Goal: Book appointment/travel/reservation

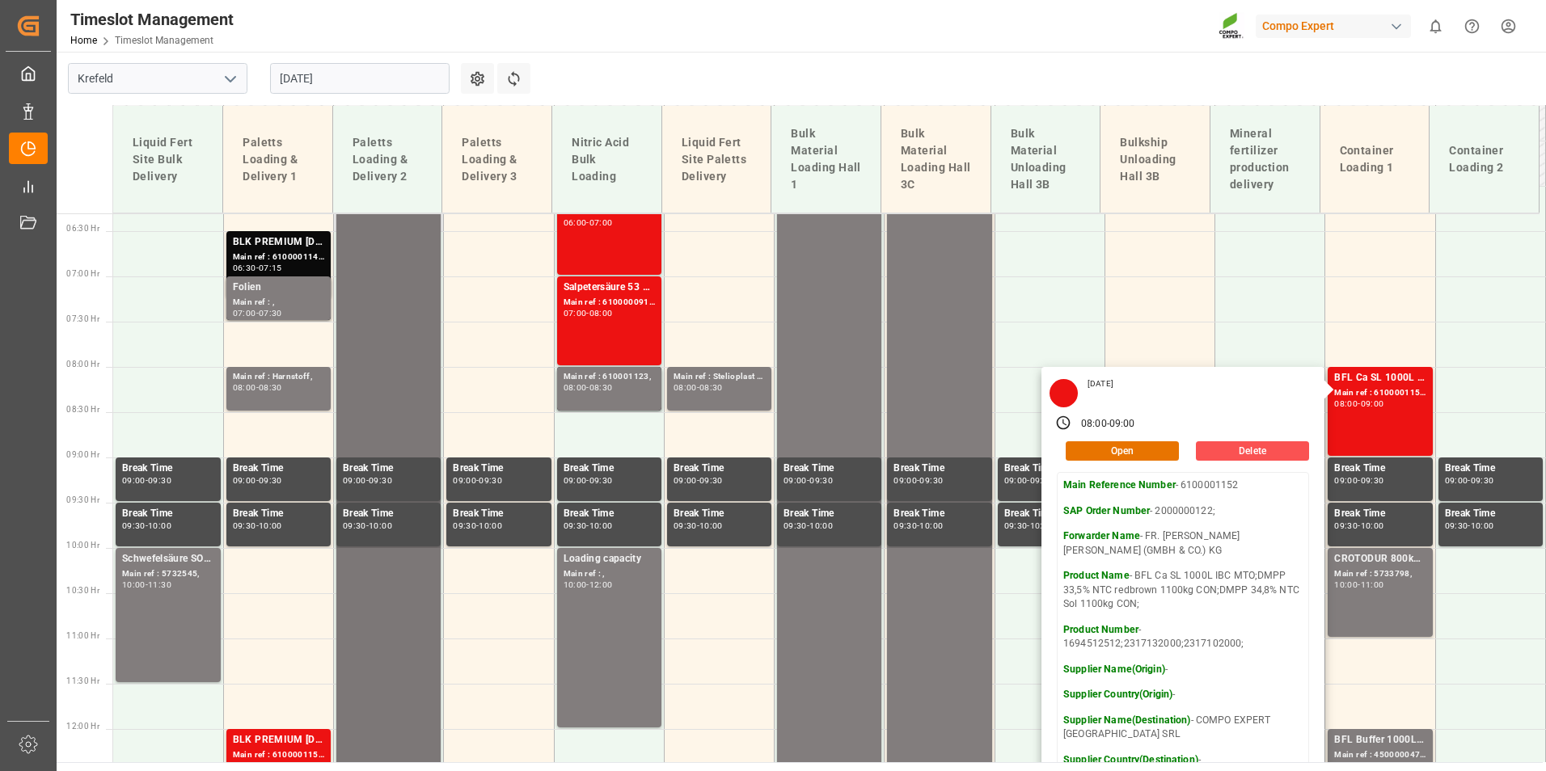
scroll to position [328, 0]
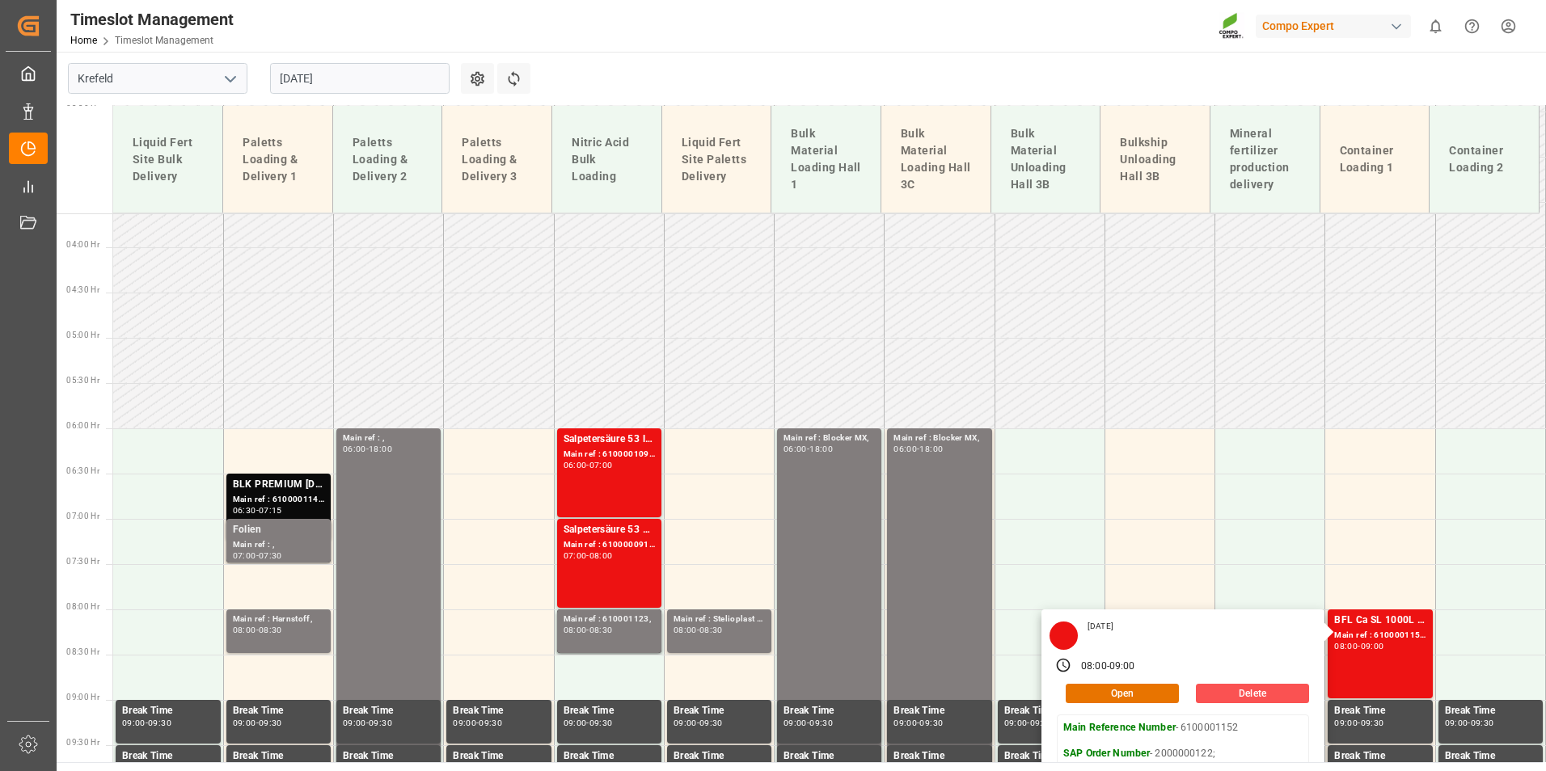
click at [377, 83] on input "[DATE]" at bounding box center [359, 78] width 179 height 31
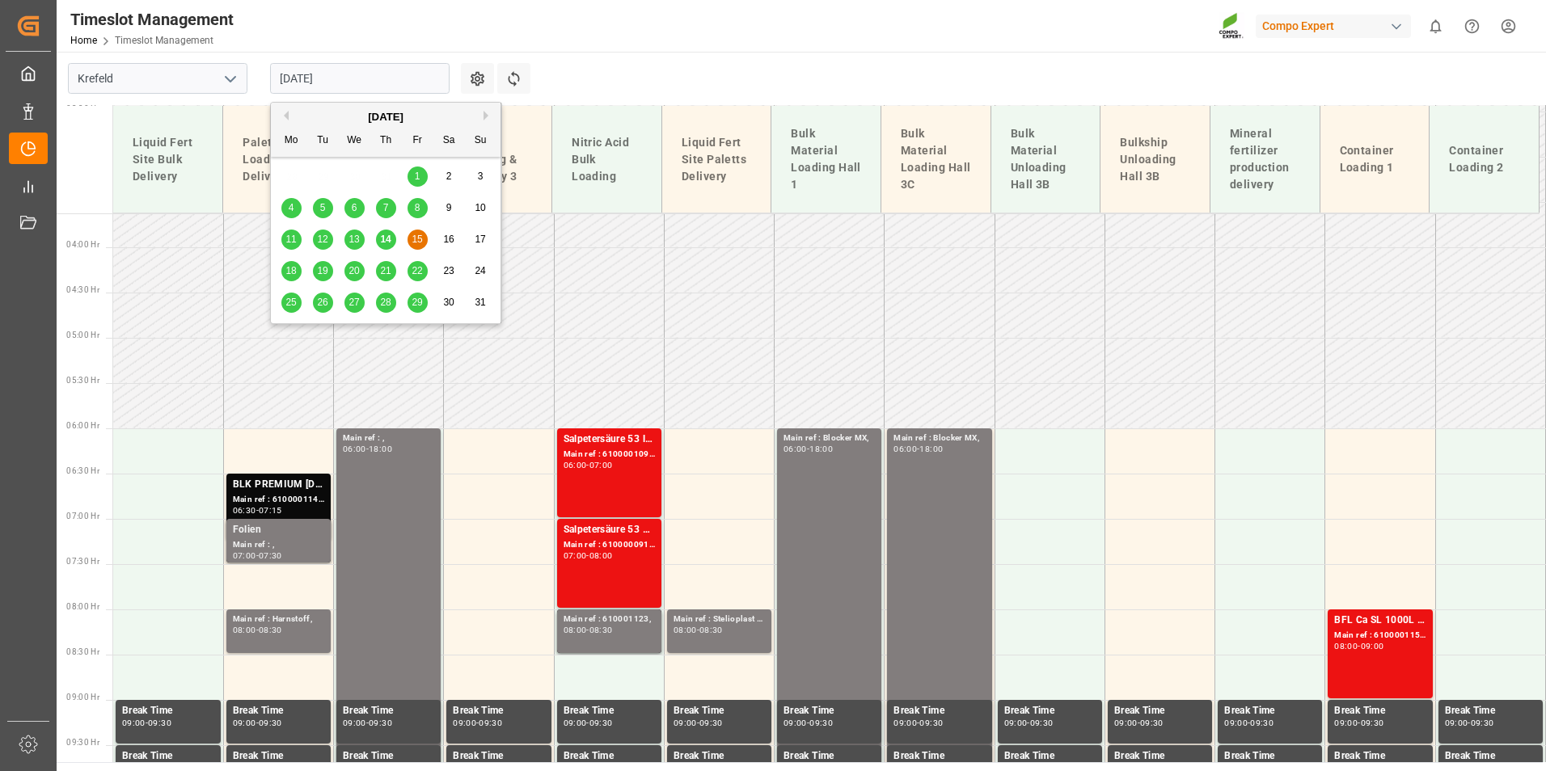
click at [392, 249] on div "14" at bounding box center [386, 239] width 20 height 19
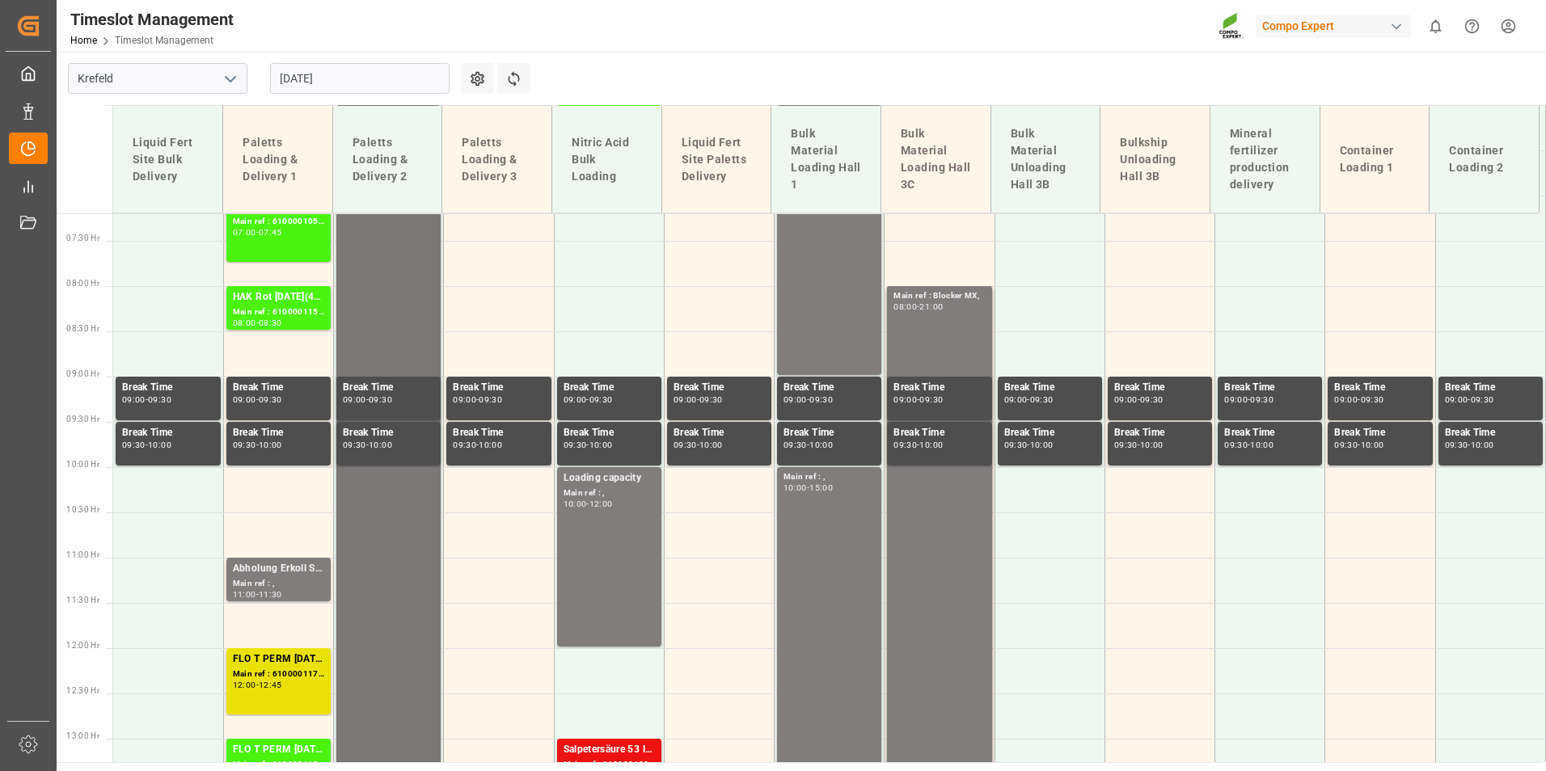
scroll to position [409, 0]
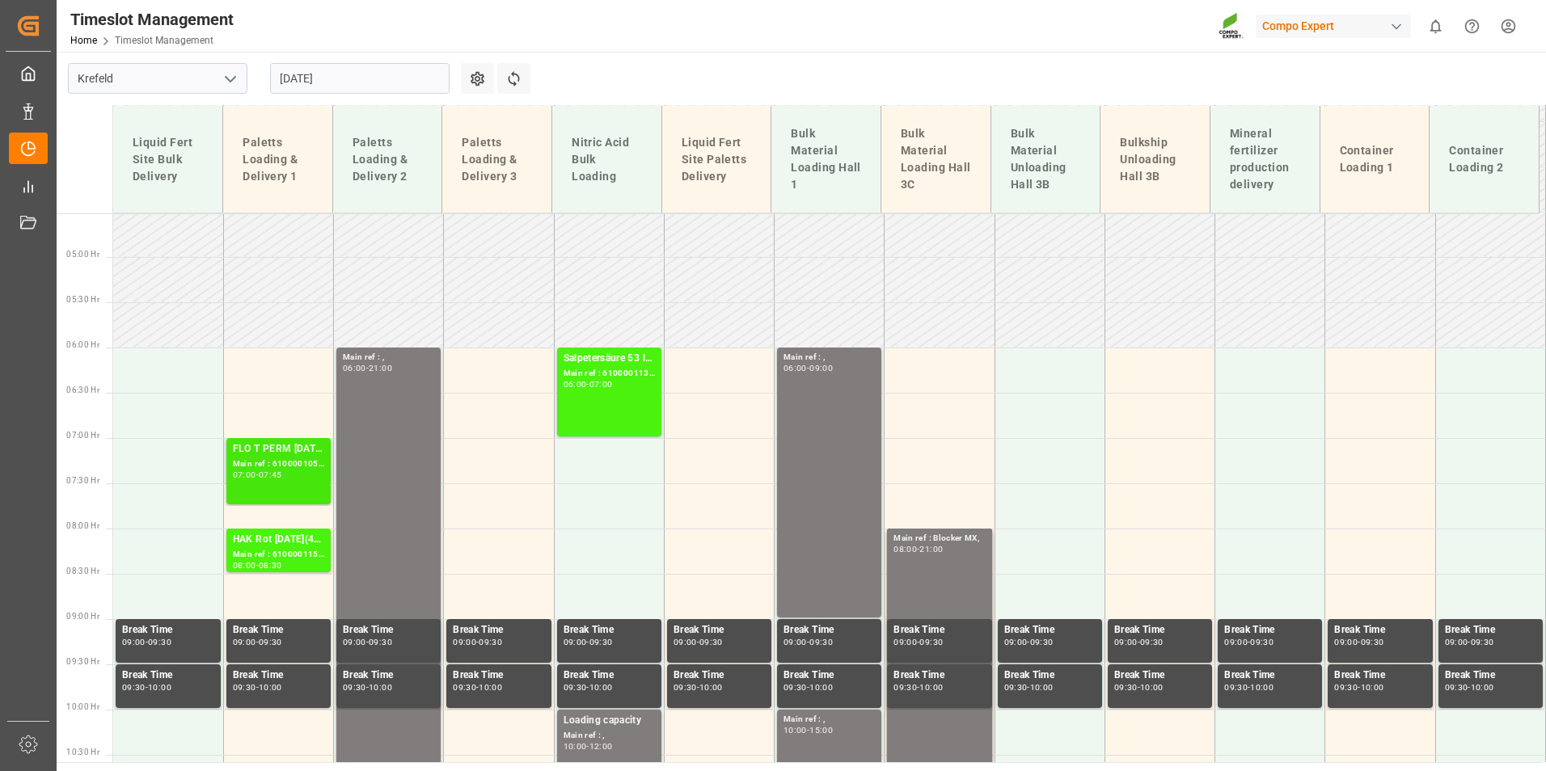
click at [305, 487] on div "FLO T PERM [DATE] 25kg (x60) INT; Main ref : 6100001058, 2000000488; 07:00 - 07…" at bounding box center [278, 471] width 91 height 60
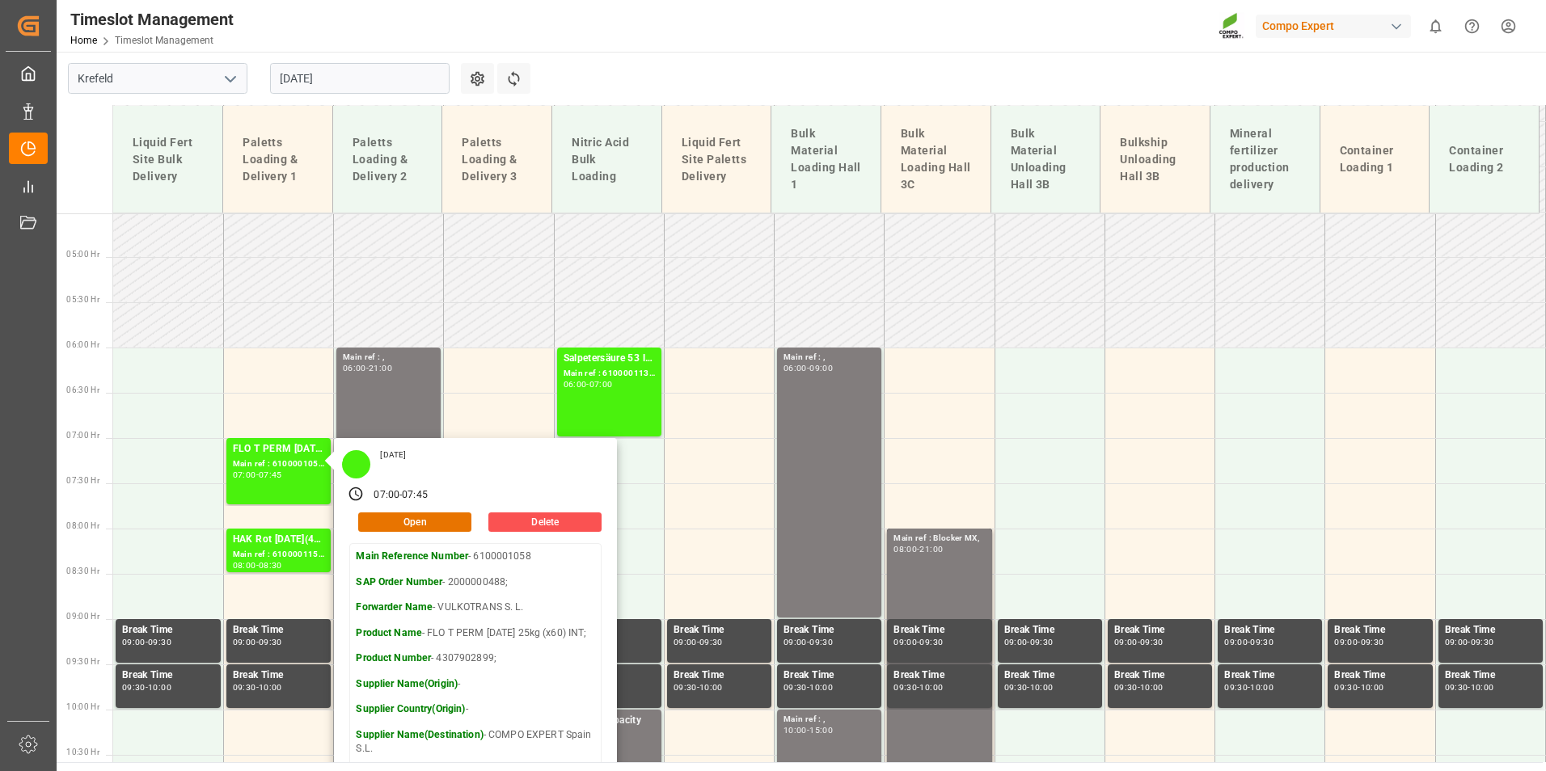
click at [689, 16] on div "Timeslot Management Home Timeslot Management Compo Expert 0 Notifications Only …" at bounding box center [795, 26] width 1501 height 52
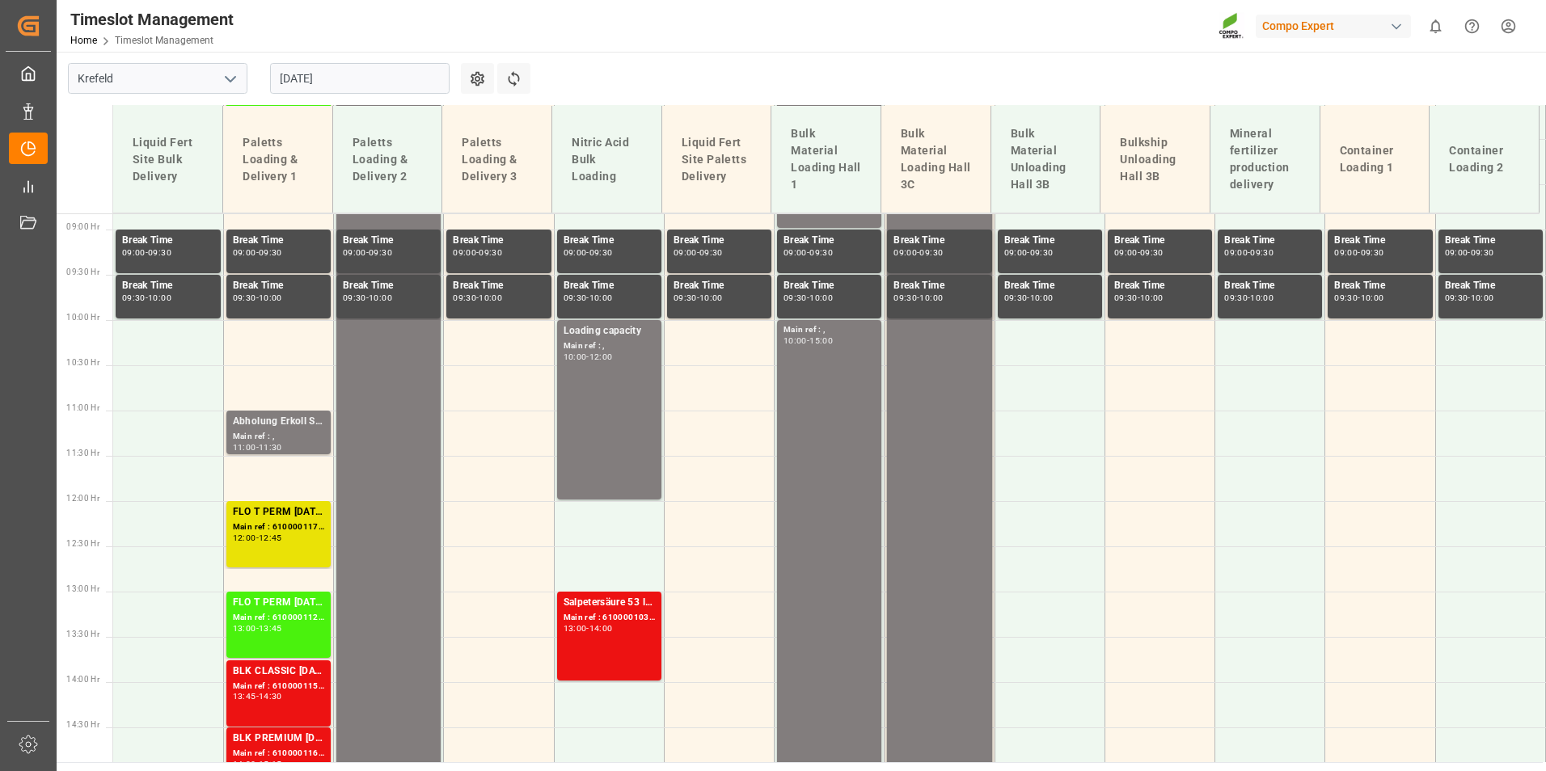
scroll to position [894, 0]
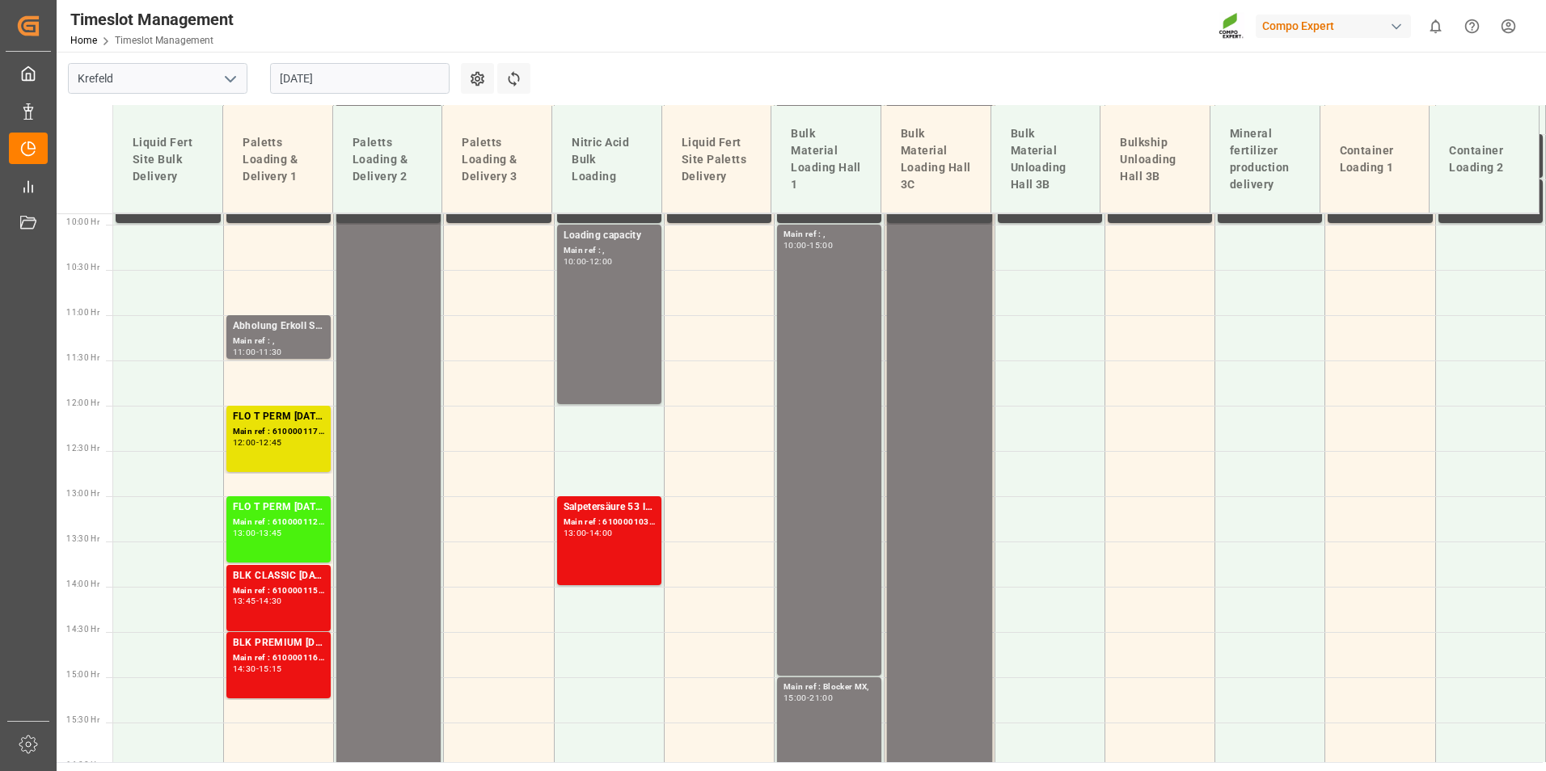
click at [369, 74] on input "[DATE]" at bounding box center [359, 78] width 179 height 31
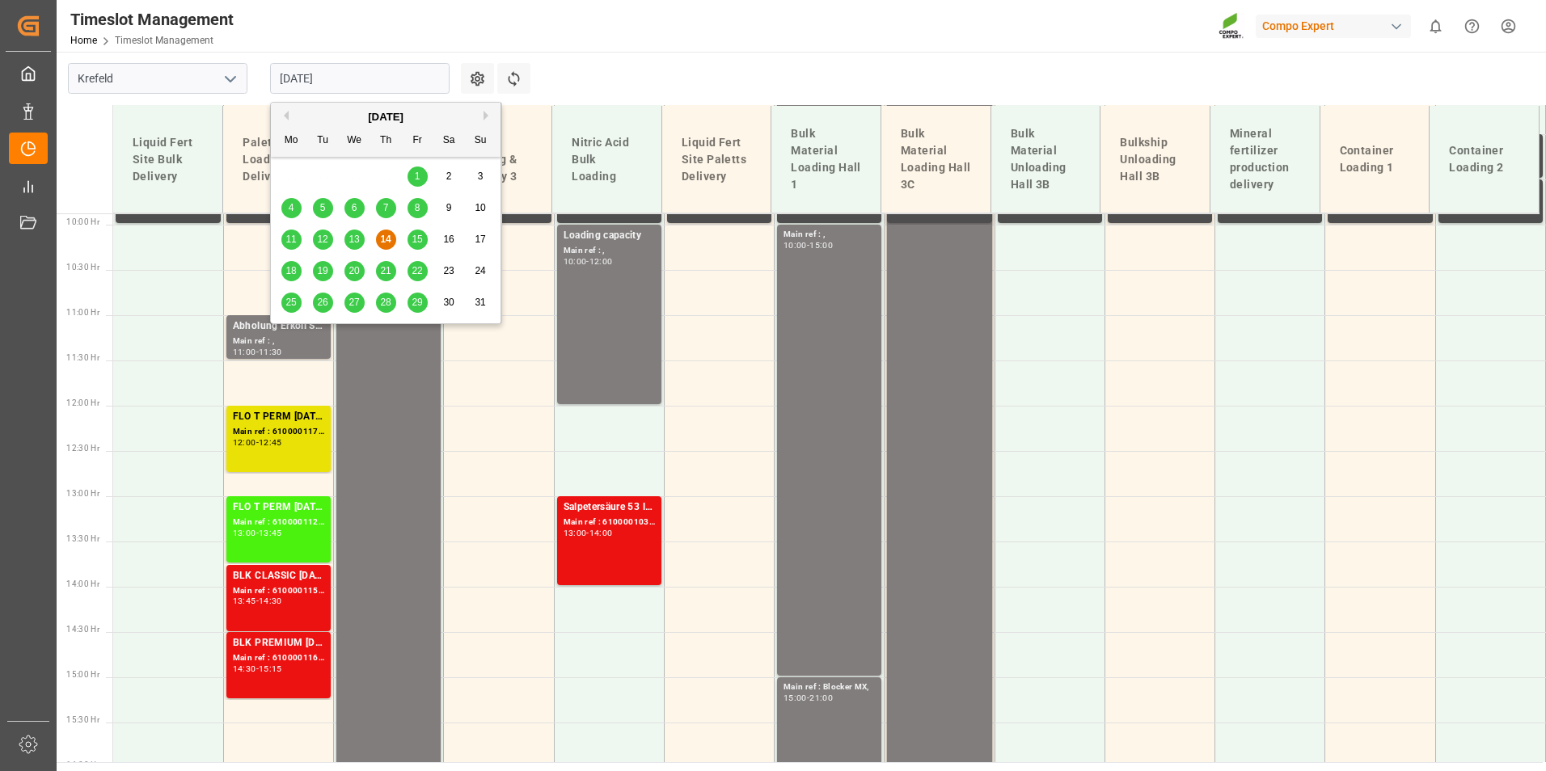
click at [417, 234] on span "15" at bounding box center [417, 239] width 11 height 11
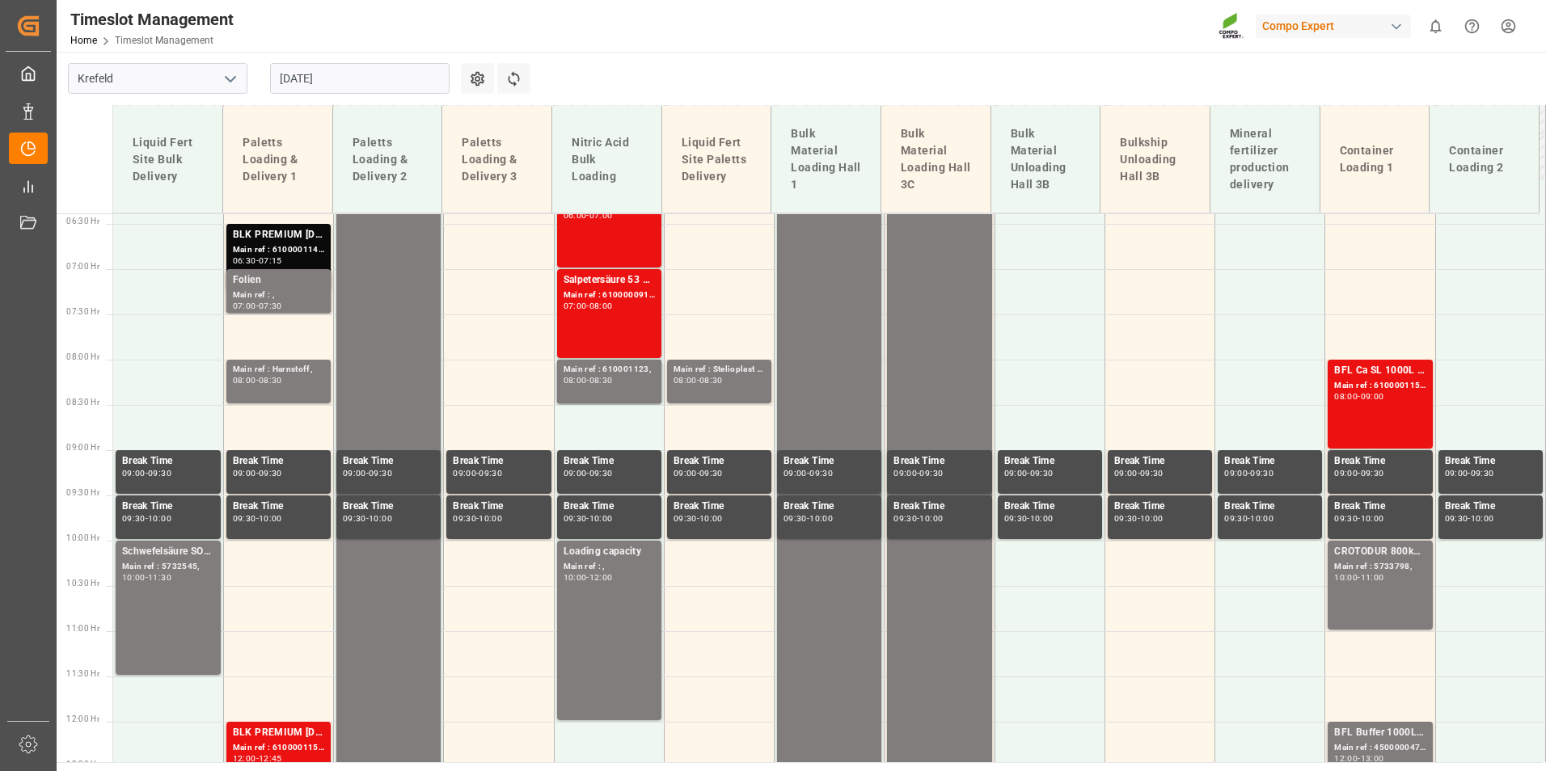
scroll to position [409, 0]
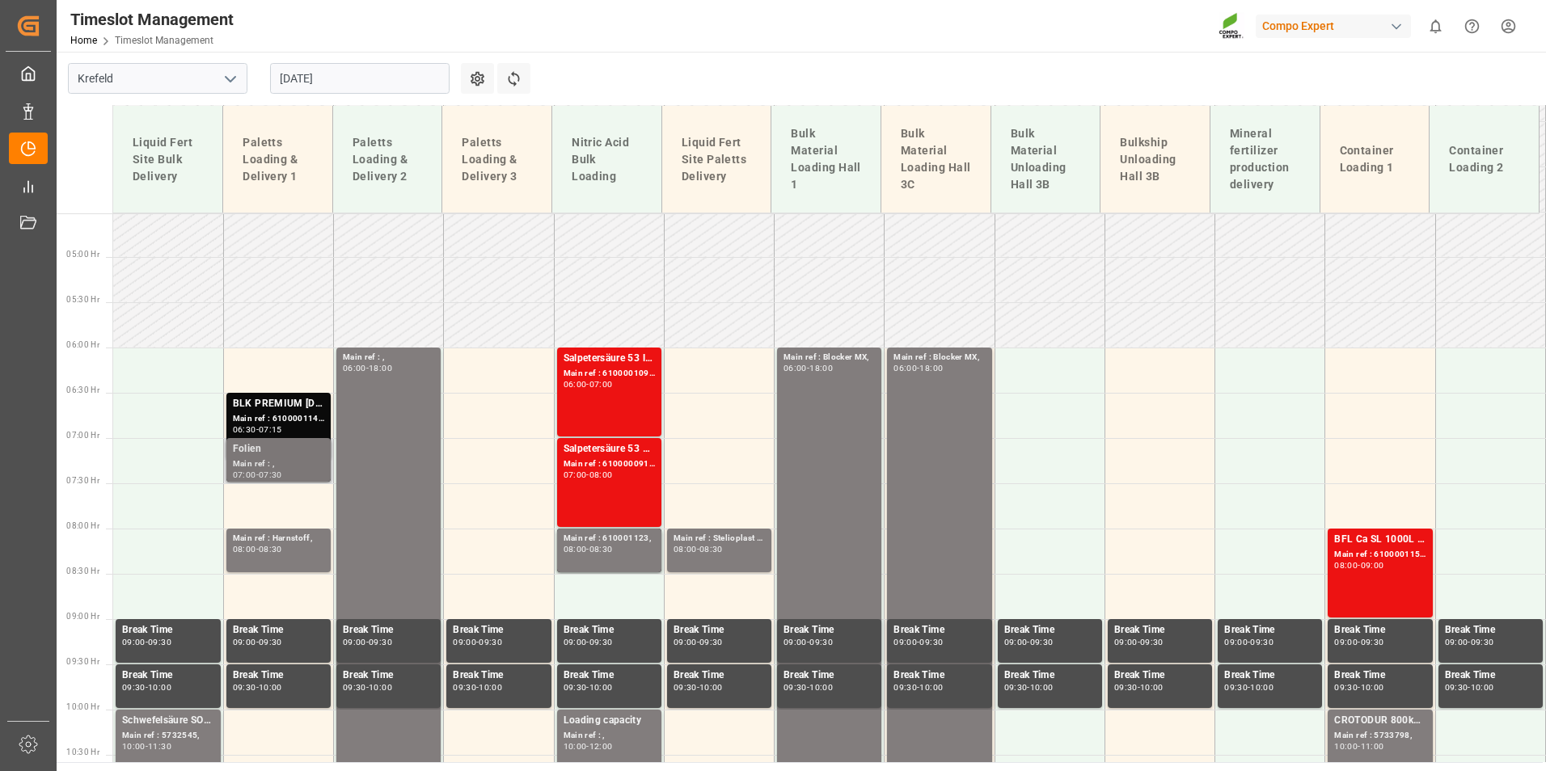
click at [282, 474] on div "07:30" at bounding box center [270, 474] width 23 height 7
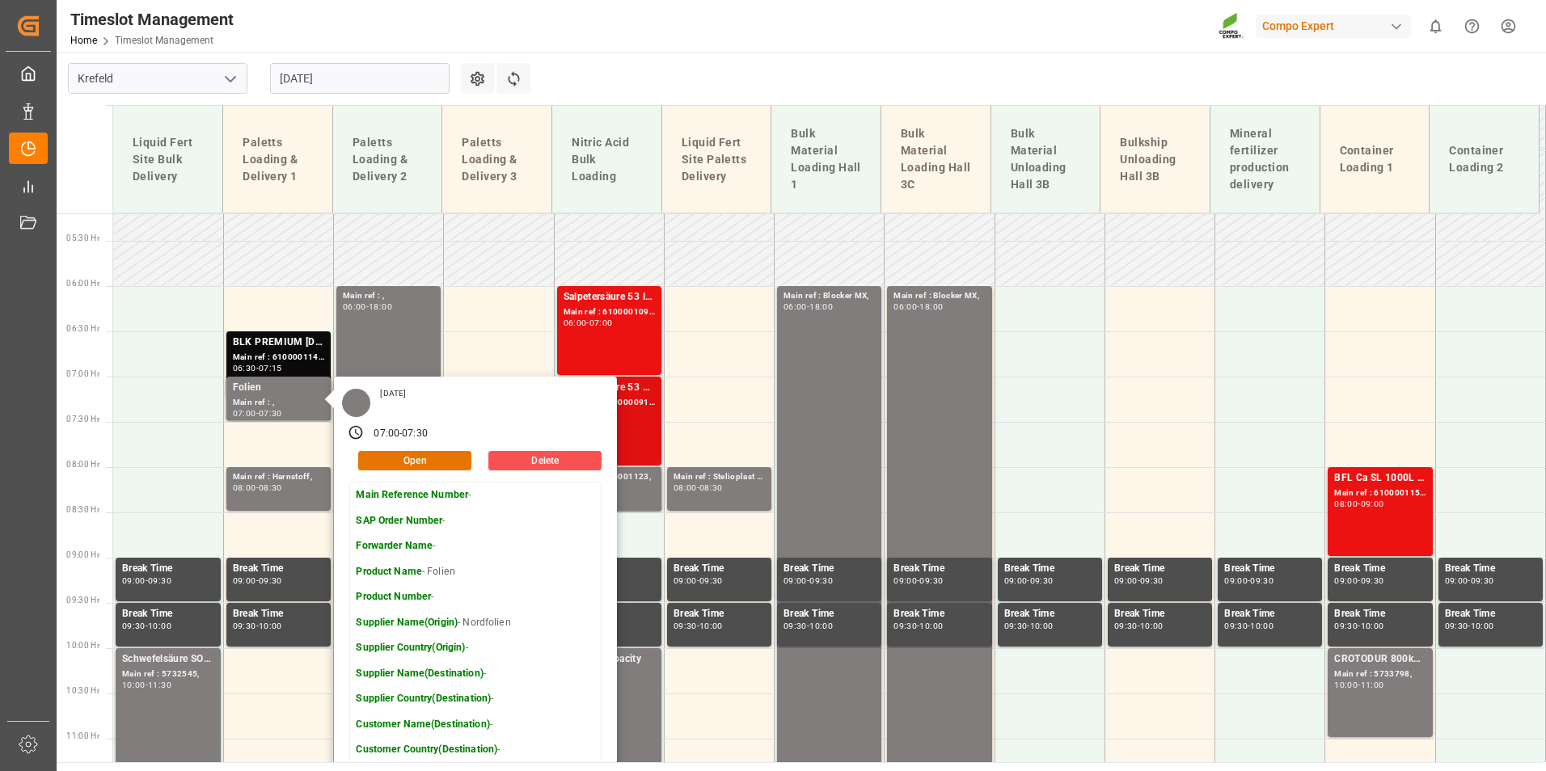
scroll to position [652, 0]
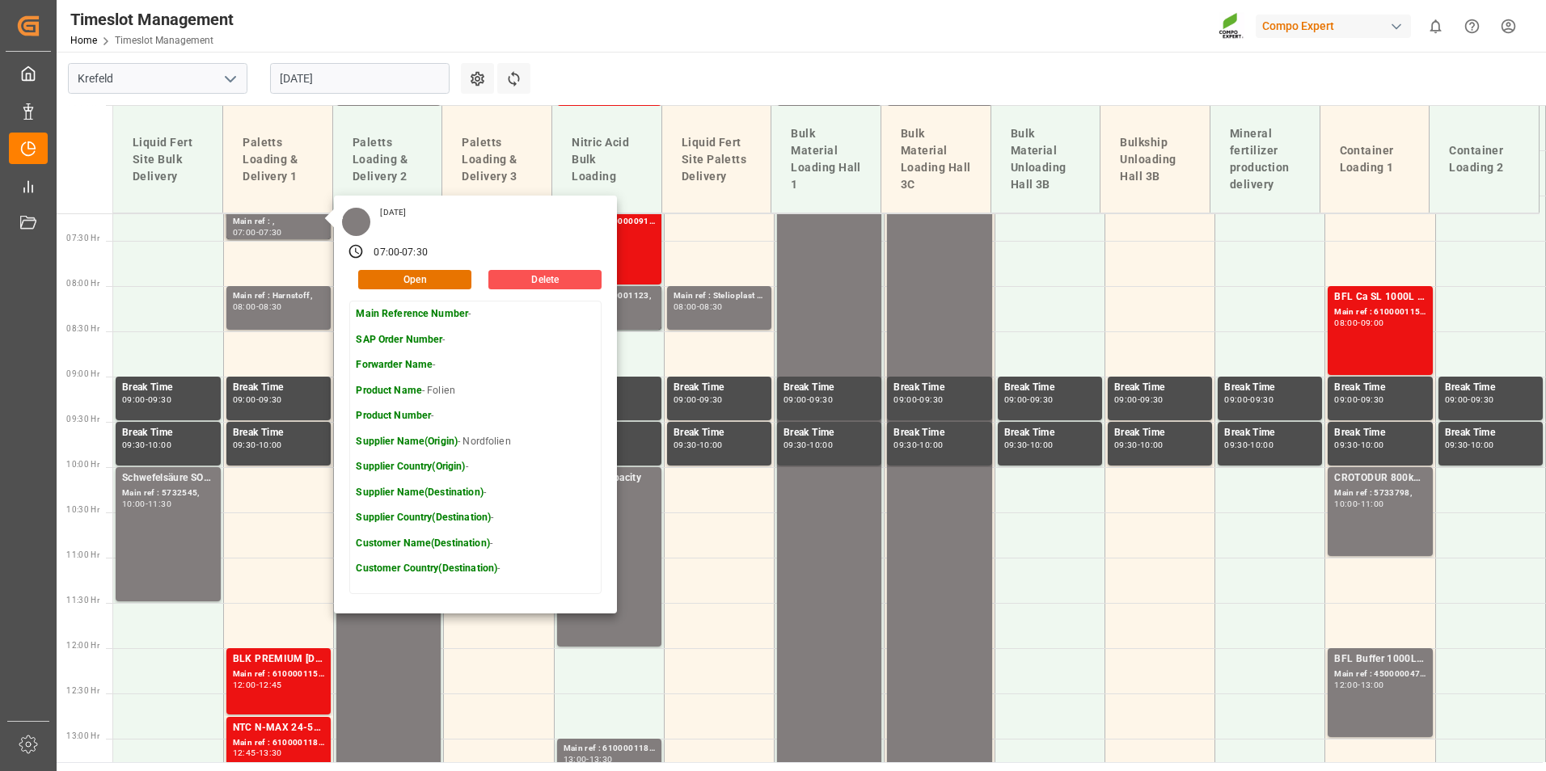
click at [598, 80] on main "Krefeld [DATE] Settings Refresh Time Slots Liquid Fert Site Bulk Delivery Palet…" at bounding box center [800, 407] width 1486 height 711
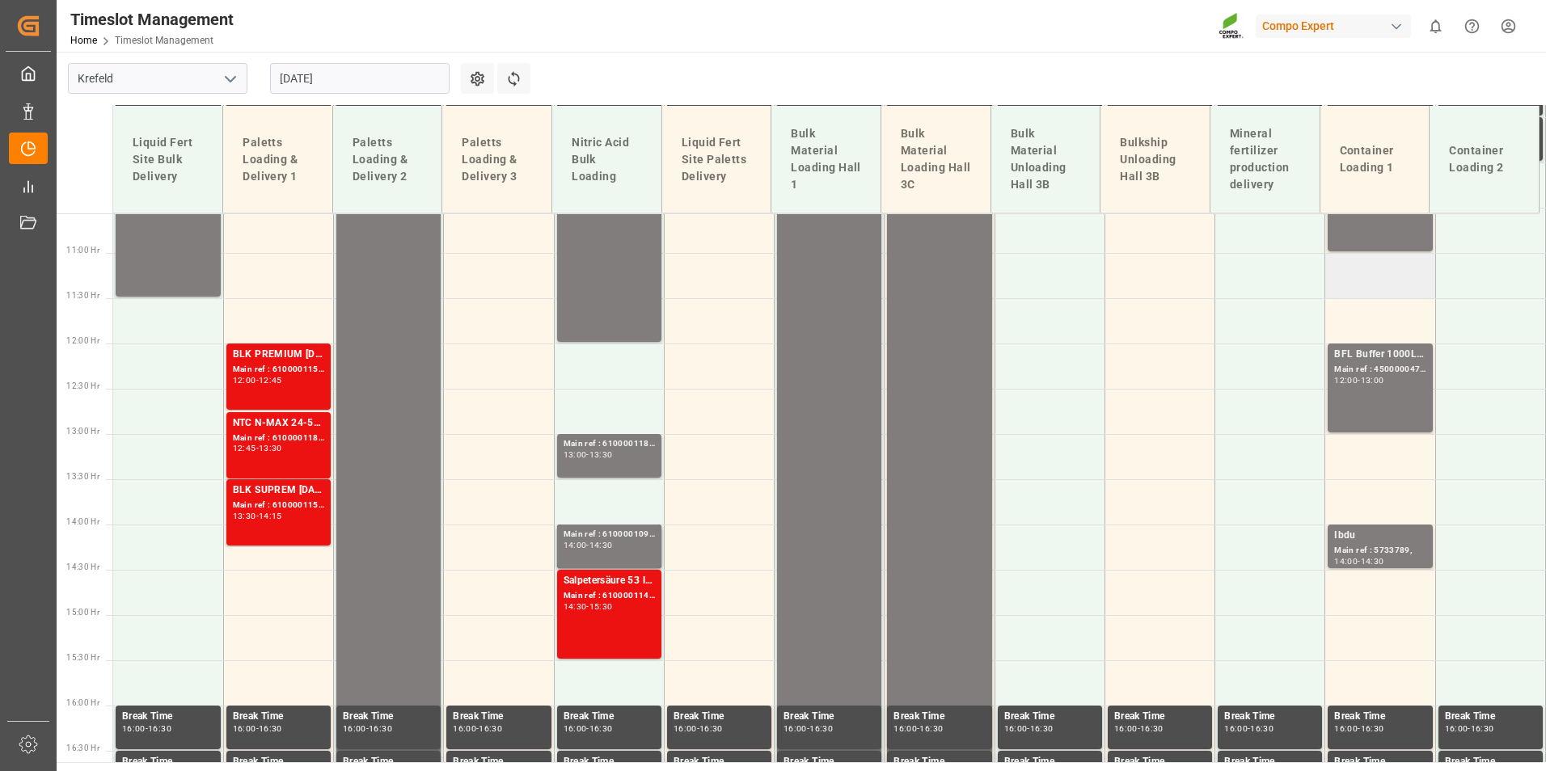
scroll to position [732, 0]
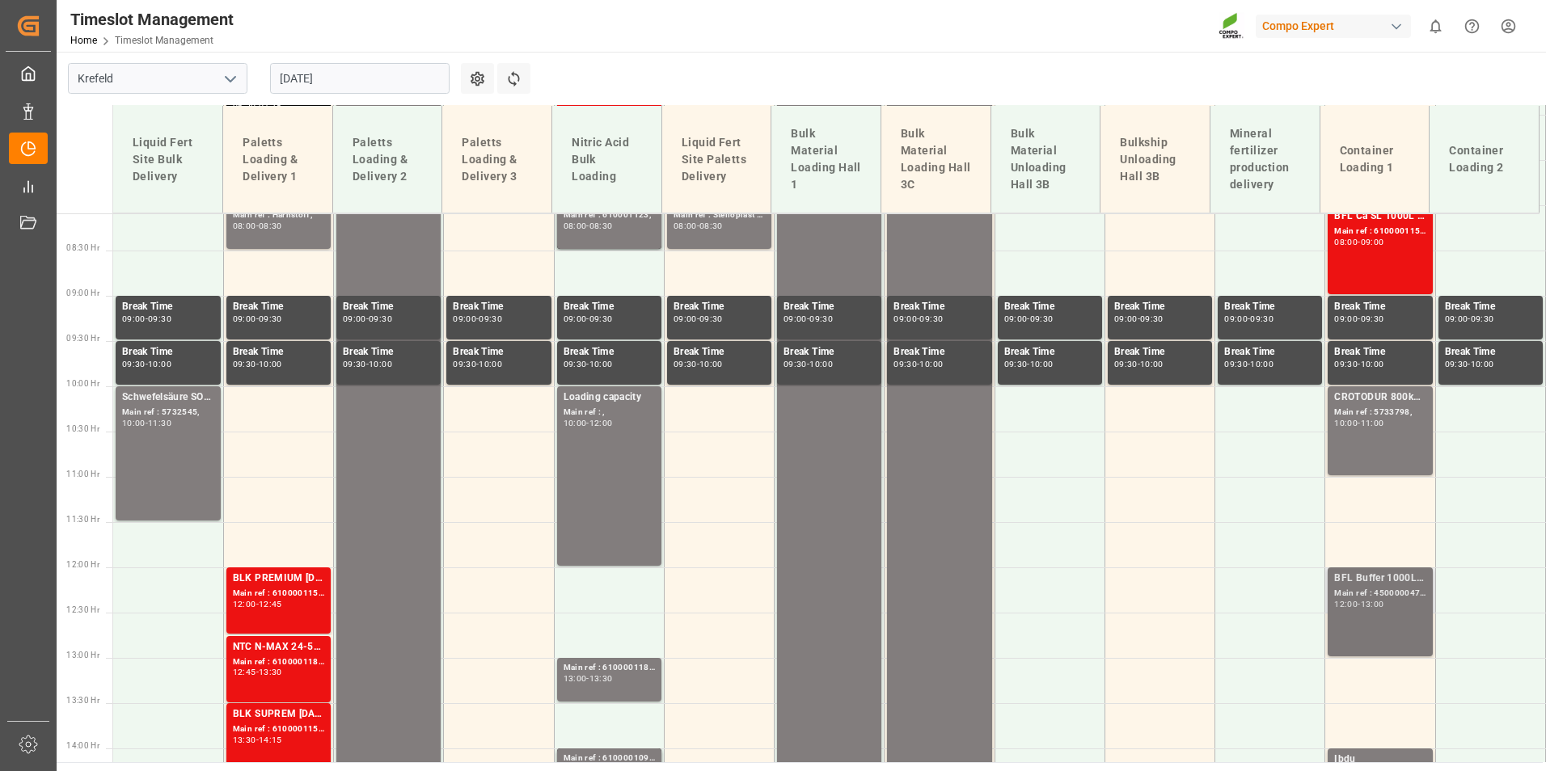
click at [1413, 605] on div "12:00 - 13:00" at bounding box center [1379, 605] width 91 height 9
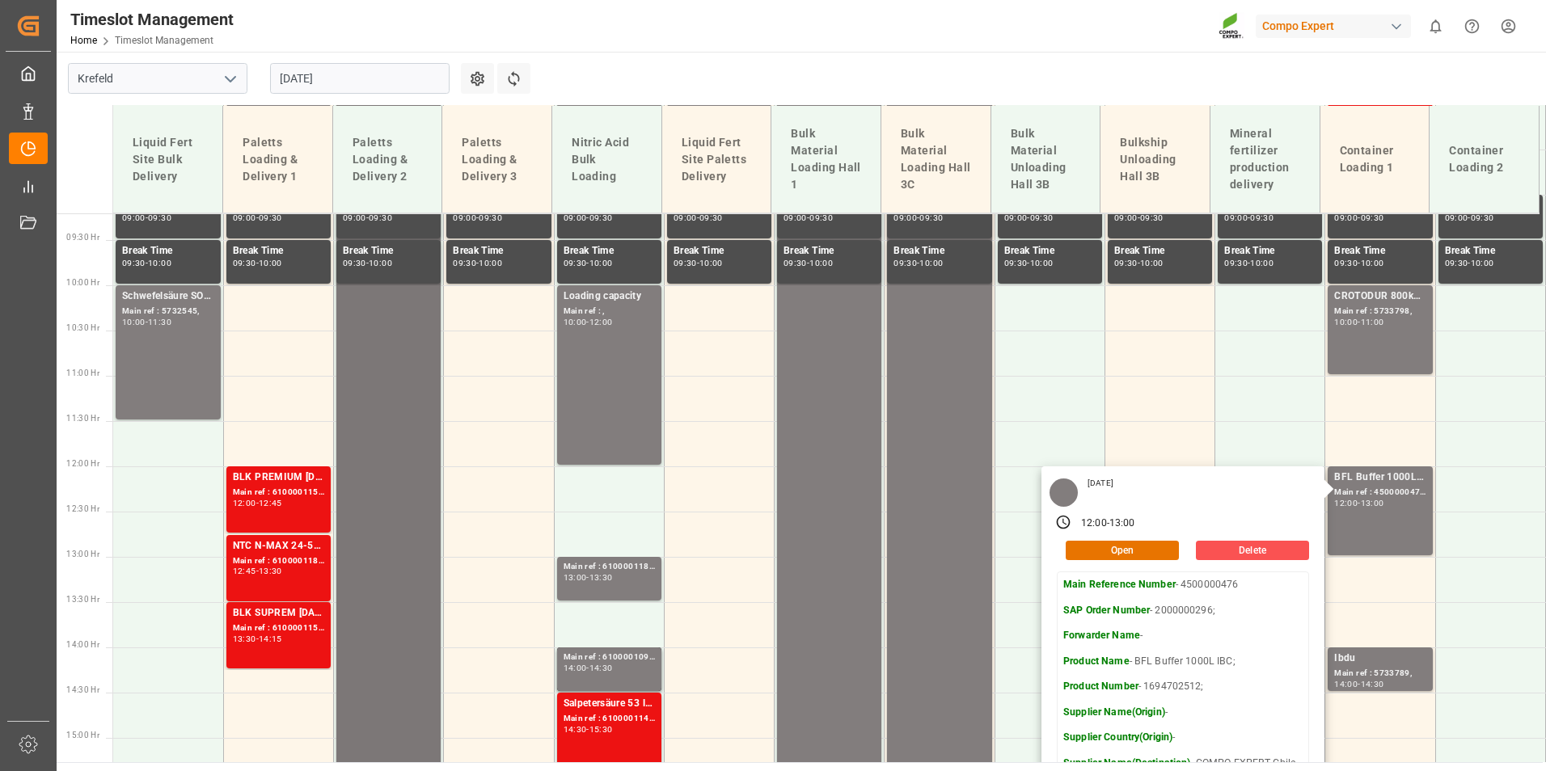
scroll to position [571, 0]
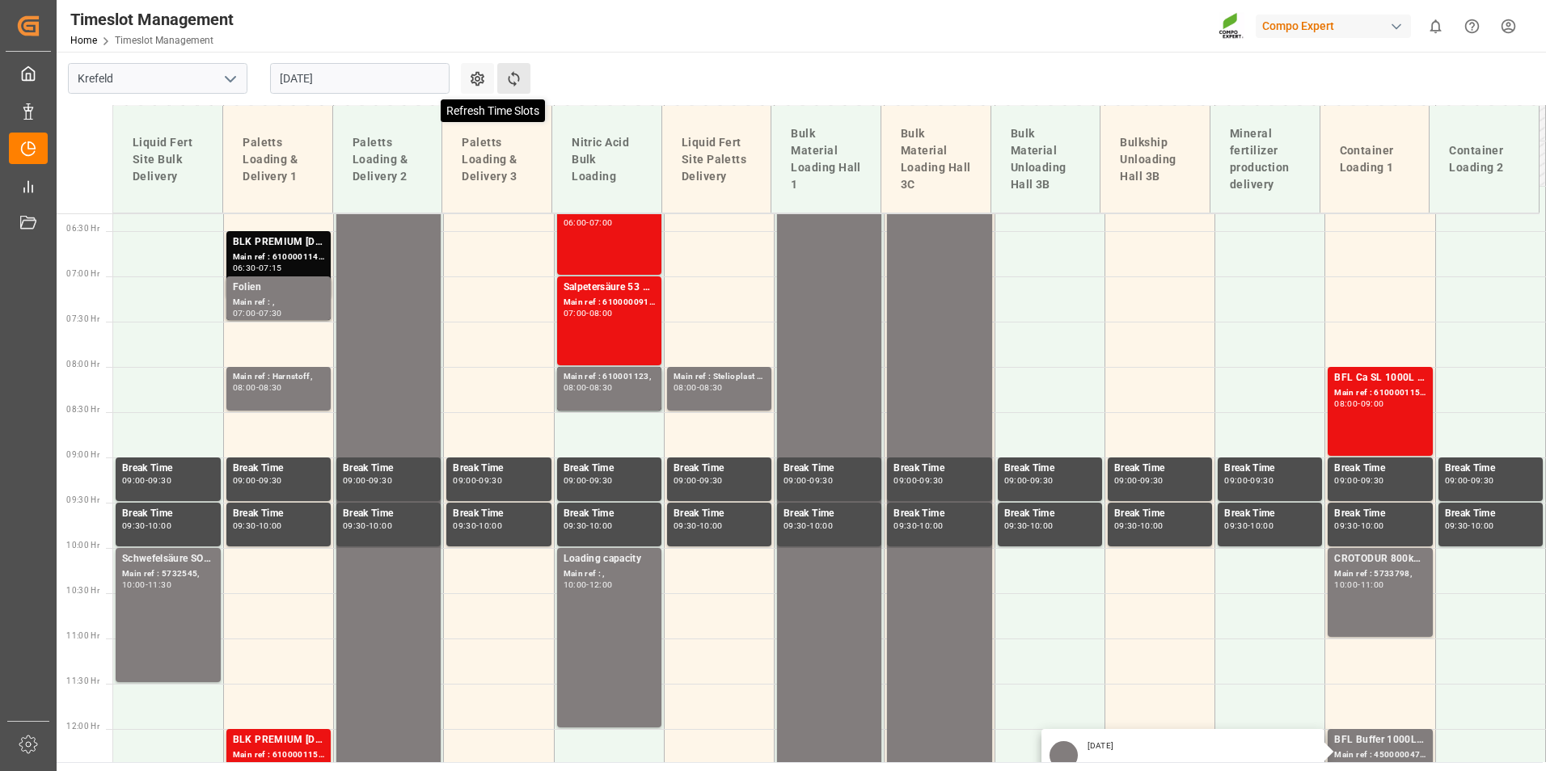
click at [506, 87] on icon at bounding box center [513, 78] width 17 height 17
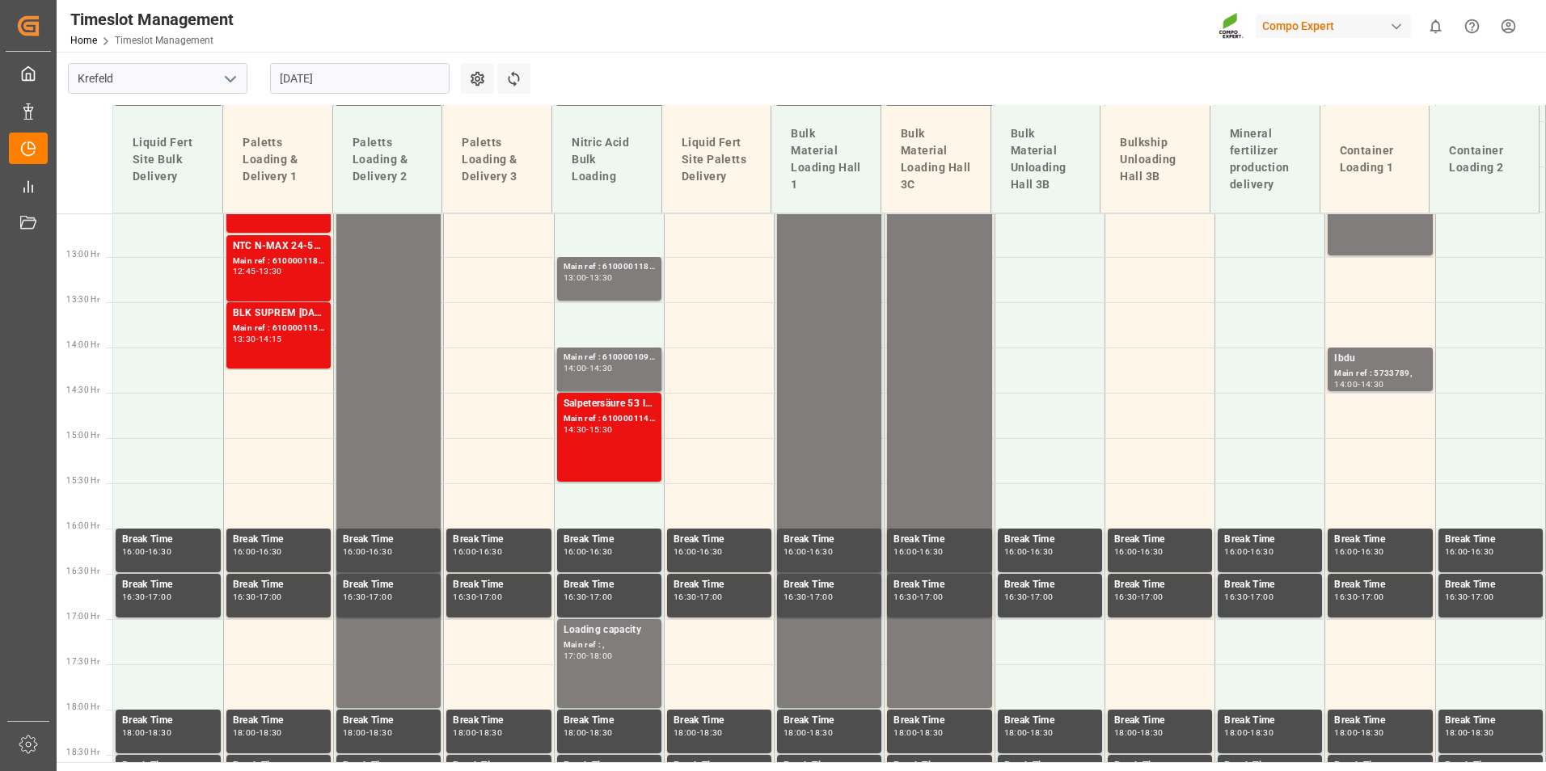
scroll to position [1308, 0]
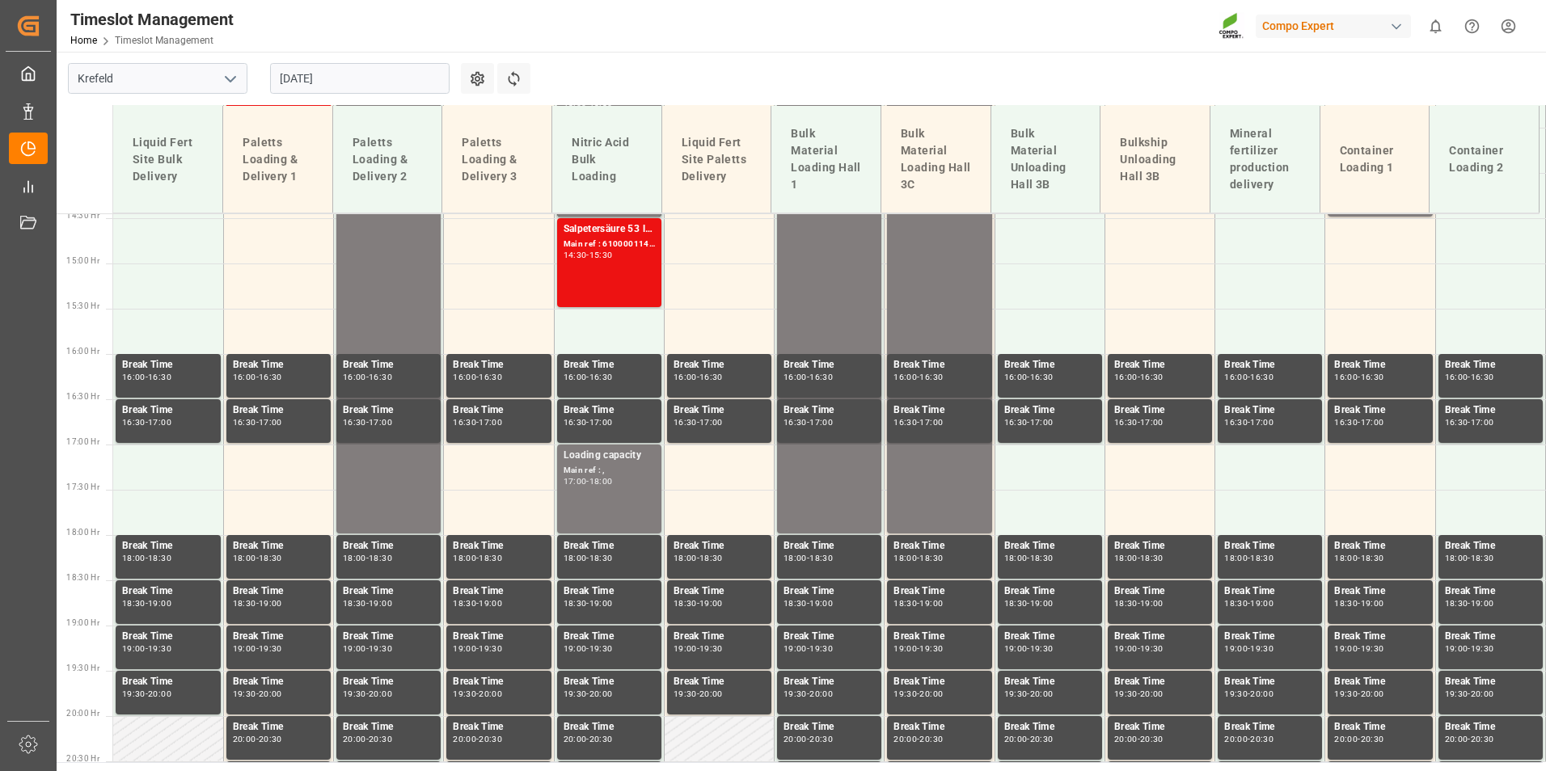
click at [372, 84] on input "[DATE]" at bounding box center [359, 78] width 179 height 31
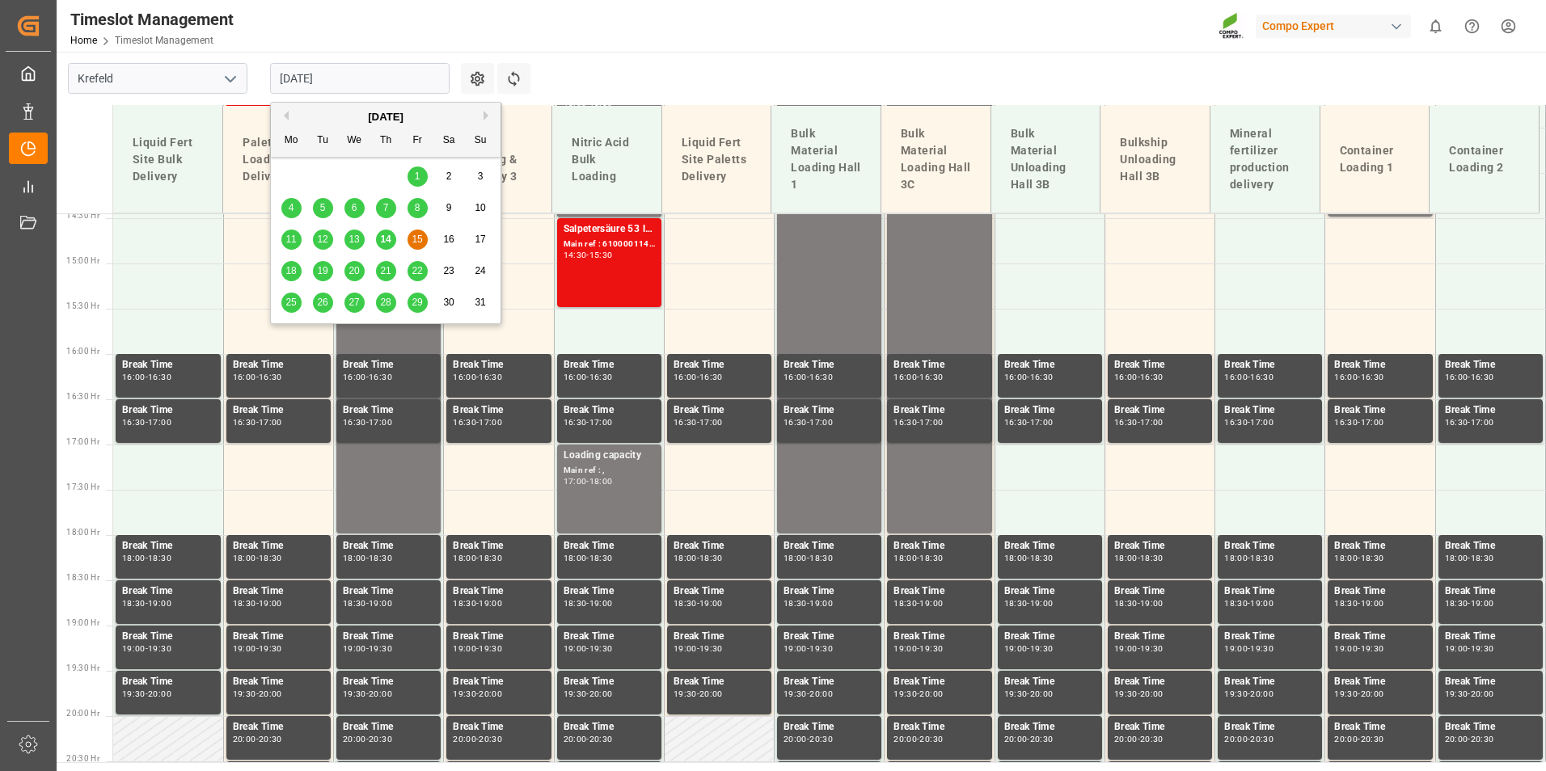
click at [352, 272] on span "20" at bounding box center [353, 270] width 11 height 11
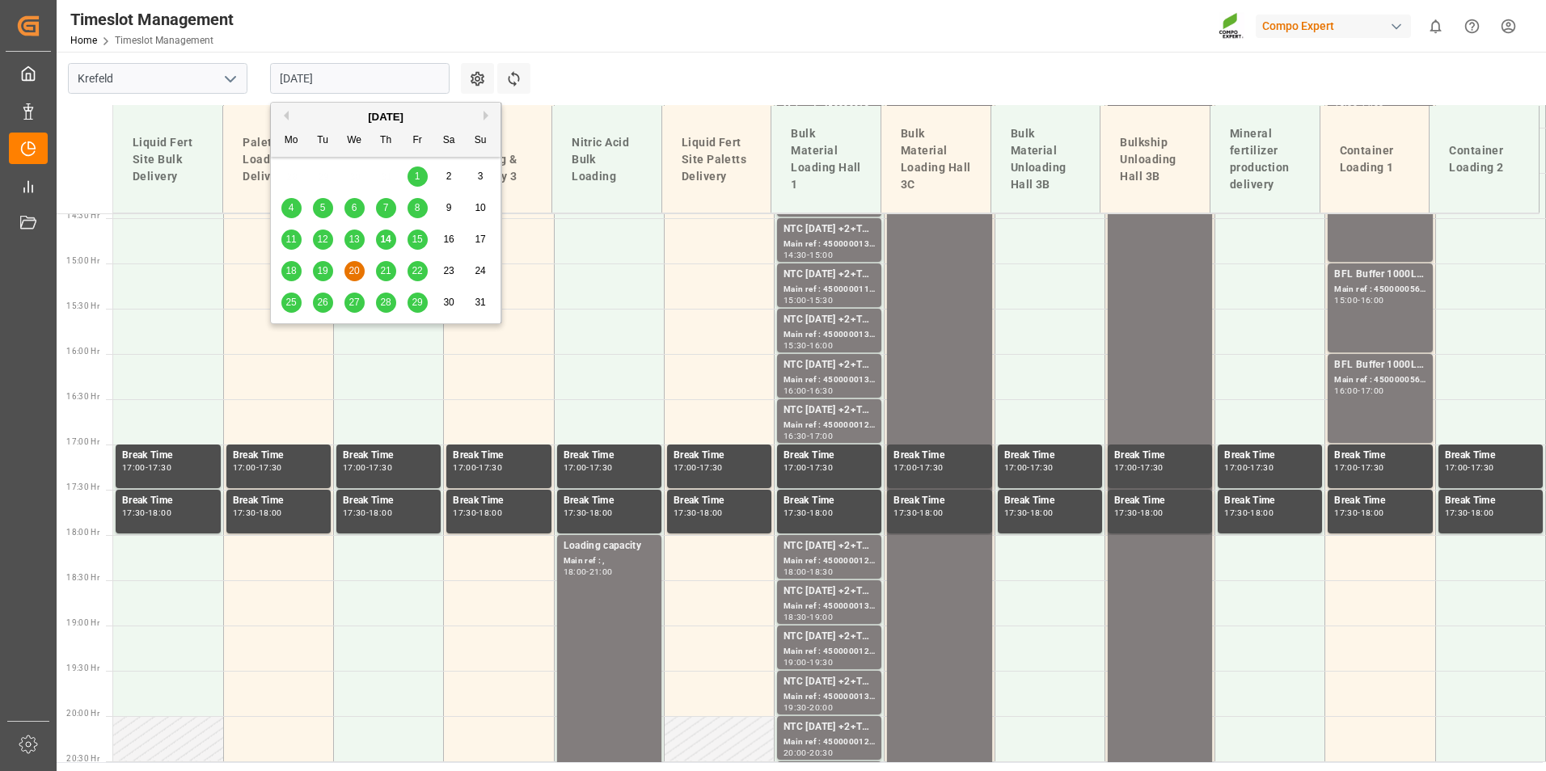
click at [349, 84] on input "[DATE]" at bounding box center [359, 78] width 179 height 31
click at [324, 271] on span "19" at bounding box center [322, 270] width 11 height 11
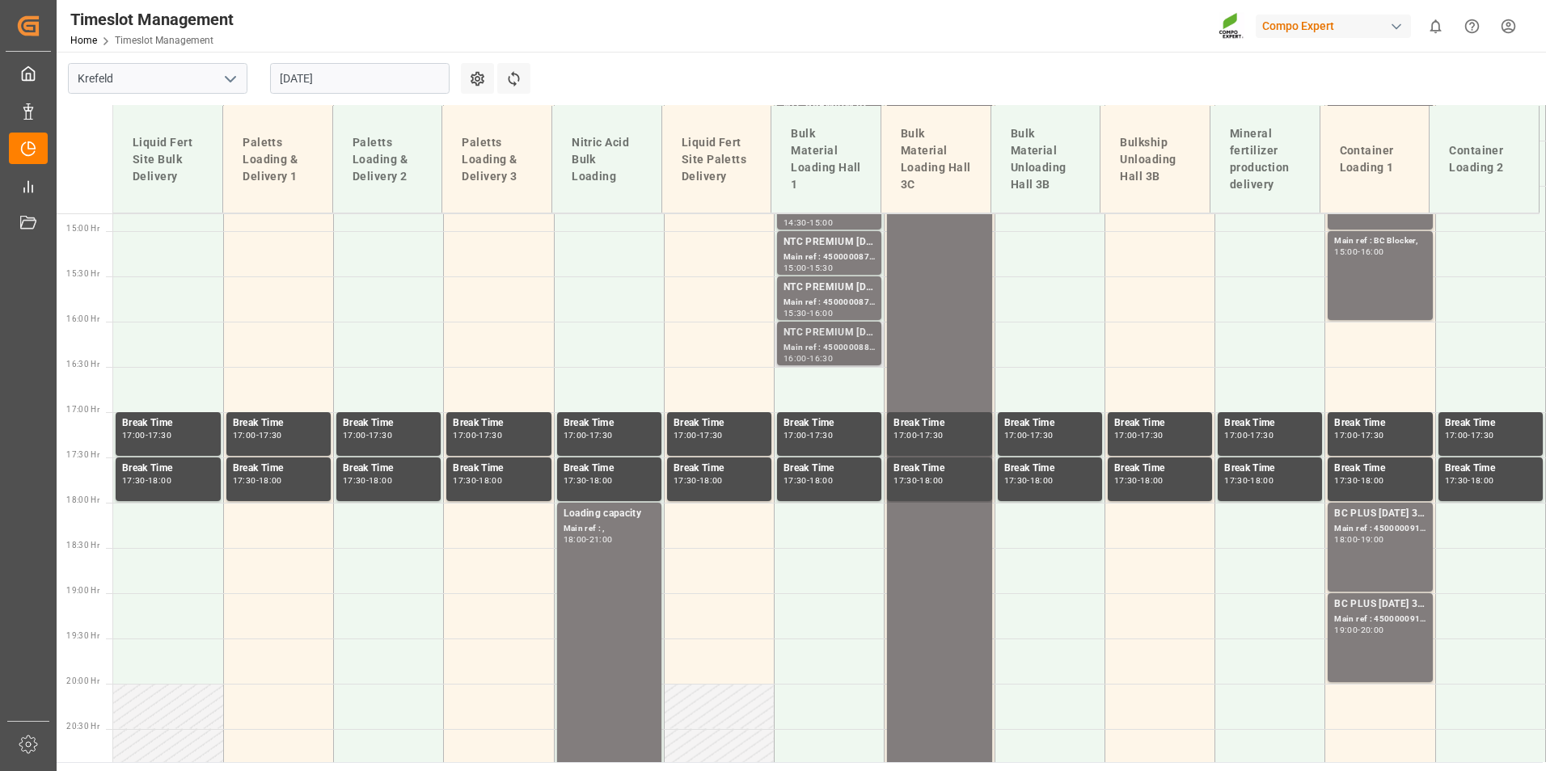
scroll to position [1389, 0]
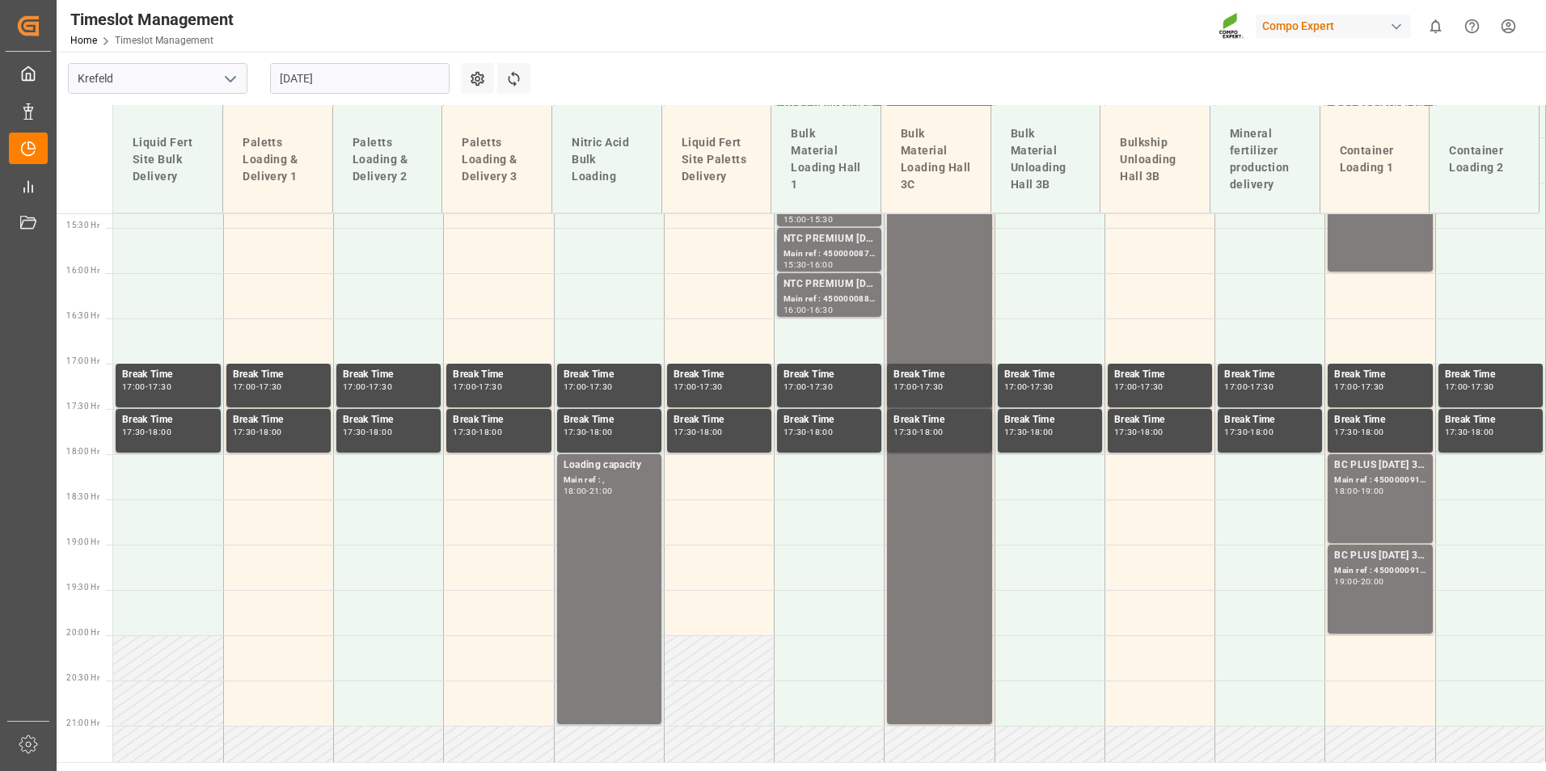
click at [375, 72] on input "[DATE]" at bounding box center [359, 78] width 179 height 31
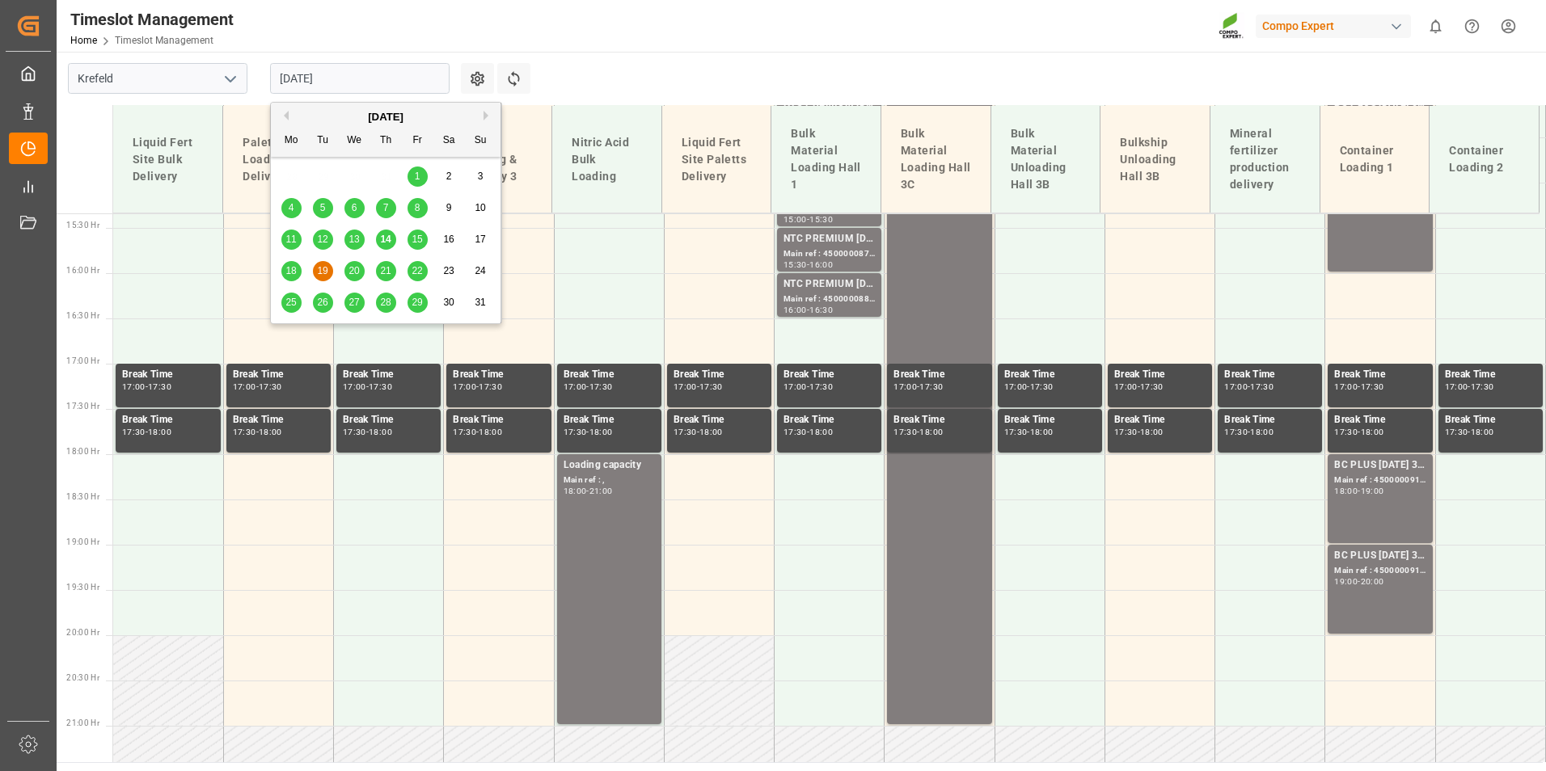
click at [364, 272] on div "20" at bounding box center [354, 271] width 20 height 19
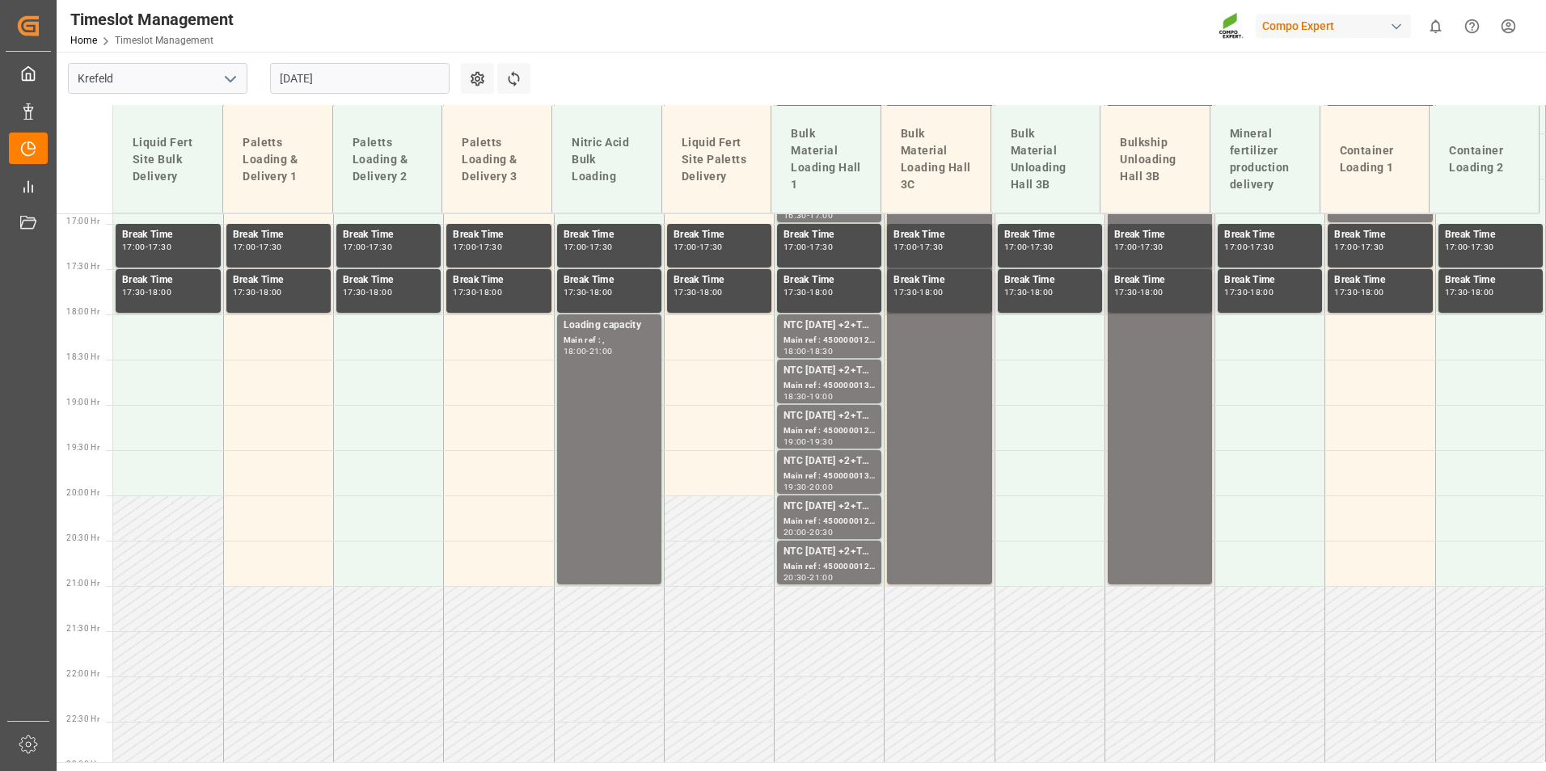
scroll to position [1625, 0]
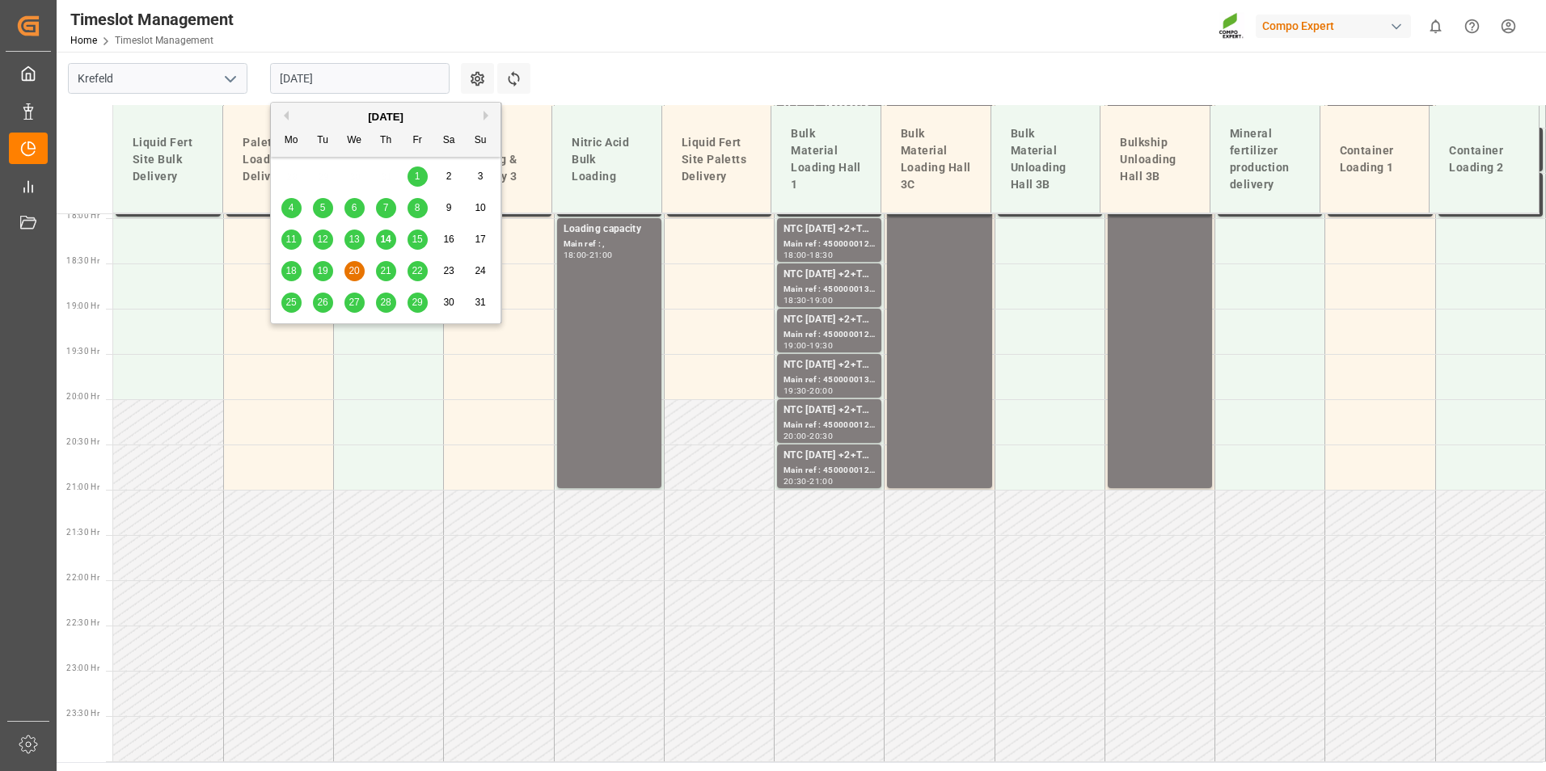
click at [372, 91] on input "[DATE]" at bounding box center [359, 78] width 179 height 31
click at [381, 268] on span "21" at bounding box center [385, 270] width 11 height 11
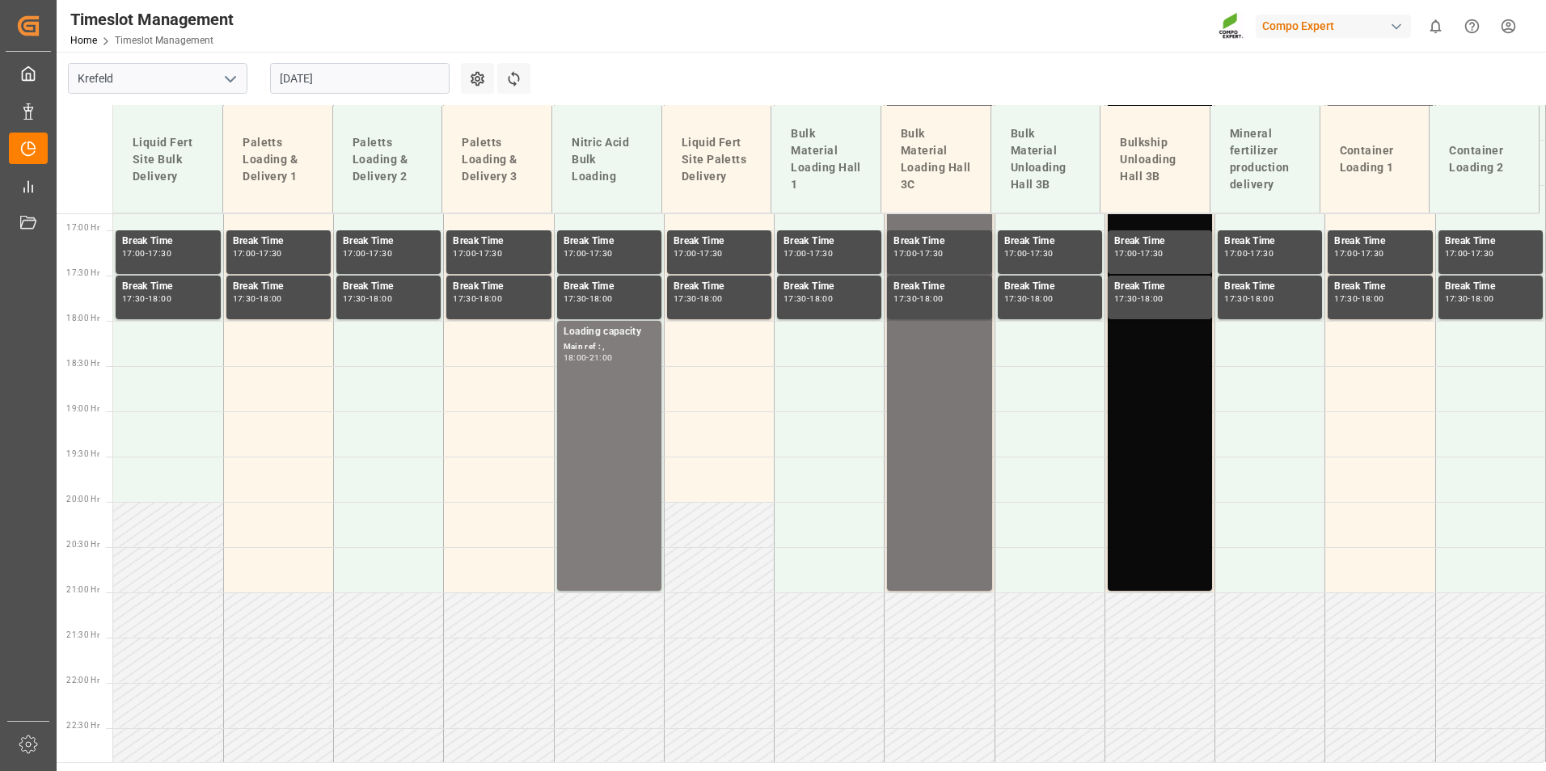
scroll to position [1199, 0]
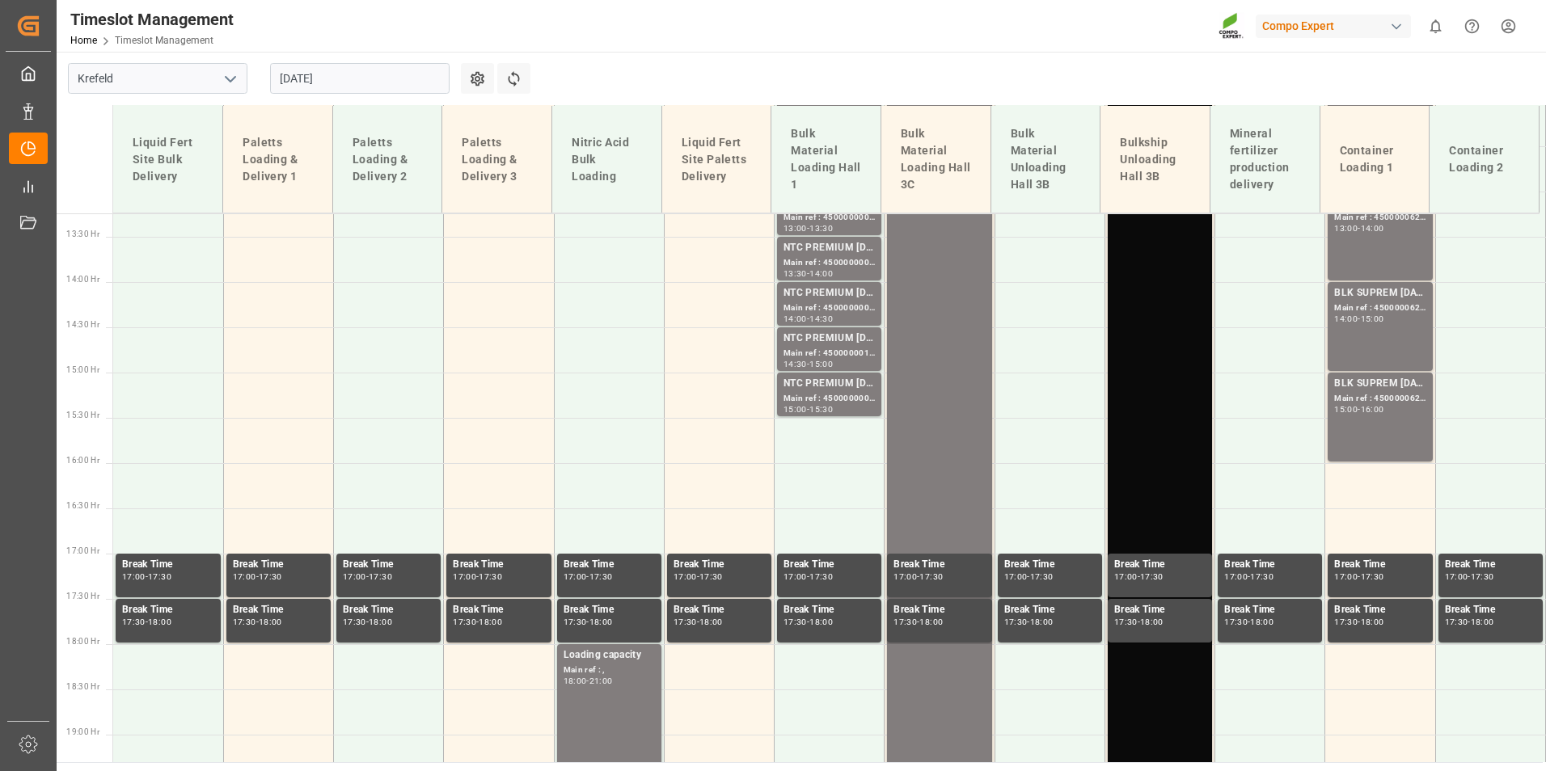
click at [331, 93] on input "[DATE]" at bounding box center [359, 78] width 179 height 31
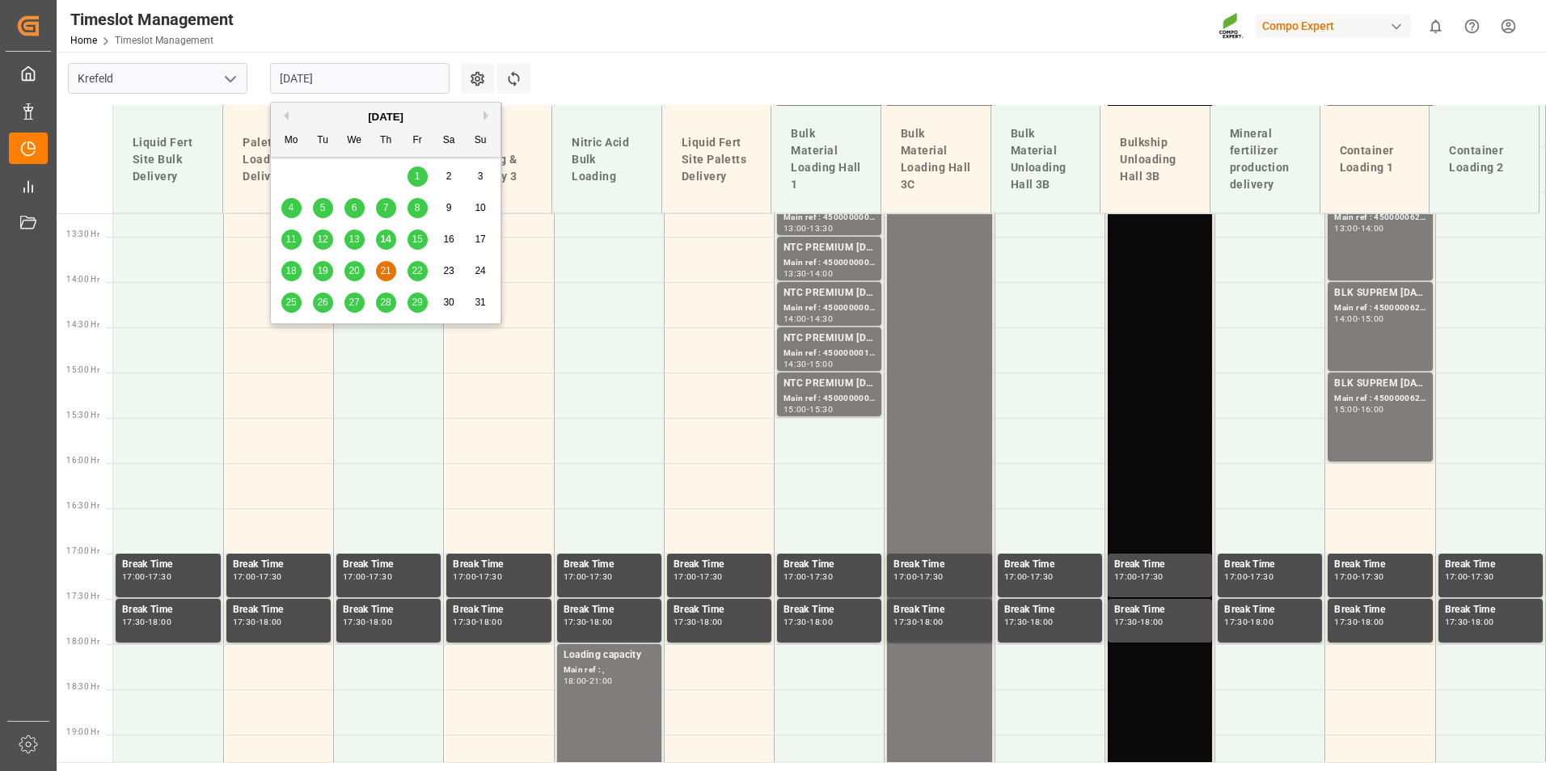
click at [412, 268] on span "22" at bounding box center [417, 270] width 11 height 11
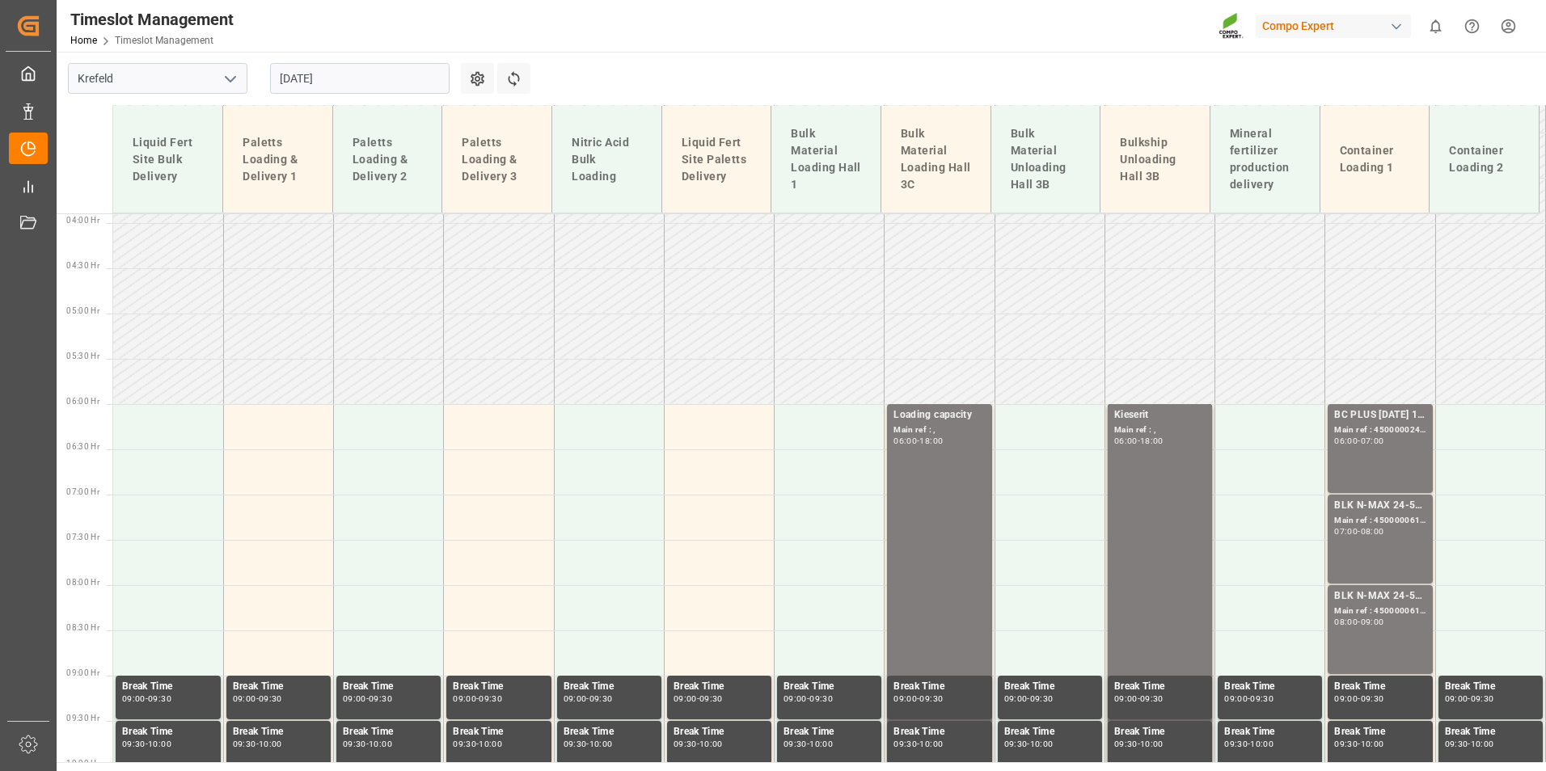
scroll to position [338, 0]
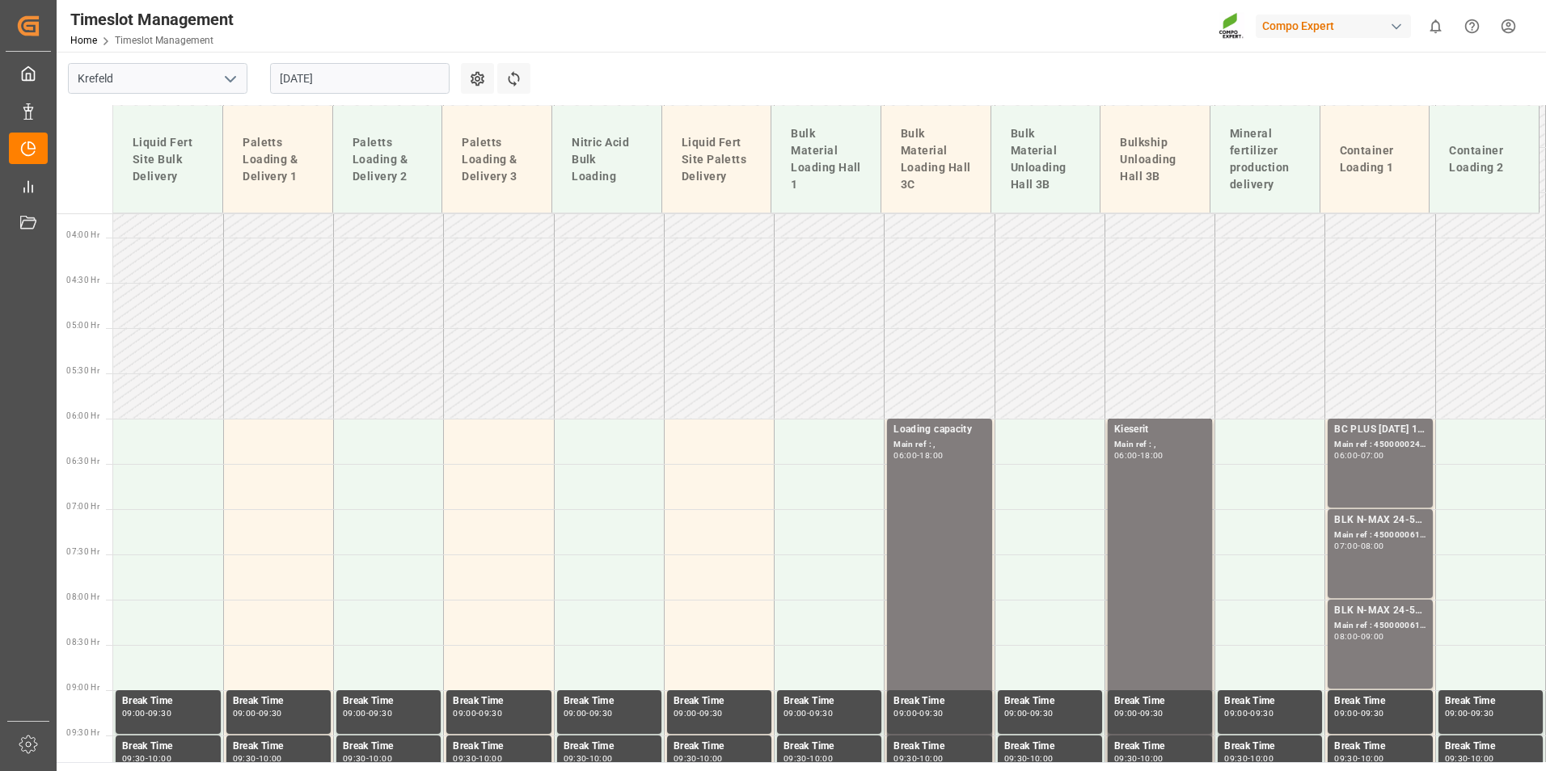
click at [373, 71] on input "[DATE]" at bounding box center [359, 78] width 179 height 31
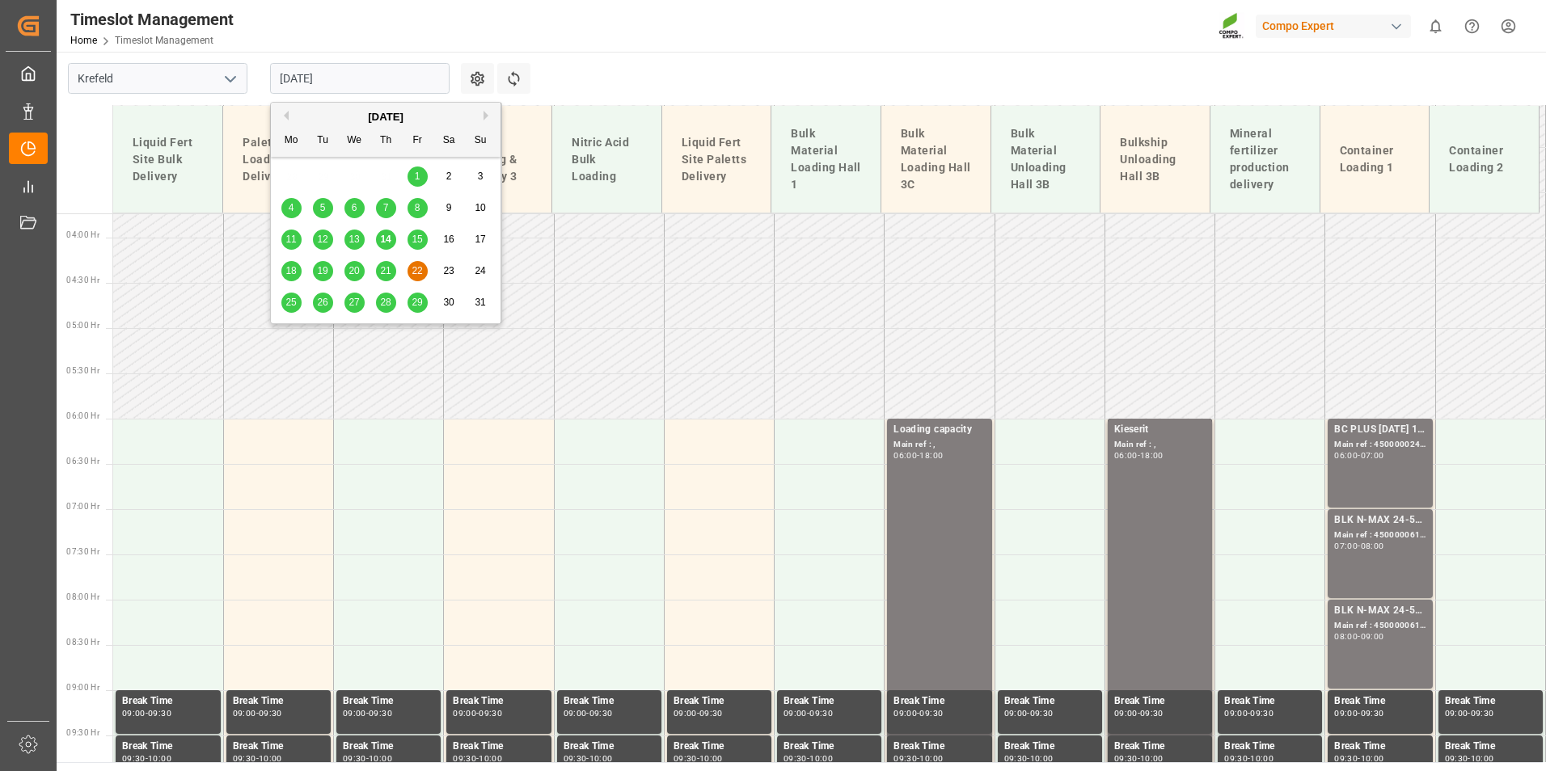
click at [381, 274] on span "21" at bounding box center [385, 270] width 11 height 11
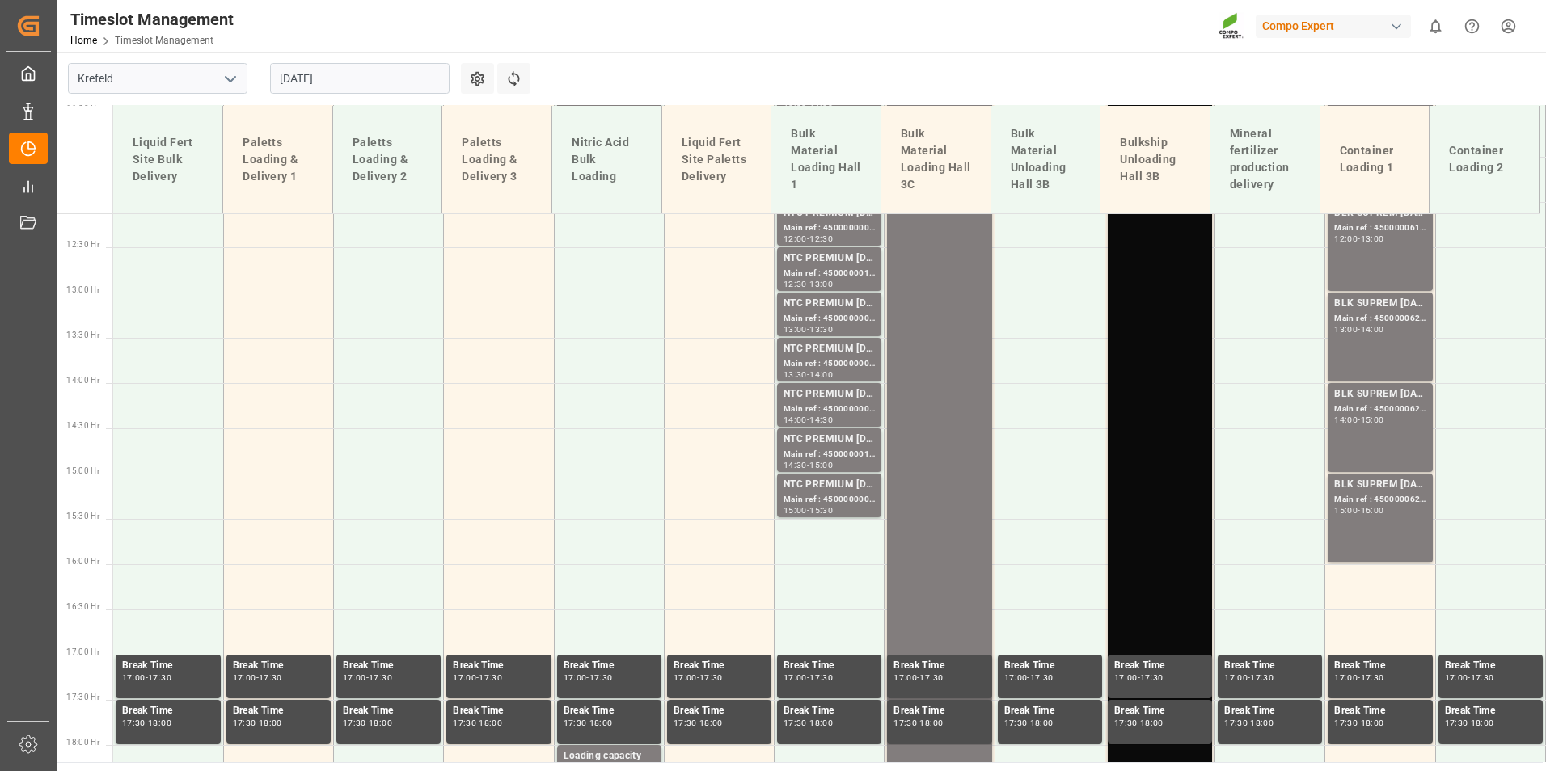
scroll to position [1308, 0]
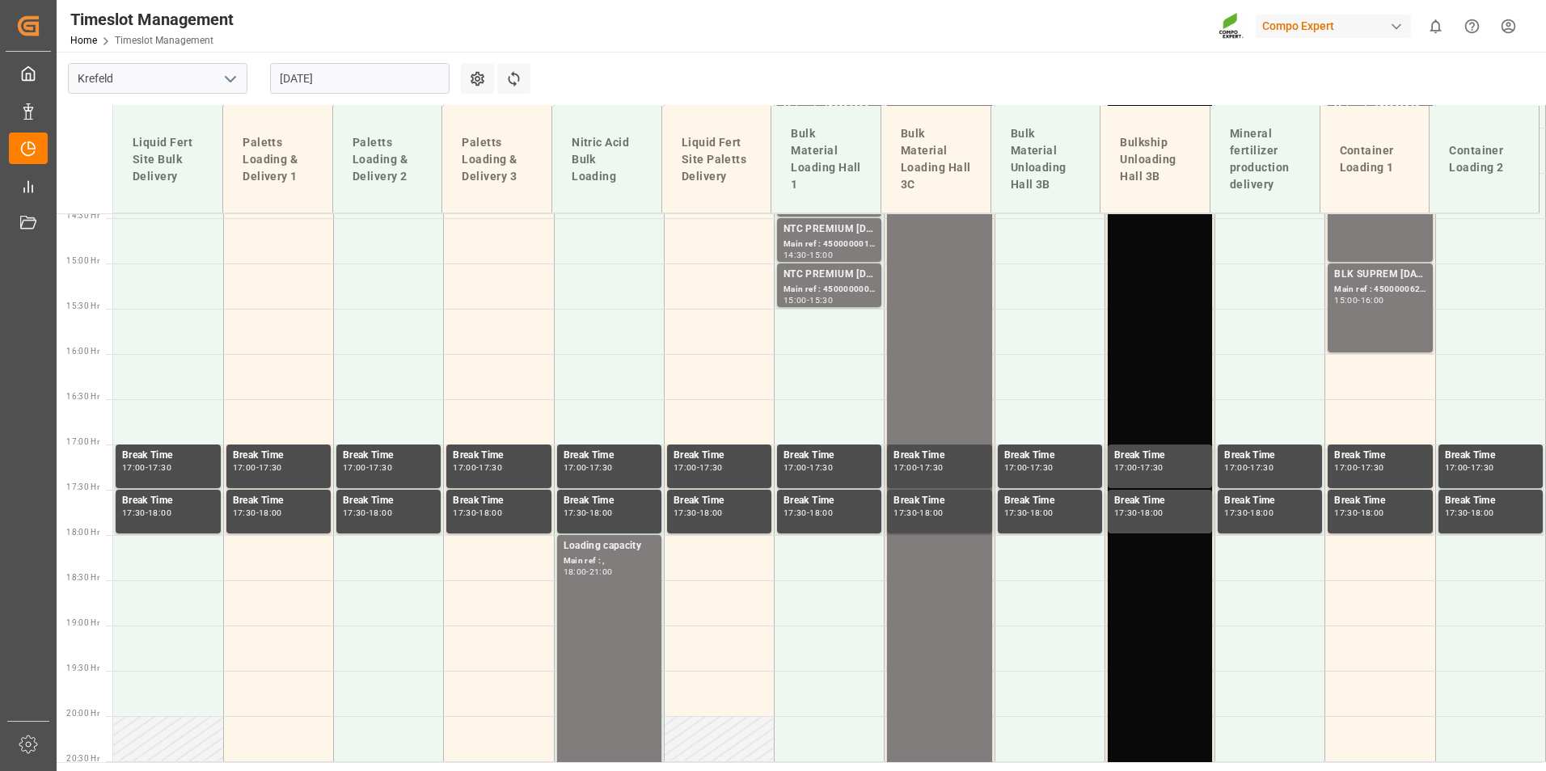
click at [361, 81] on input "[DATE]" at bounding box center [359, 78] width 179 height 31
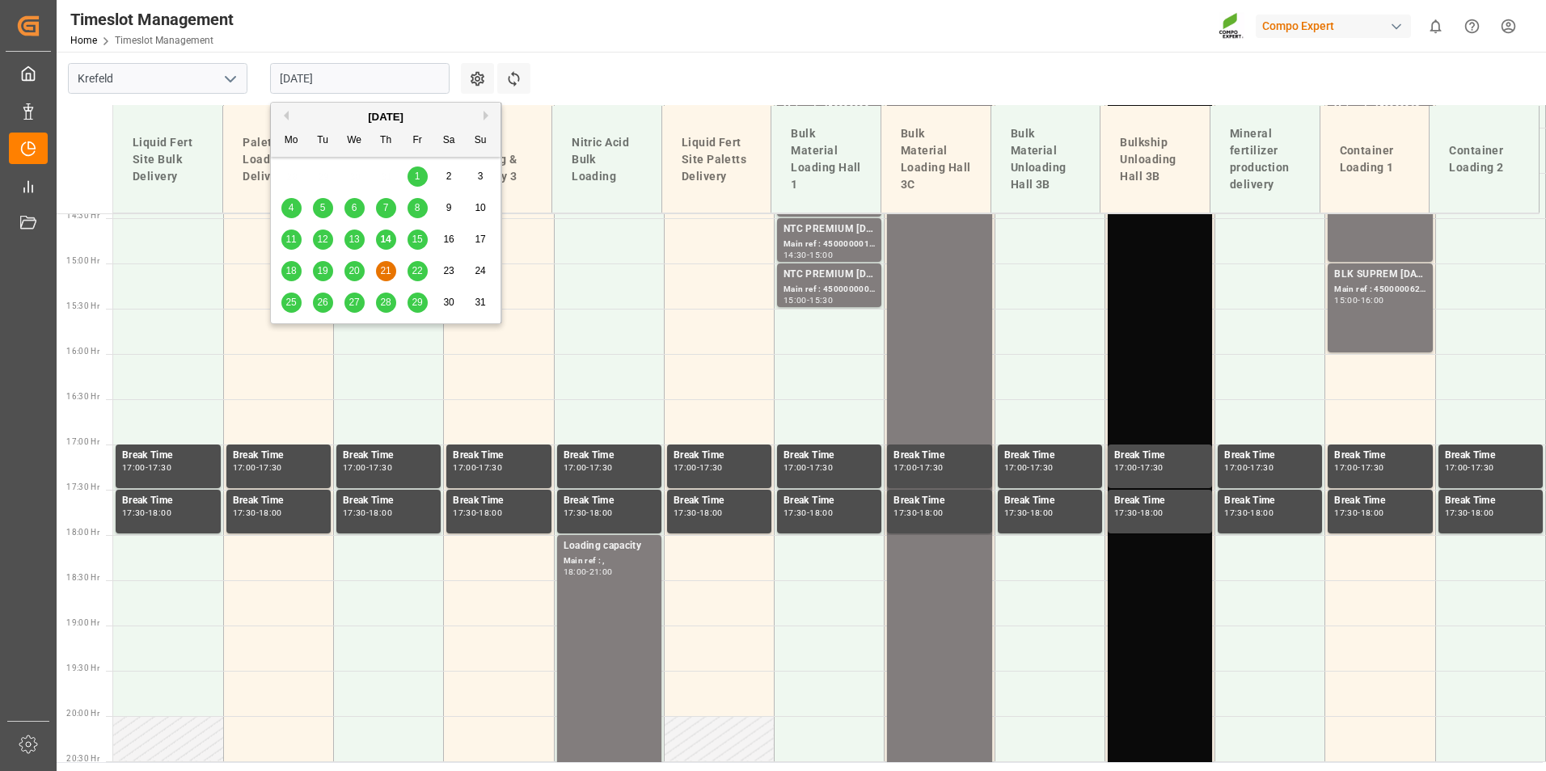
click at [427, 268] on div "22" at bounding box center [417, 271] width 20 height 19
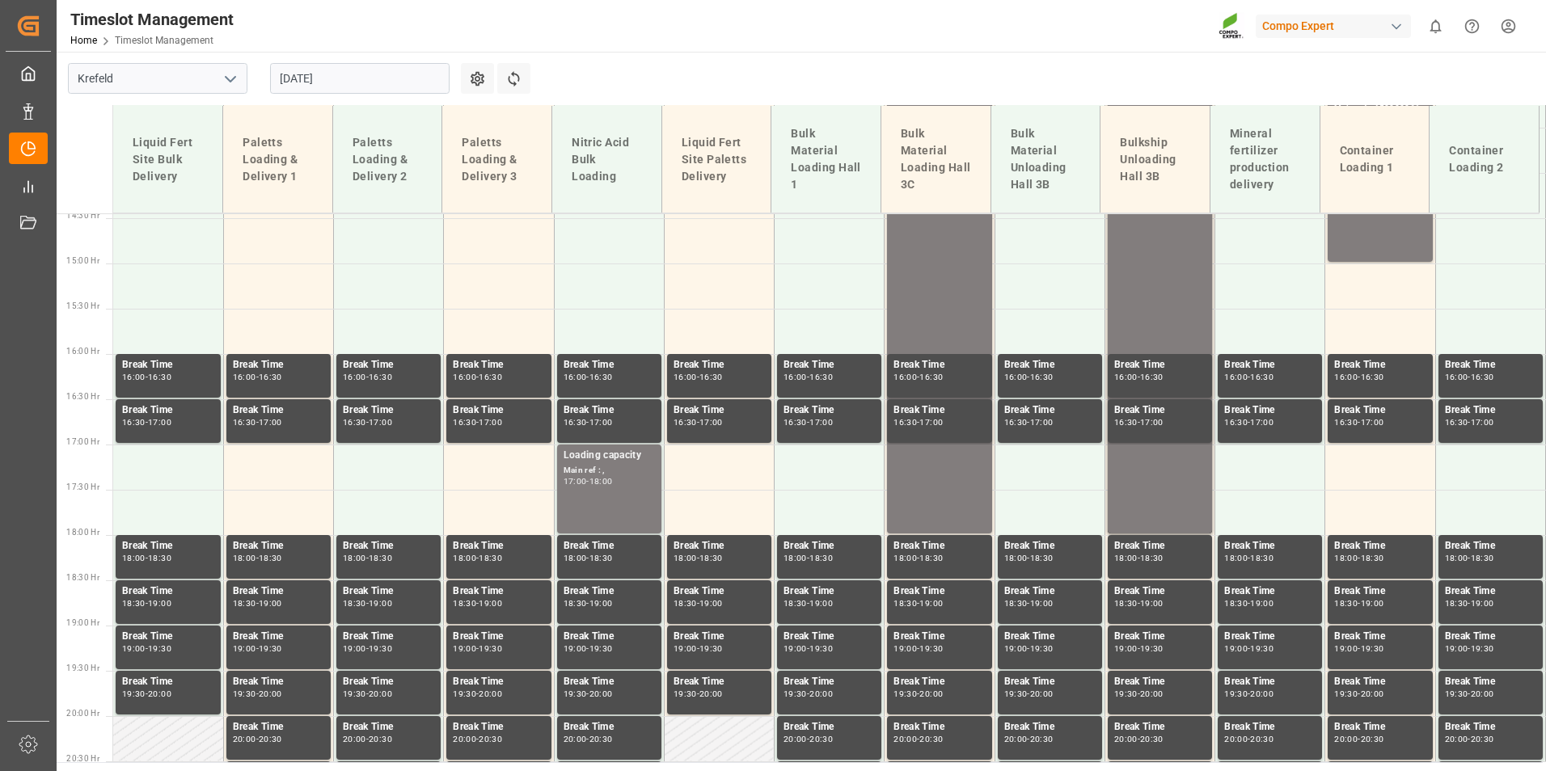
drag, startPoint x: 385, startPoint y: 75, endPoint x: 389, endPoint y: 99, distance: 24.6
click at [385, 76] on input "[DATE]" at bounding box center [359, 78] width 179 height 31
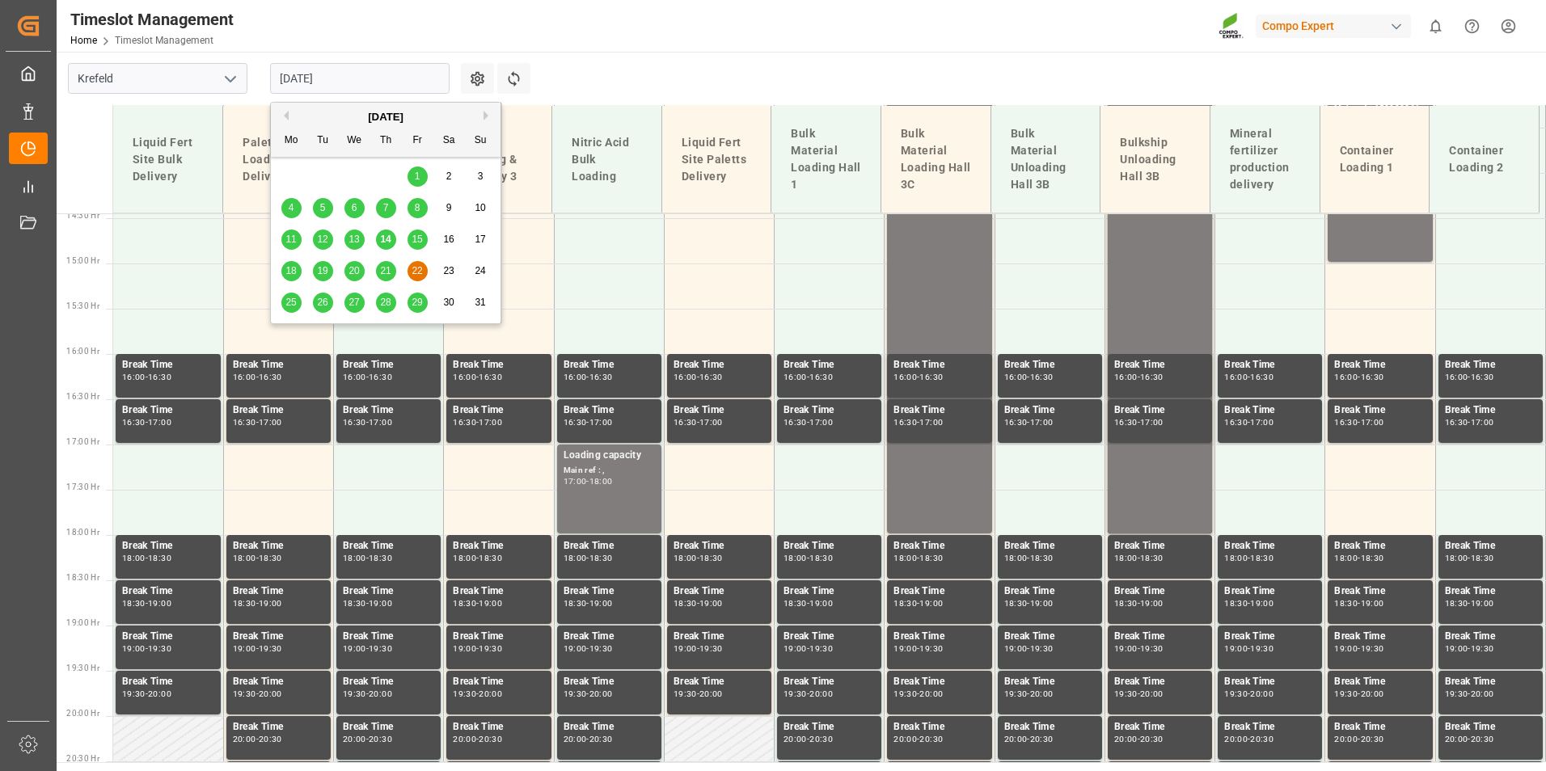
click at [387, 238] on span "14" at bounding box center [385, 239] width 11 height 11
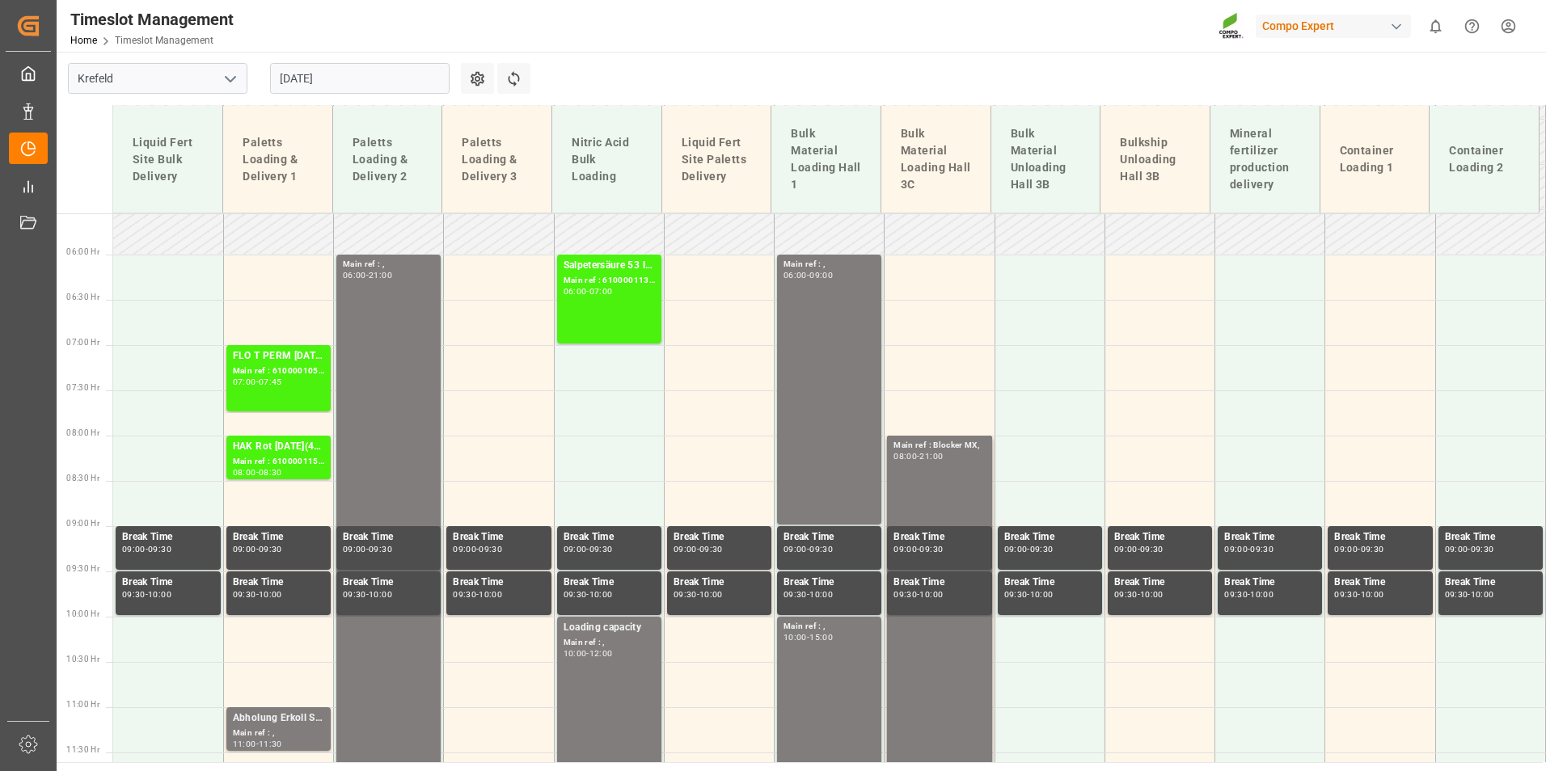
scroll to position [500, 0]
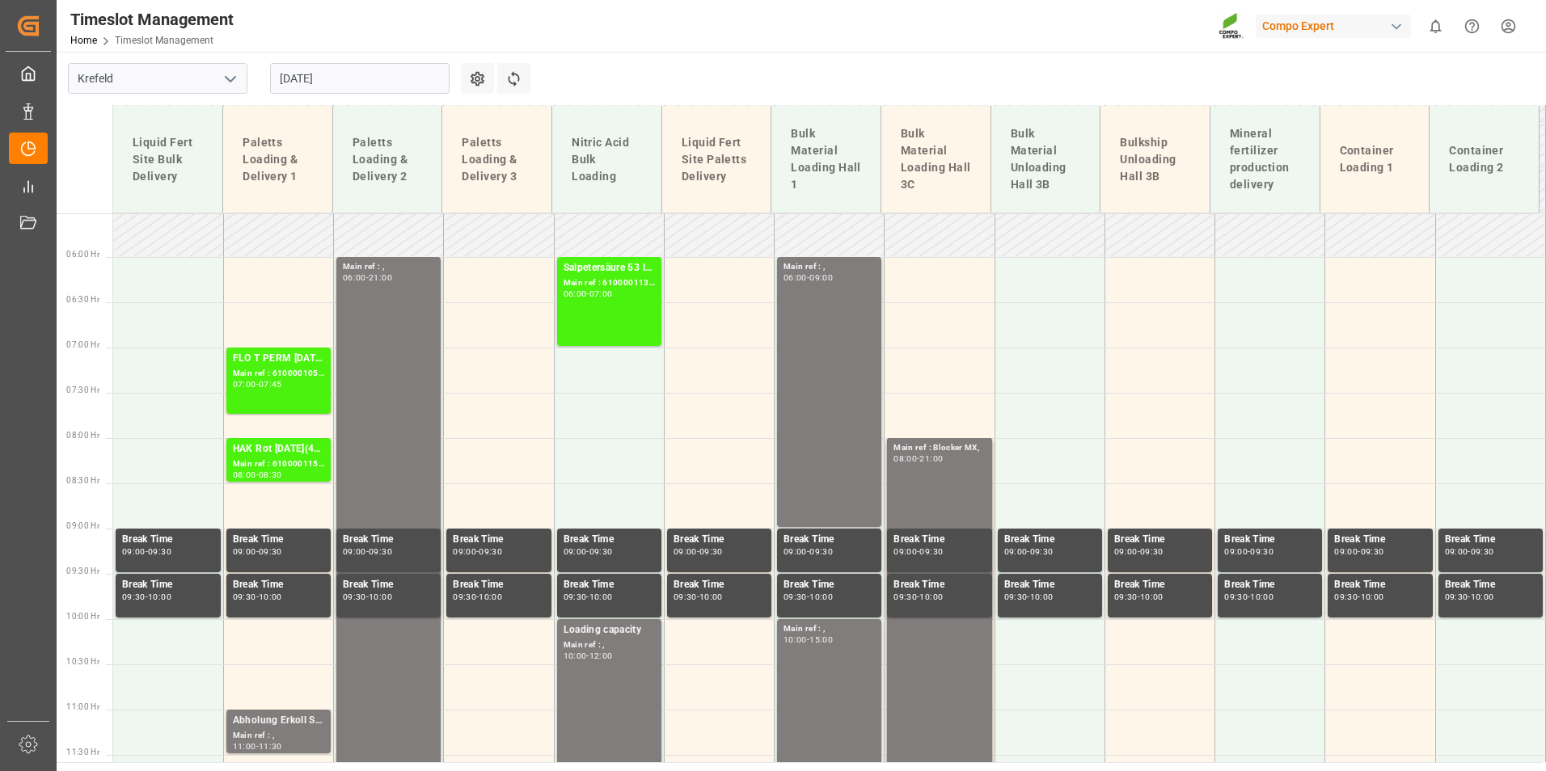
click at [387, 71] on input "[DATE]" at bounding box center [359, 78] width 179 height 31
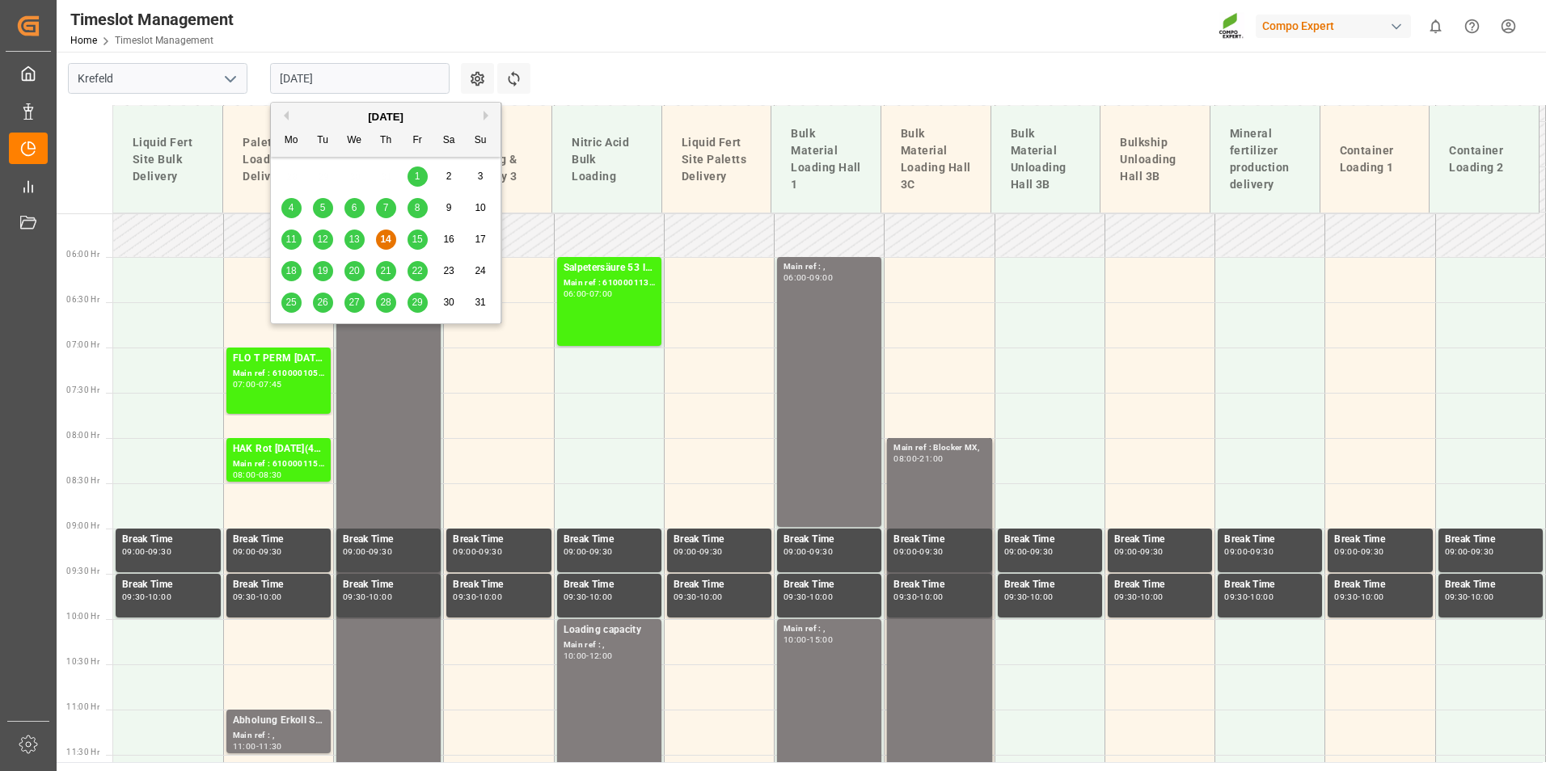
click at [414, 245] on span "15" at bounding box center [417, 239] width 11 height 11
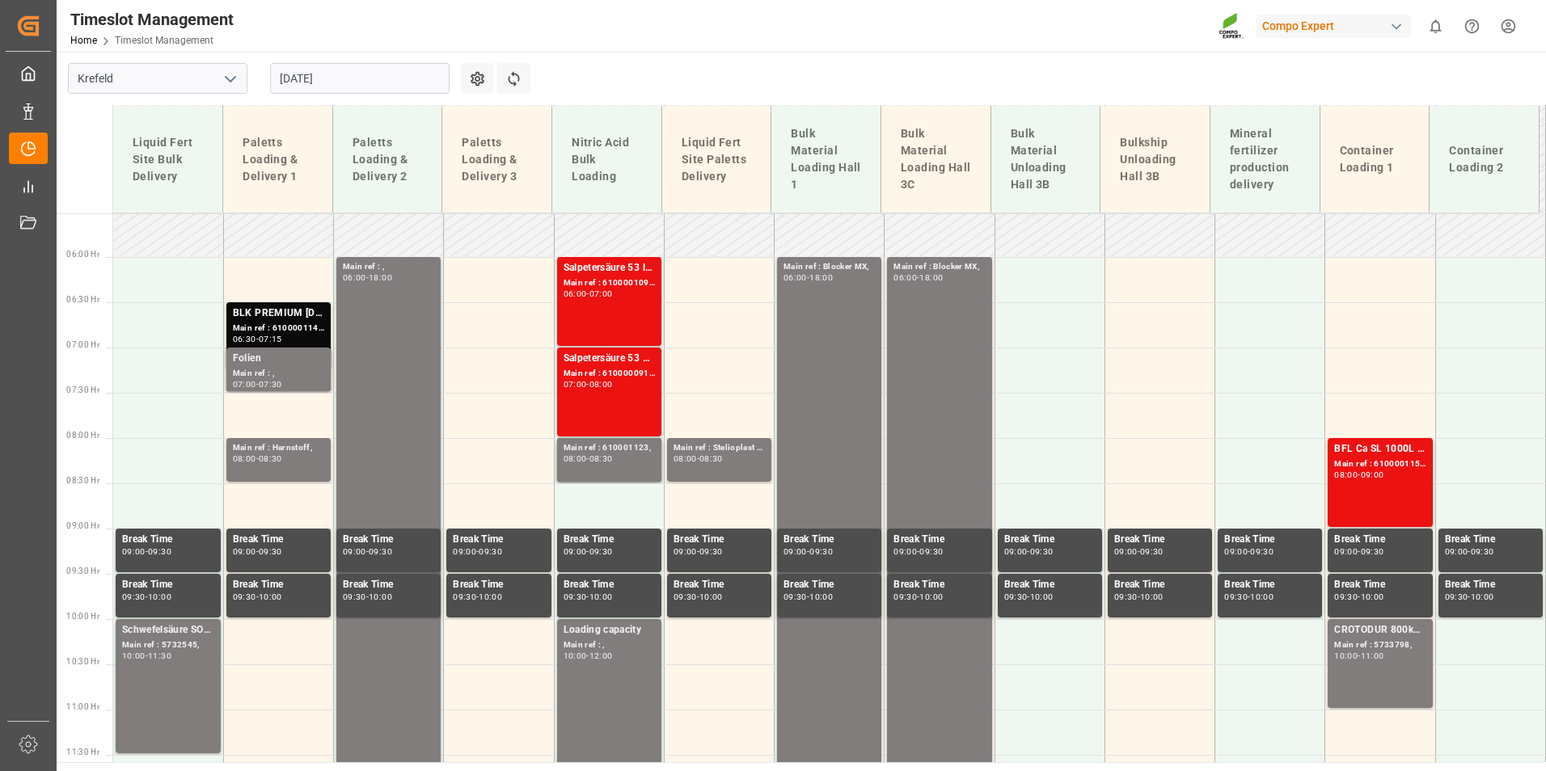
click at [387, 73] on input "[DATE]" at bounding box center [359, 78] width 179 height 31
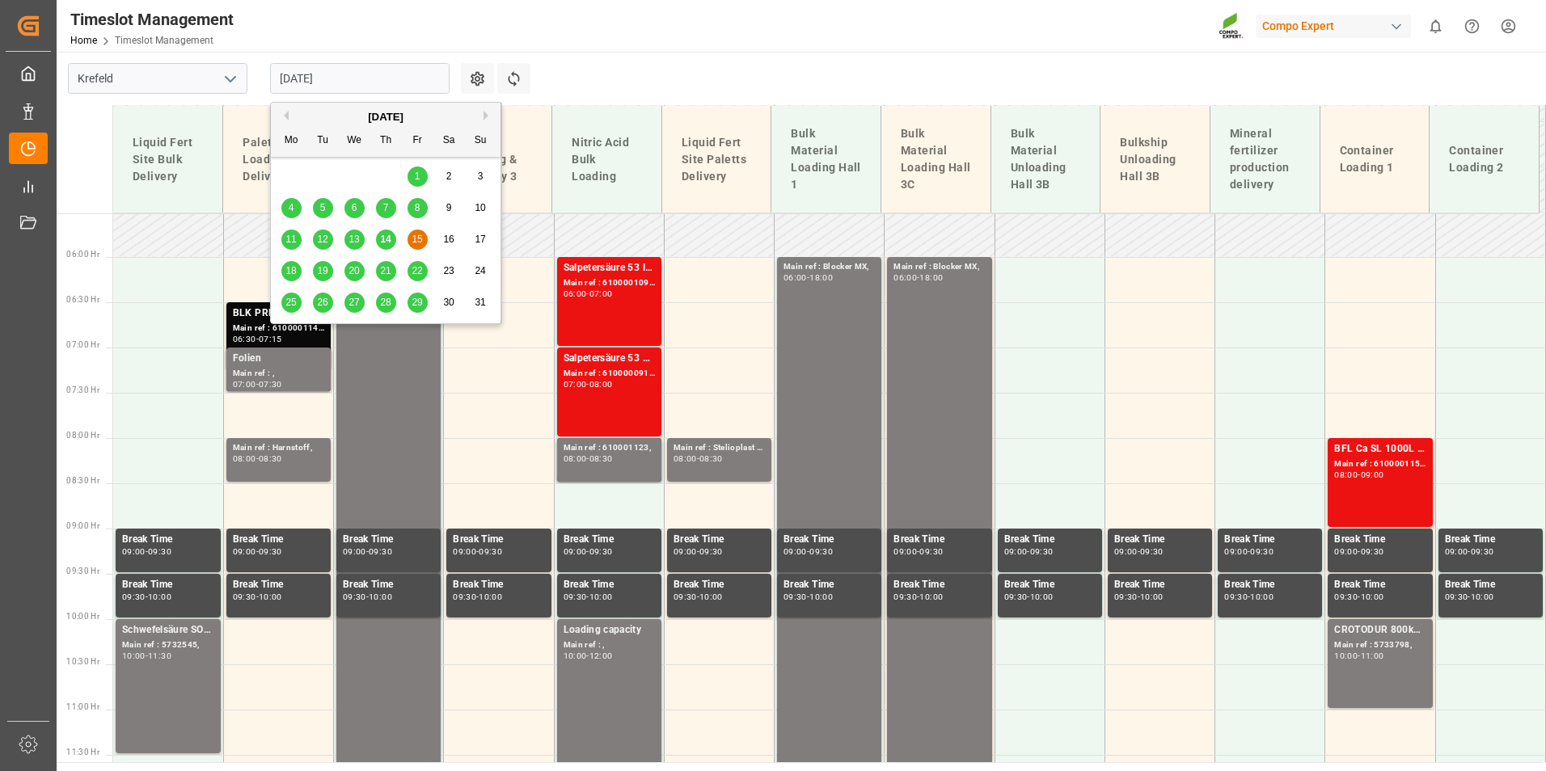
click at [291, 263] on div "18" at bounding box center [291, 271] width 20 height 19
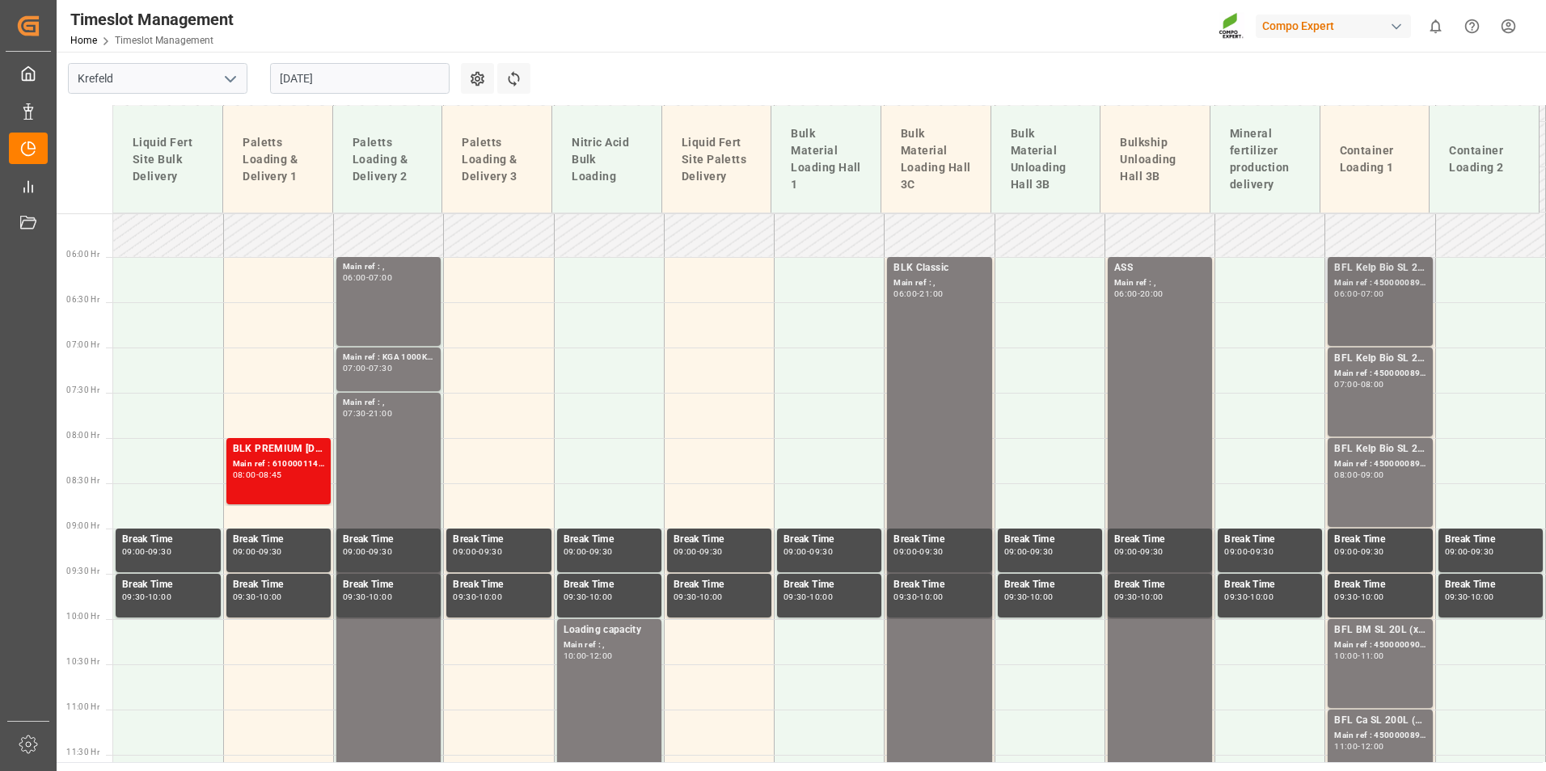
click at [1328, 292] on div "BFL Kelp Bio SL 20L(with B)(x48) EGY MTO; Main ref : 4500000894, 4510356225; 06…" at bounding box center [1380, 301] width 104 height 89
click at [1375, 381] on div "08:00" at bounding box center [1372, 384] width 23 height 7
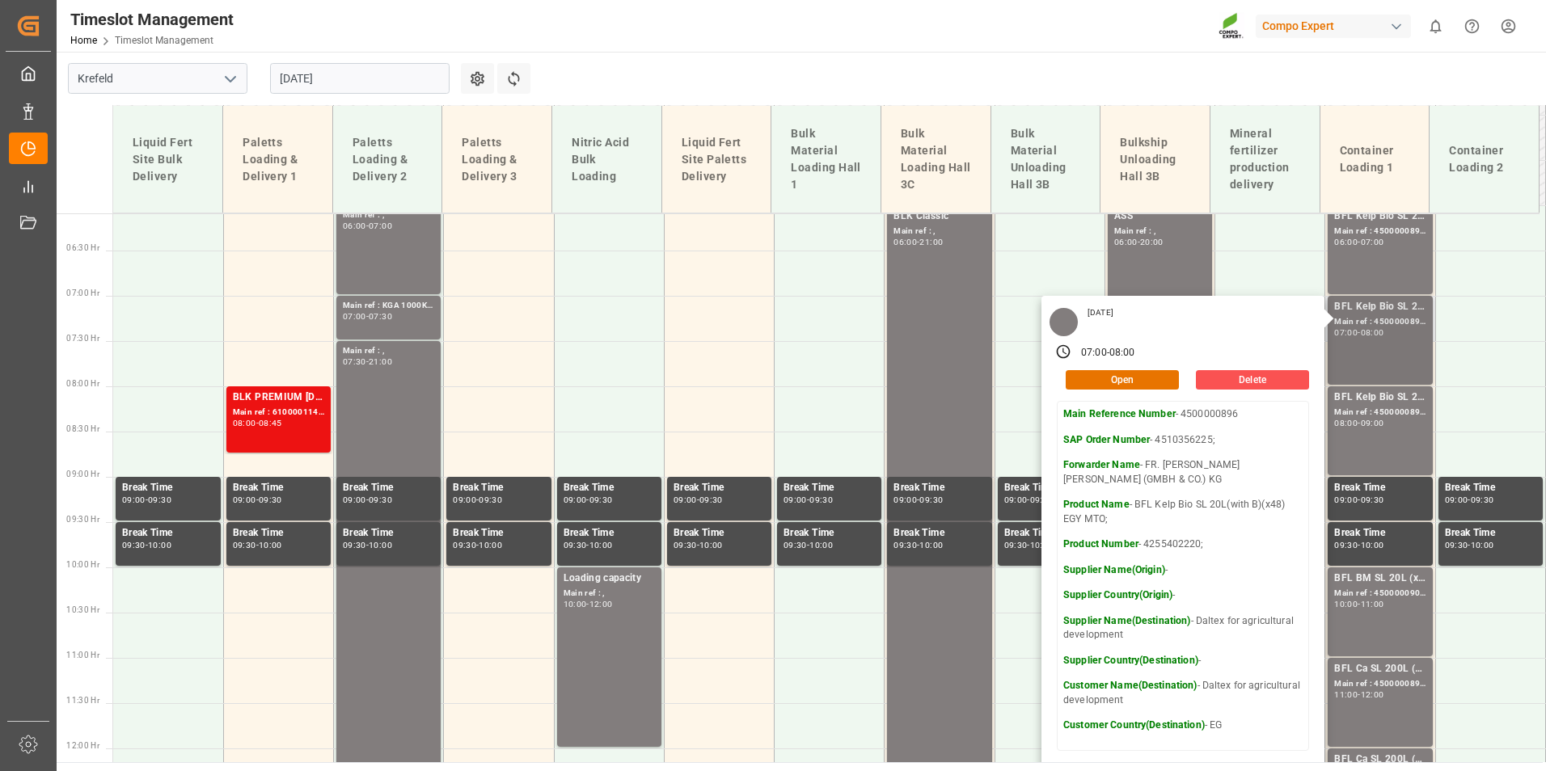
scroll to position [580, 0]
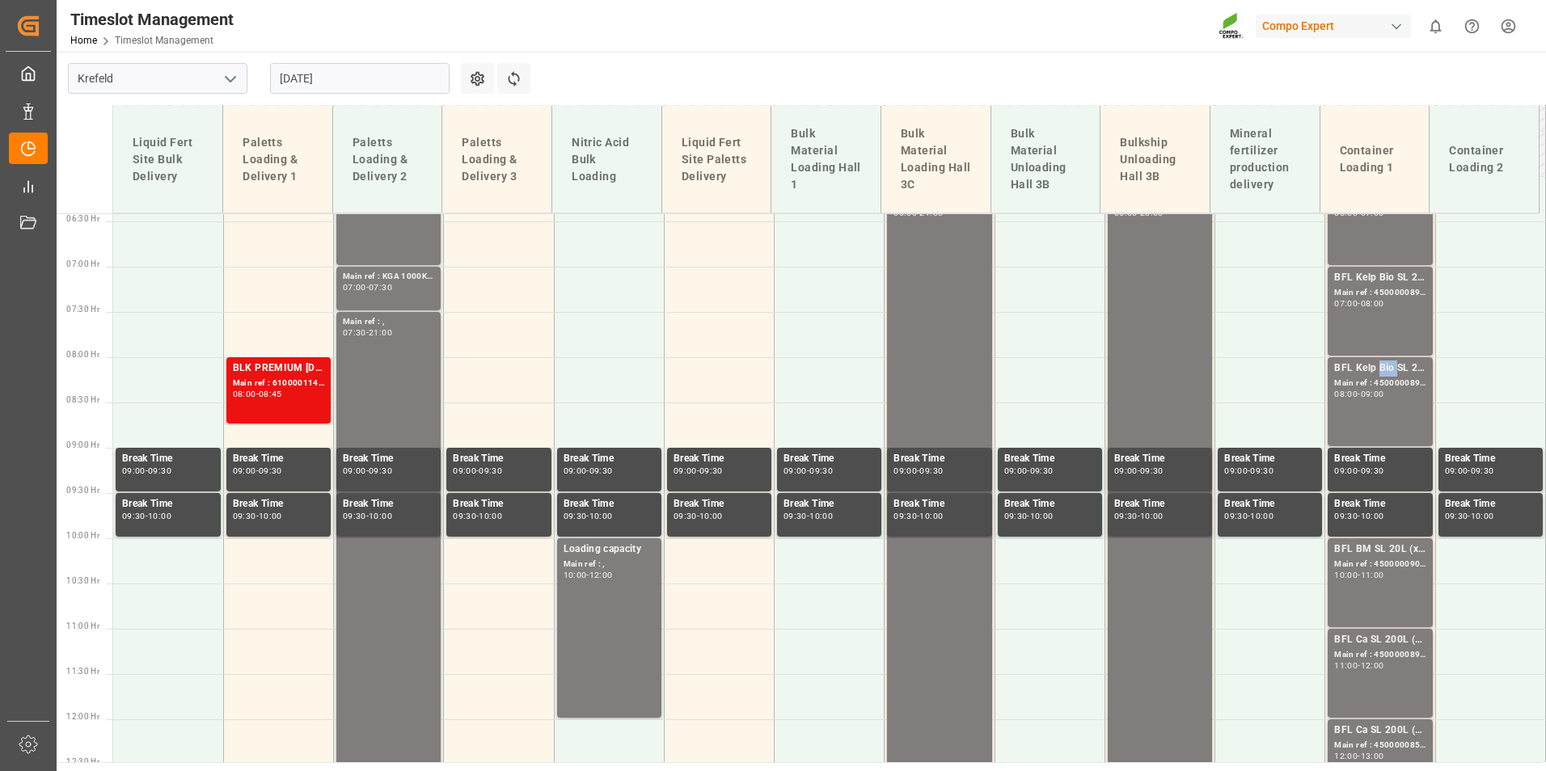
click at [1380, 373] on div "BFL Kelp Bio SL 20L(with B)(x48) EGY MTO;" at bounding box center [1379, 369] width 91 height 16
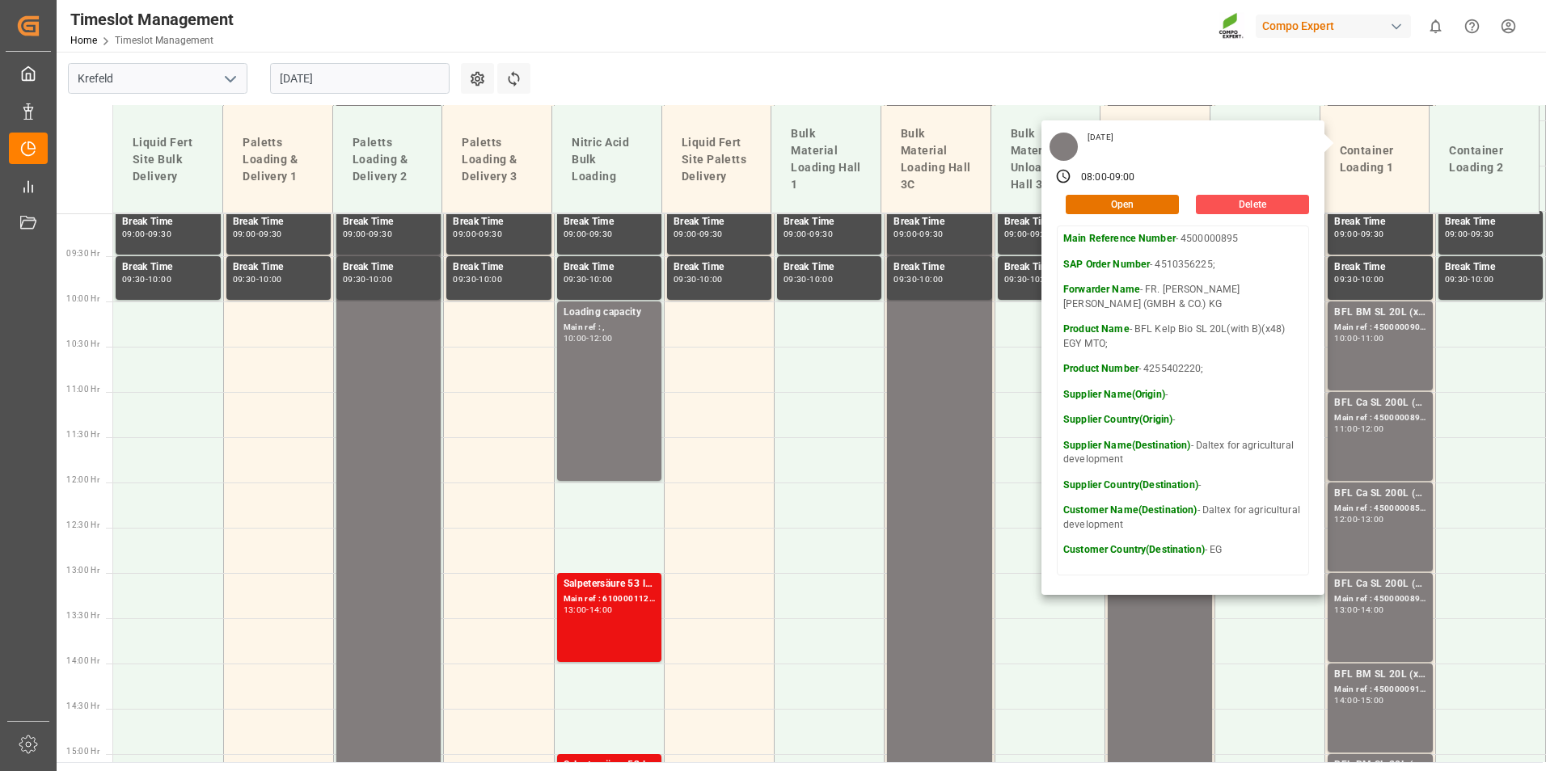
scroll to position [823, 0]
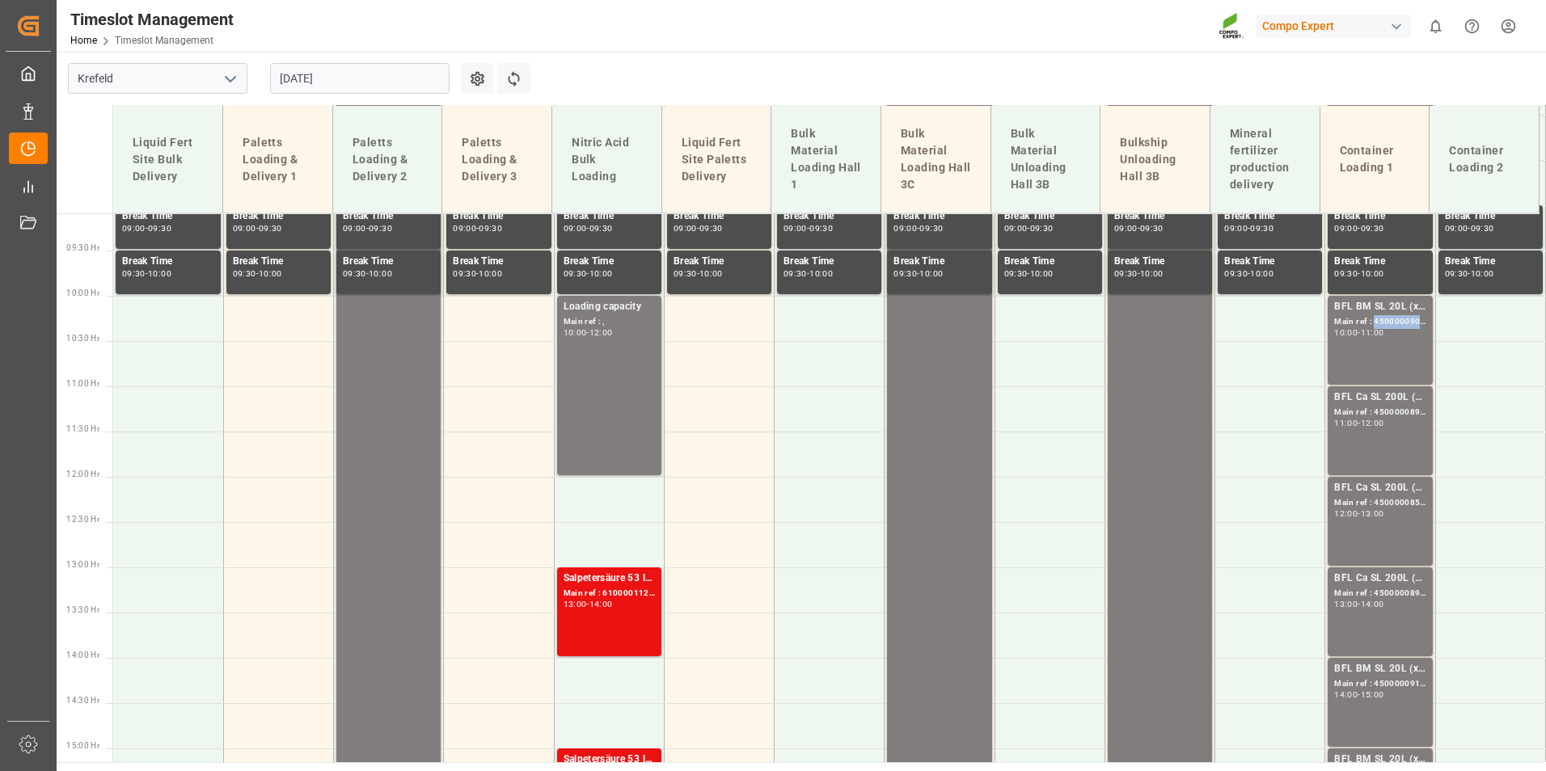
click at [1375, 327] on div "Main ref : 4500000907, 4510356184;" at bounding box center [1379, 322] width 91 height 14
click at [1376, 400] on div "BFL Ca SL 200L (x4) CL,ES,LAT MTO;" at bounding box center [1379, 398] width 91 height 16
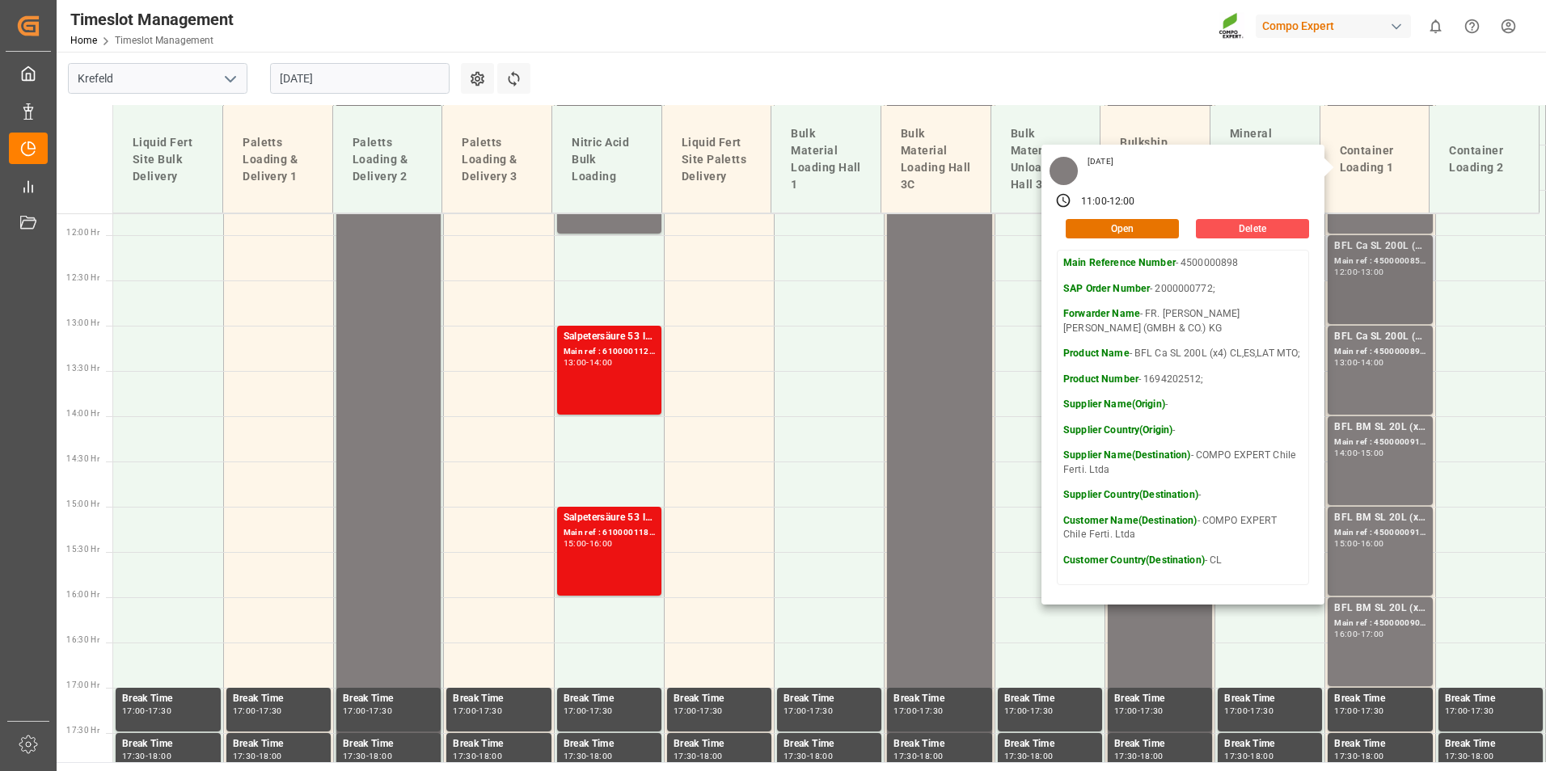
scroll to position [1066, 0]
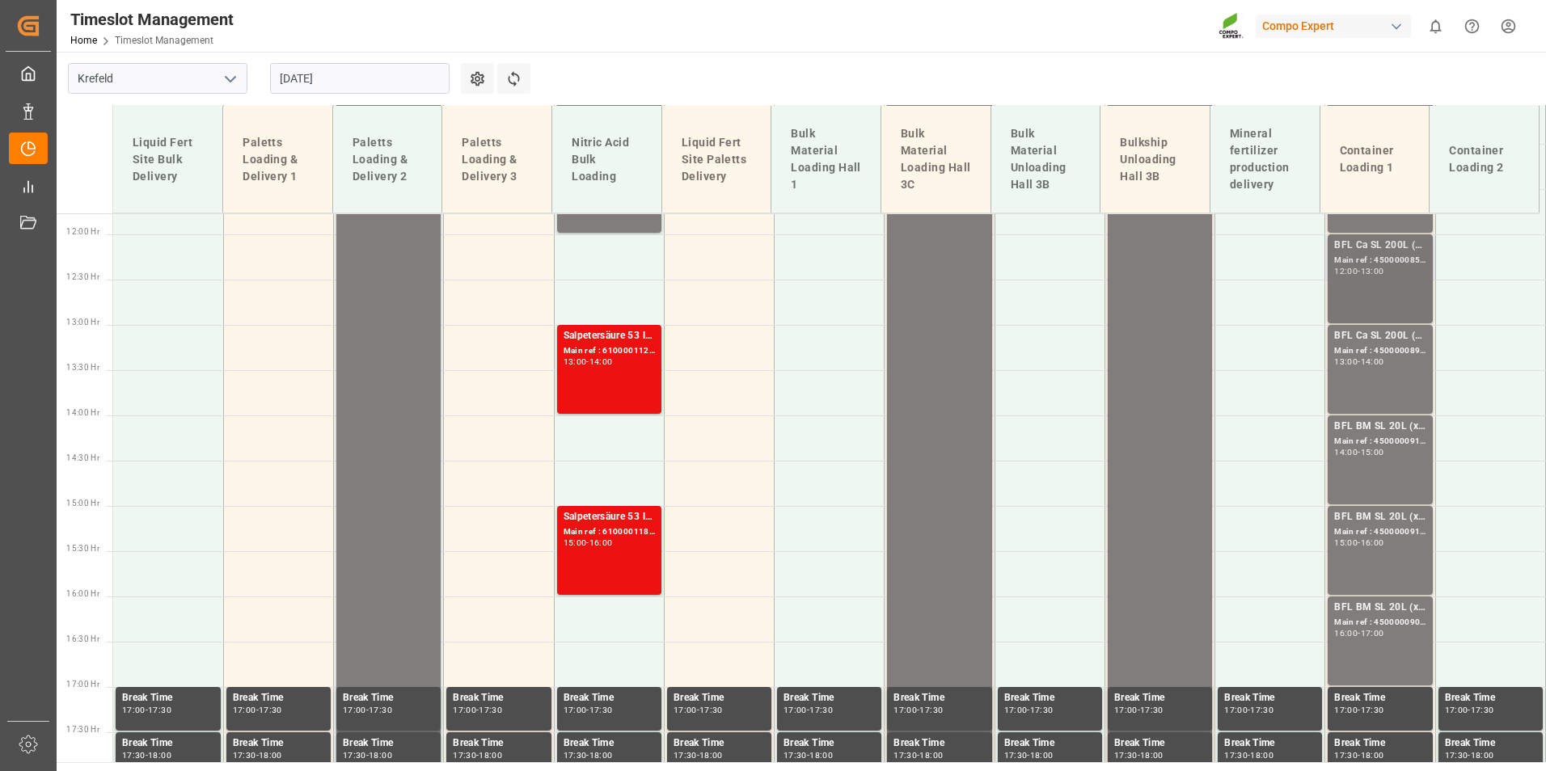
click at [1389, 302] on div "BFL Ca SL 200L (x4) CL,ES,LAT MTO;VITA RZ O 1000L IBC MTO; Main ref : 450000085…" at bounding box center [1379, 279] width 91 height 82
click at [1389, 341] on div "BFL Ca SL 200L (x4) CL,ES,LAT MTO;" at bounding box center [1379, 336] width 91 height 16
click at [1390, 433] on div "BFL BM SL 20L (x48) EGY MTO;" at bounding box center [1379, 427] width 91 height 16
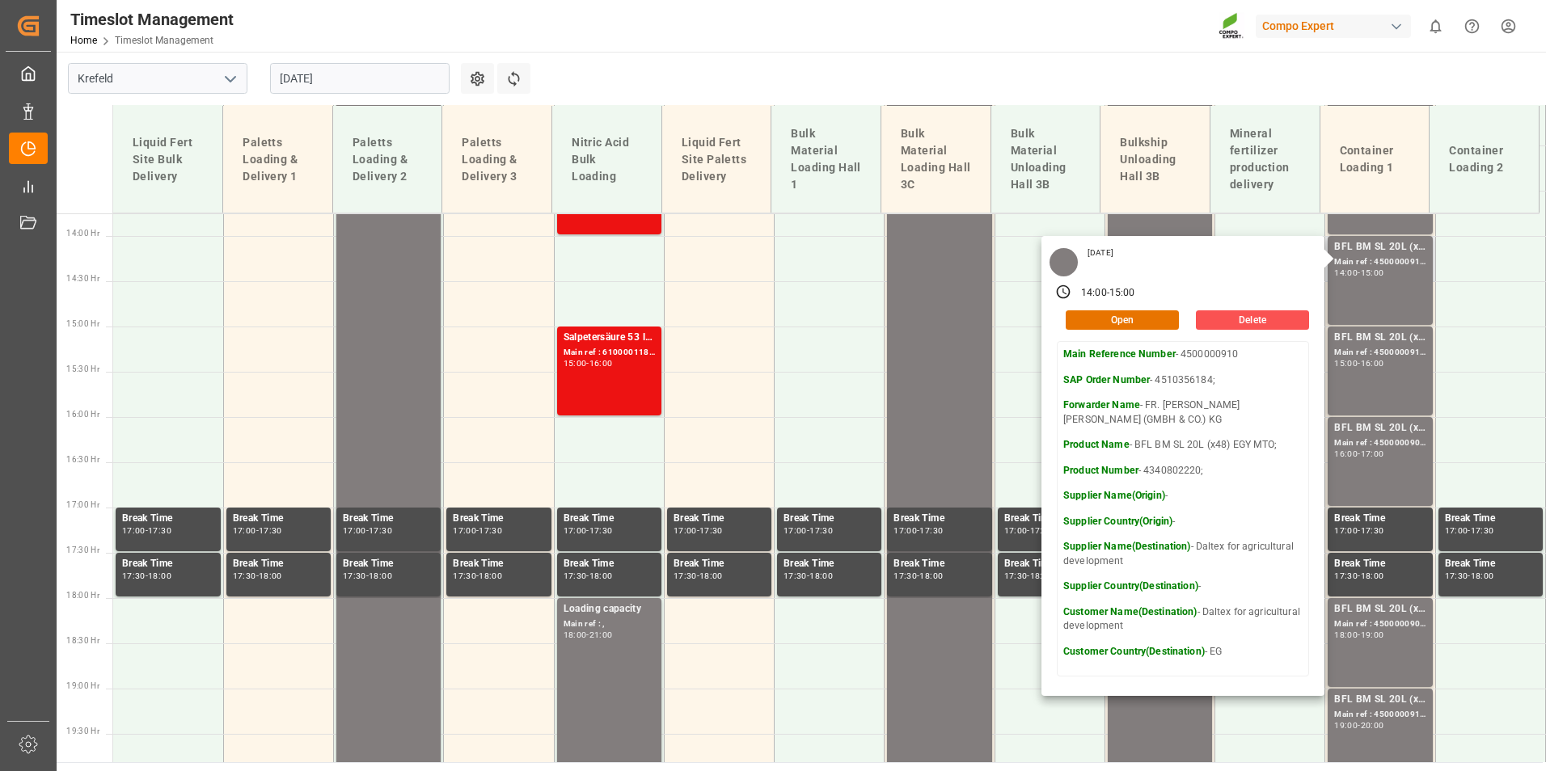
scroll to position [1227, 0]
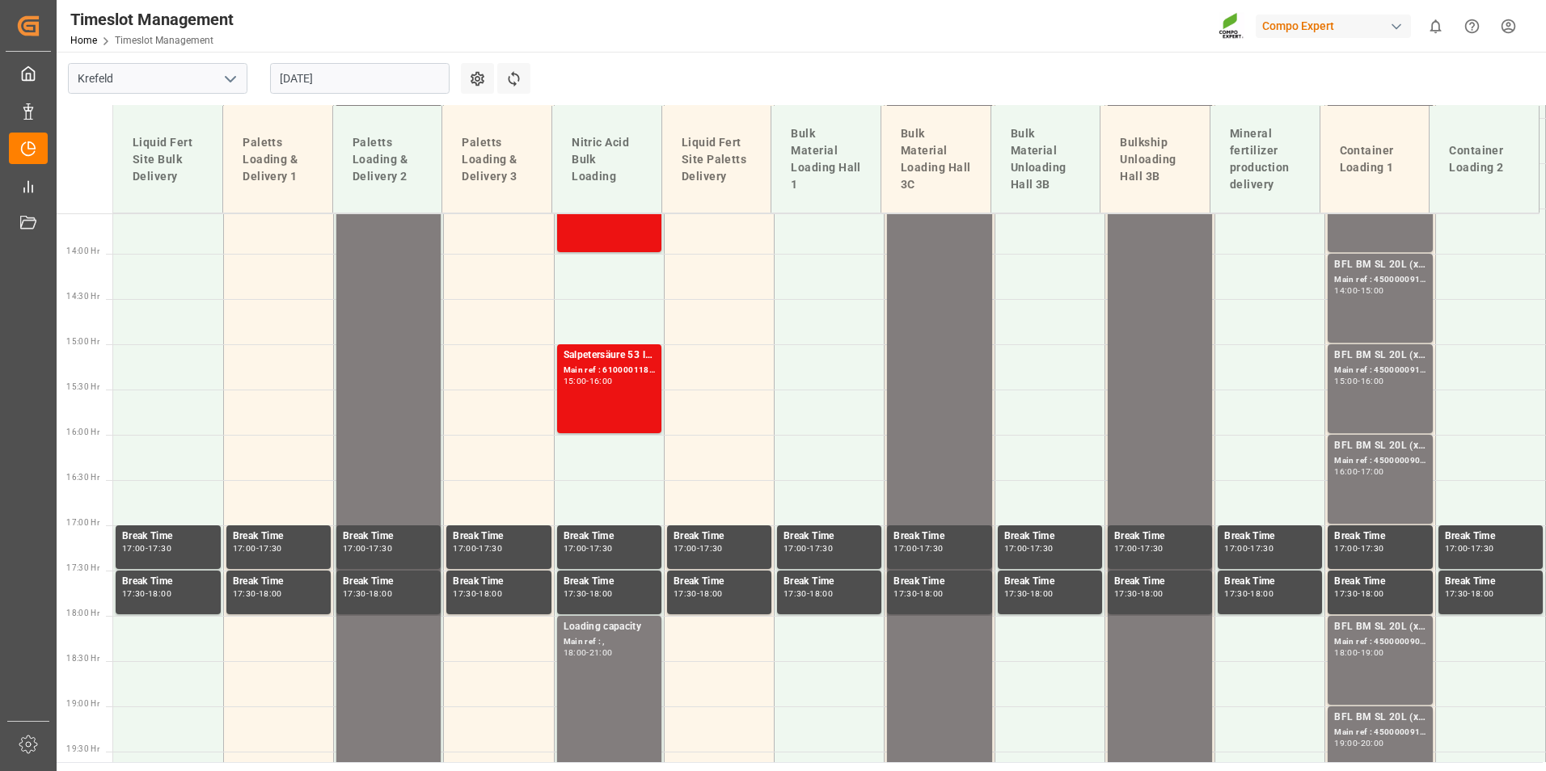
click at [1357, 382] on div "-" at bounding box center [1358, 381] width 2 height 7
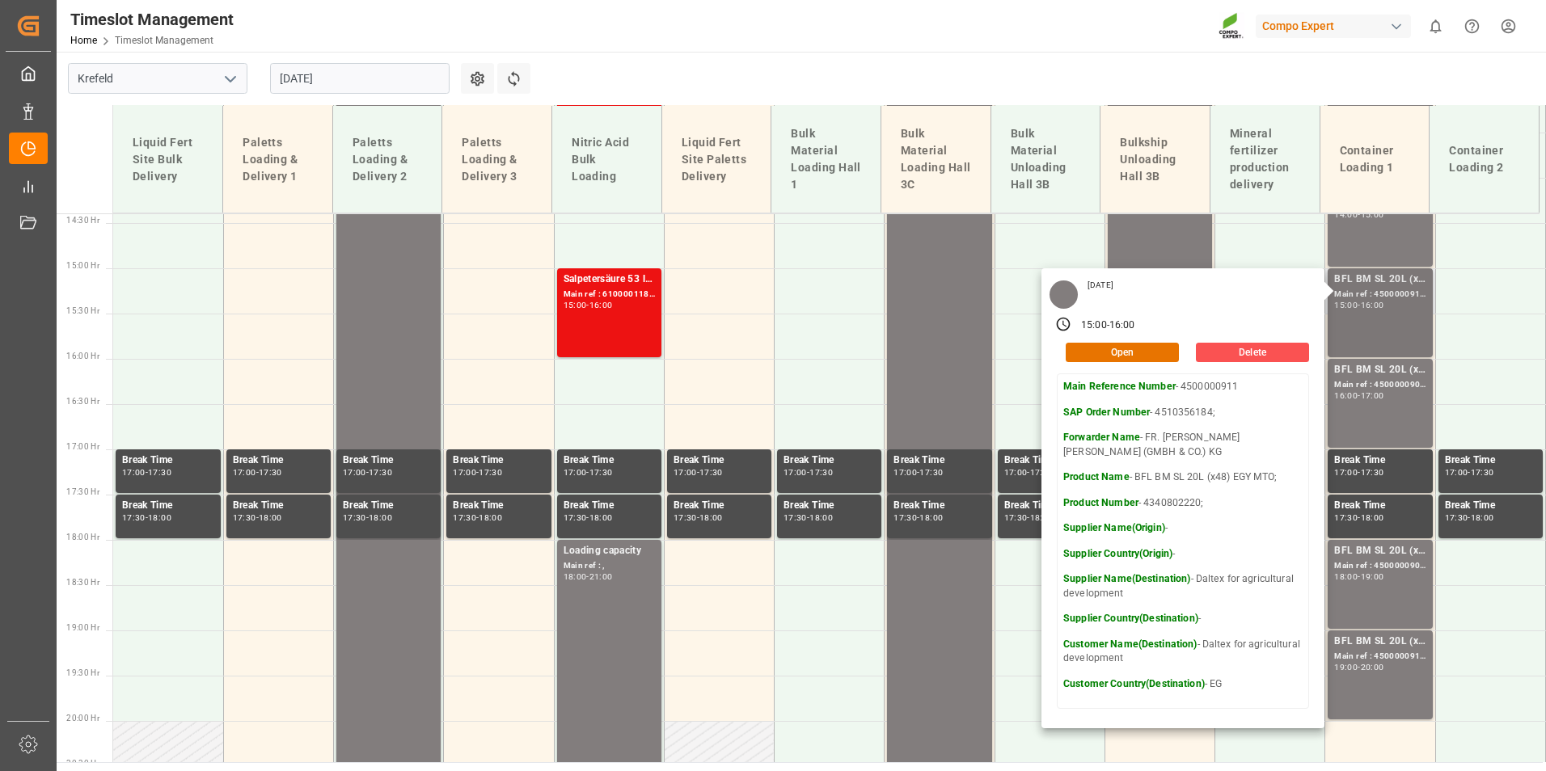
scroll to position [1389, 0]
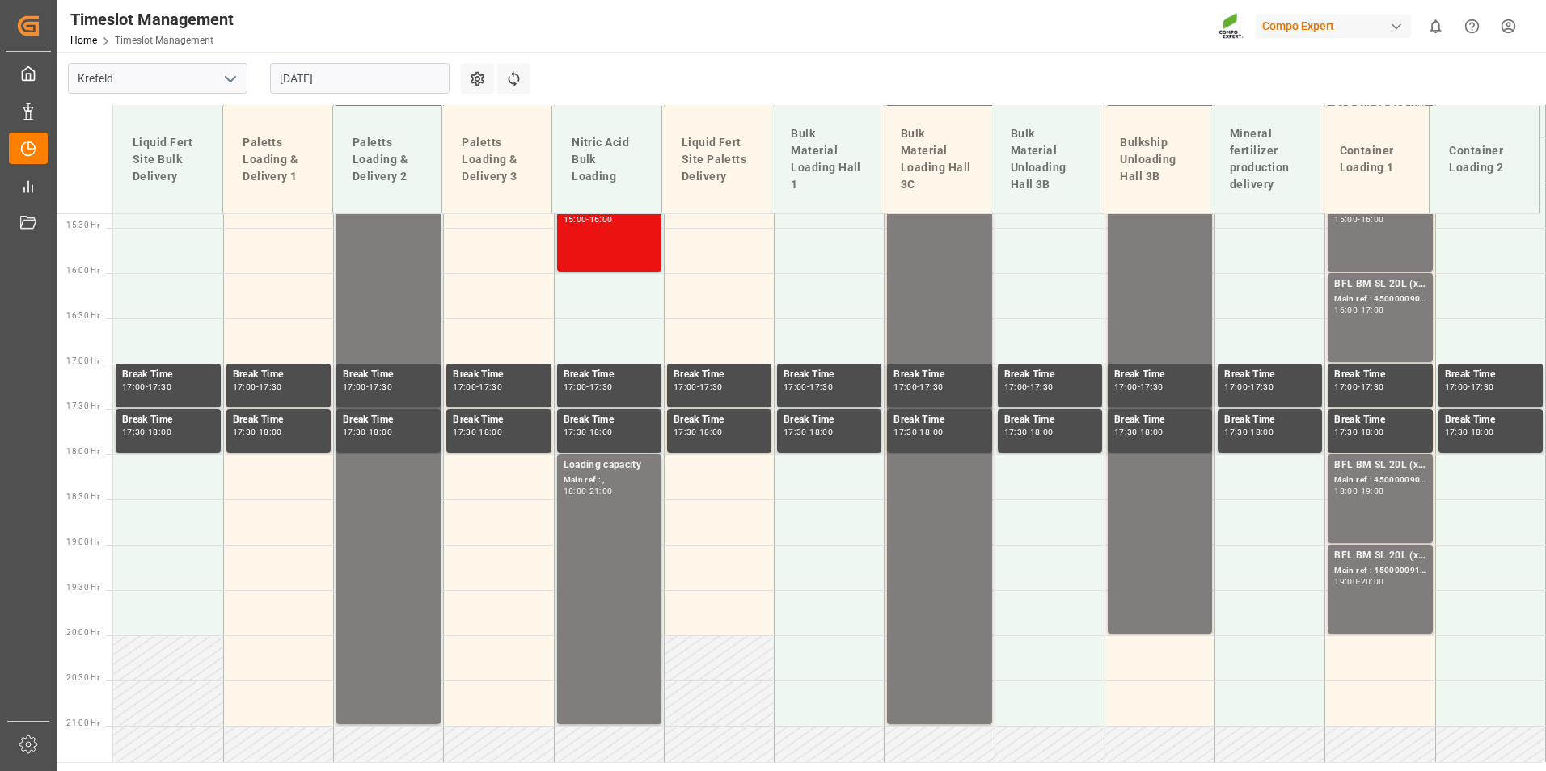
click at [1360, 323] on div "BFL BM SL 20L (x48) EGY MTO; Main ref : 4500000908, 4510356184; 16:00 - 17:00" at bounding box center [1379, 318] width 91 height 82
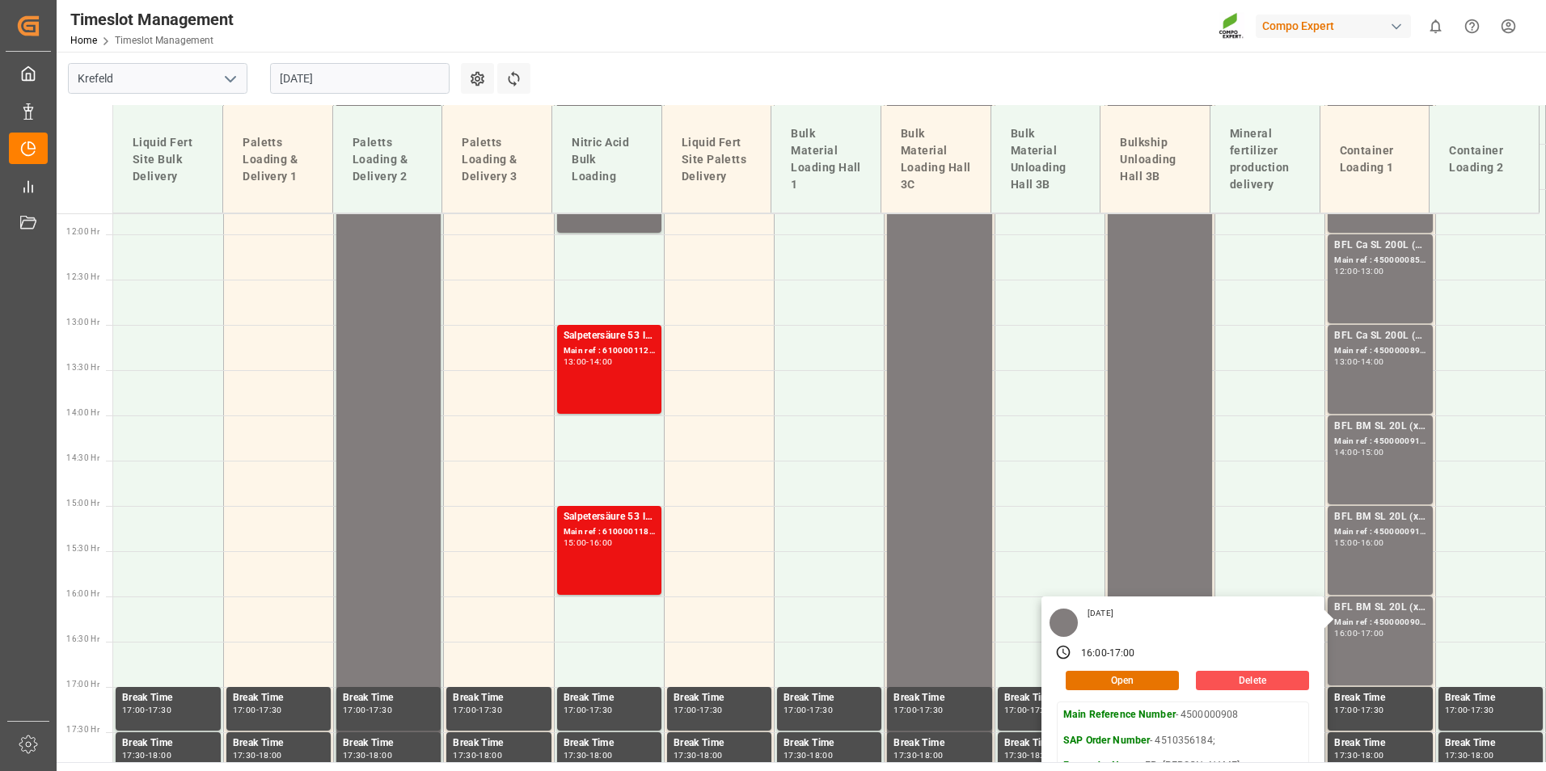
scroll to position [742, 0]
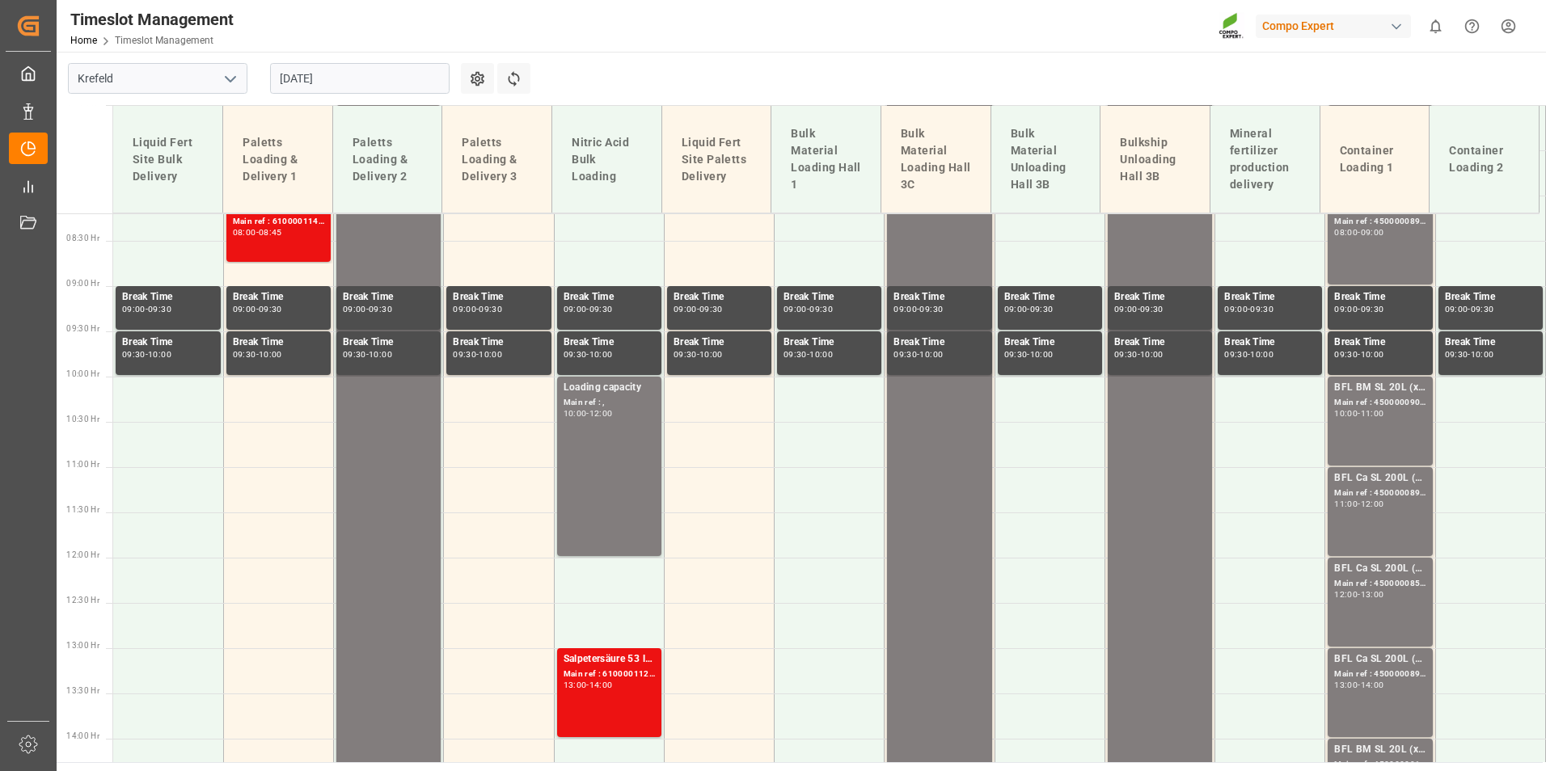
click at [383, 91] on input "[DATE]" at bounding box center [359, 78] width 179 height 31
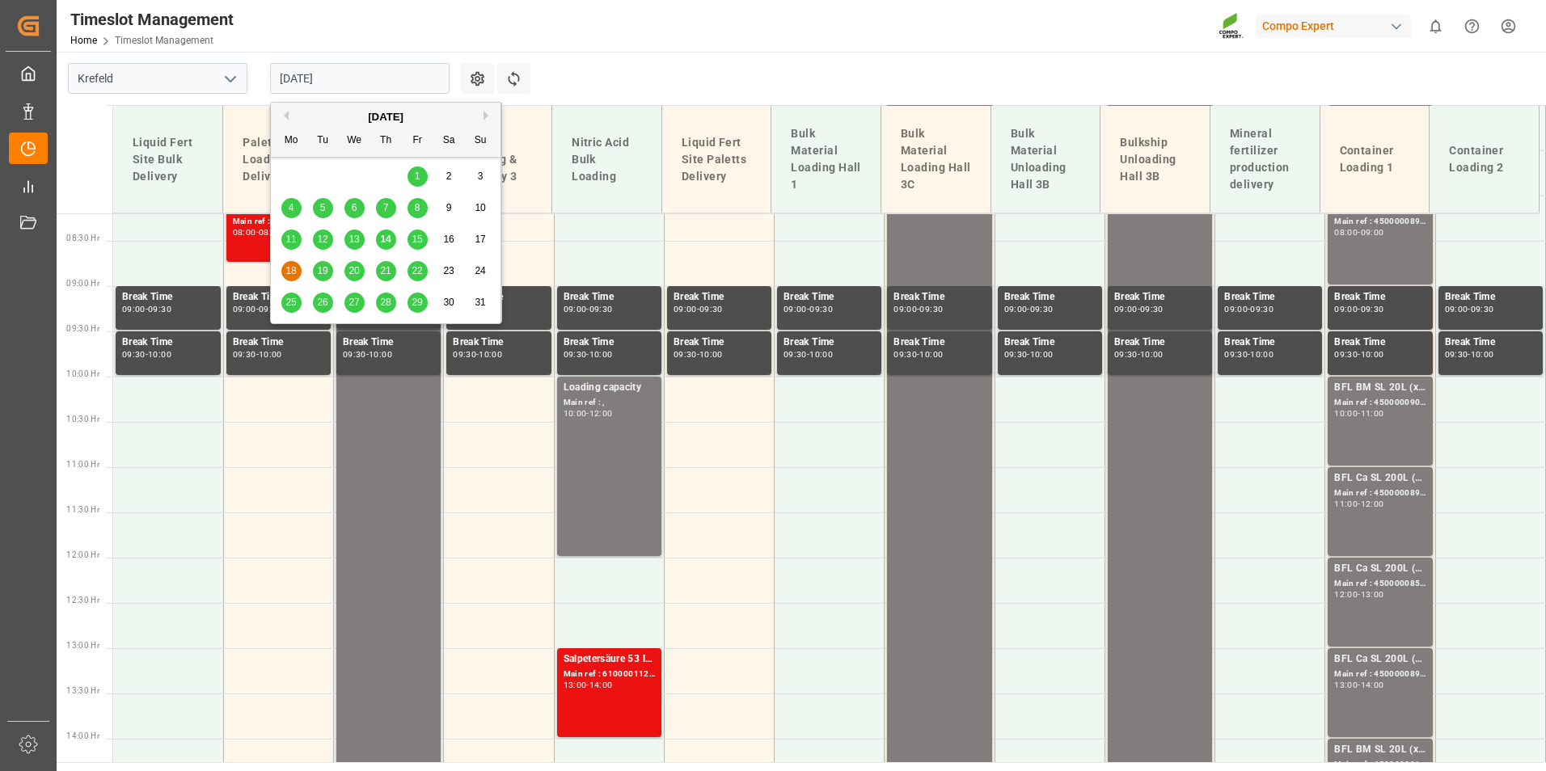
click at [416, 247] on div "15" at bounding box center [417, 239] width 20 height 19
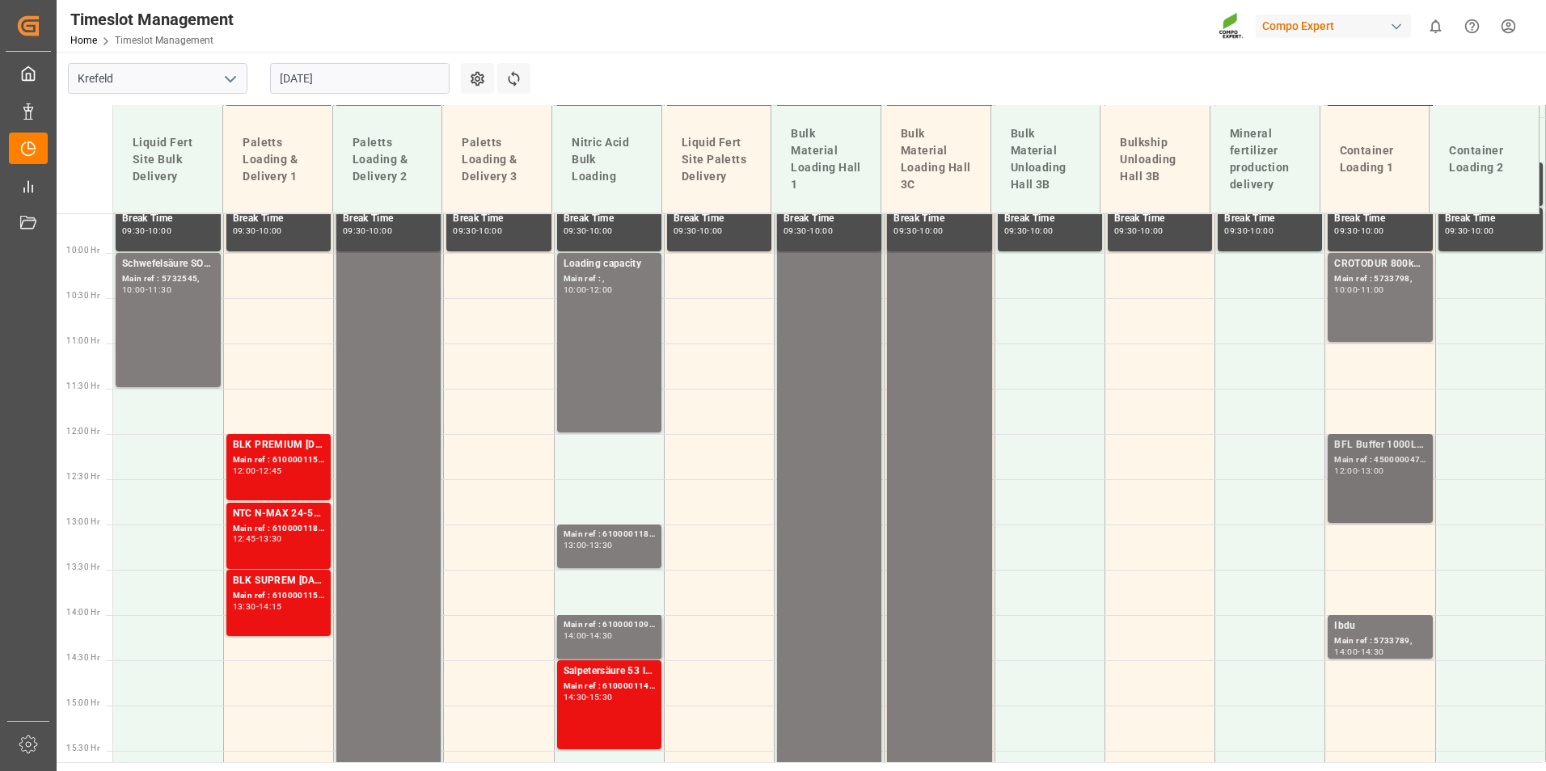
scroll to position [659, 0]
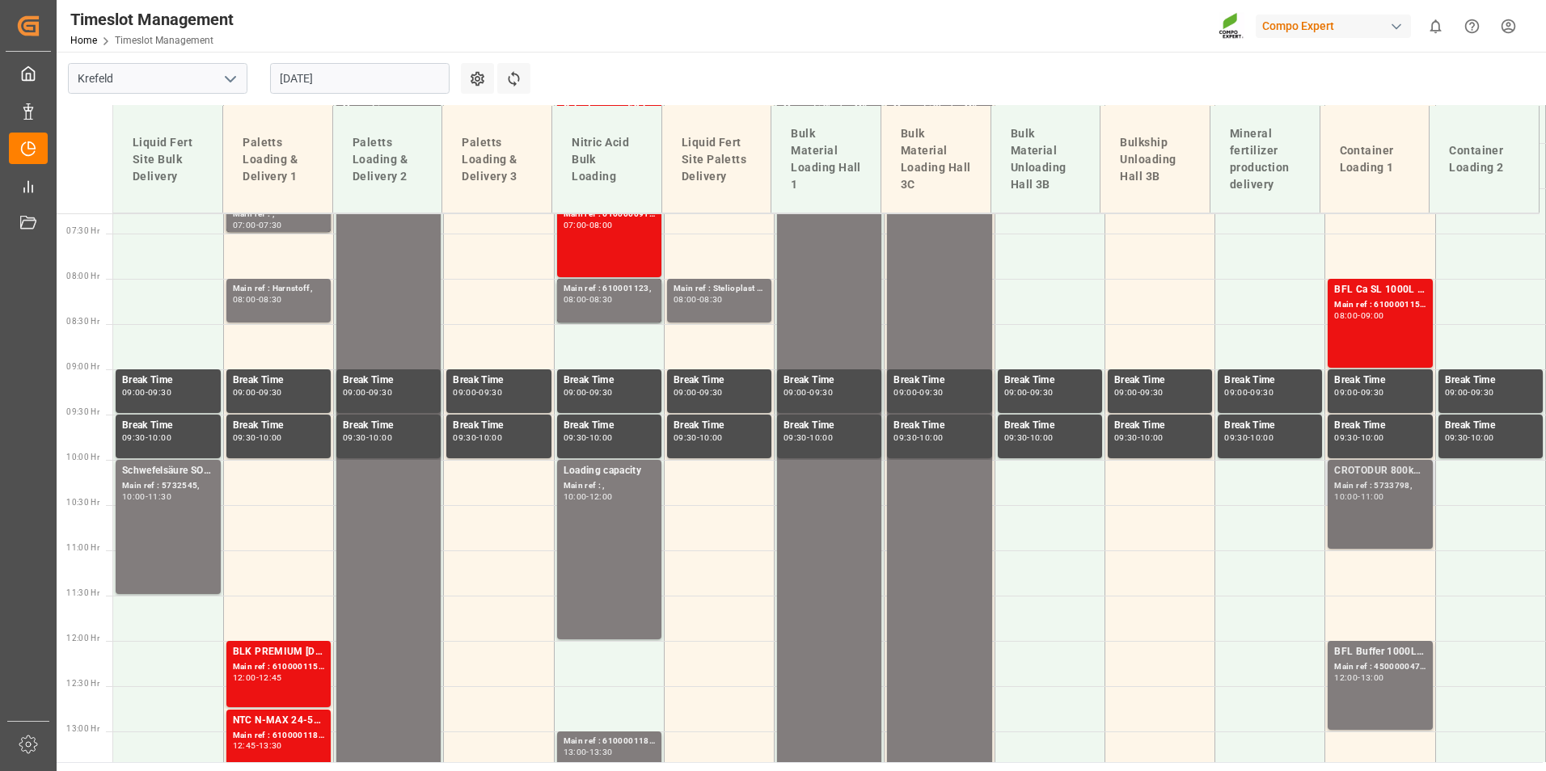
click at [1392, 498] on div "10:00 - 11:00" at bounding box center [1379, 497] width 91 height 9
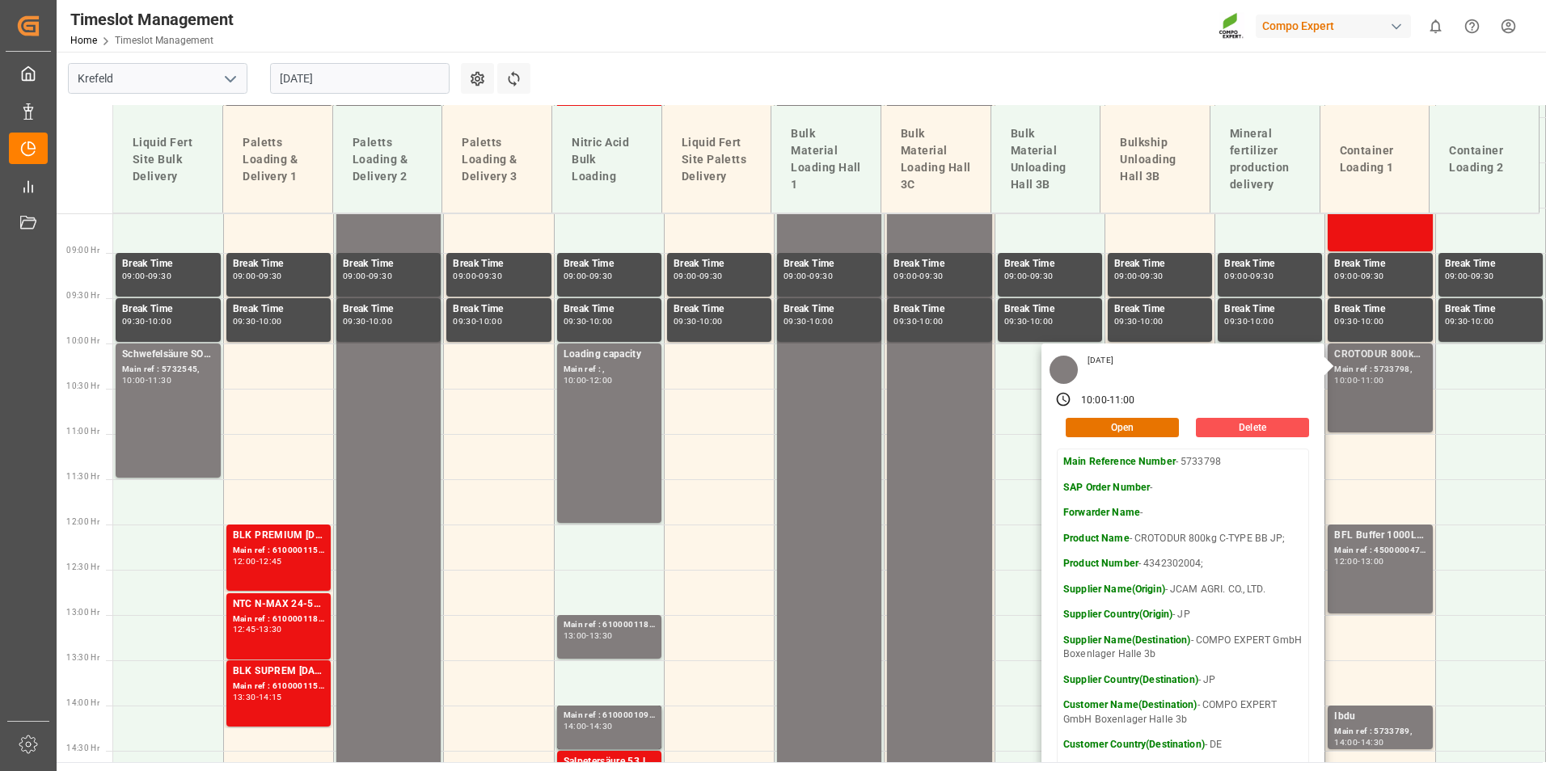
scroll to position [740, 0]
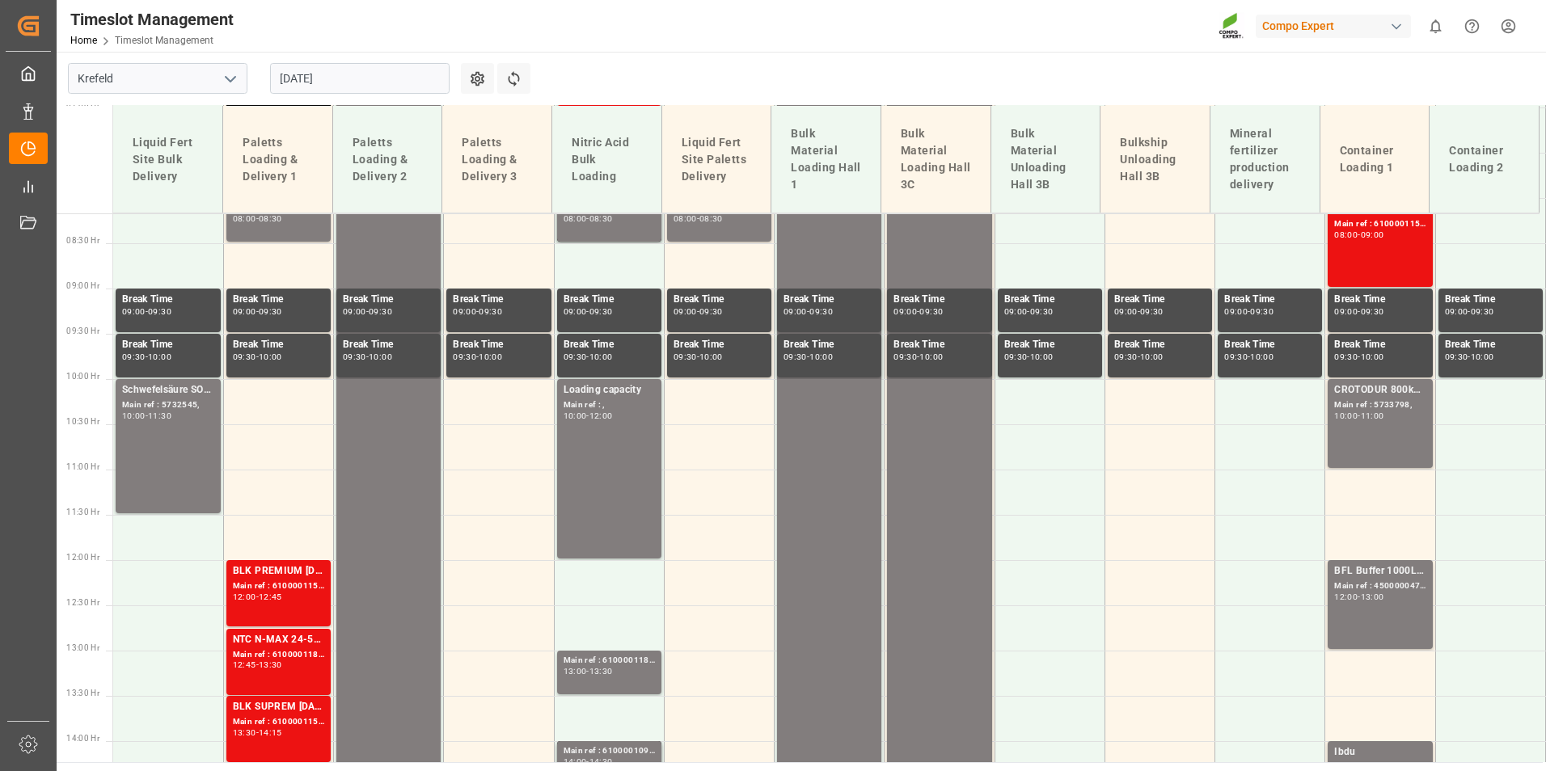
click at [1397, 589] on div "Main ref : 4500000476, 2000000296;" at bounding box center [1379, 587] width 91 height 14
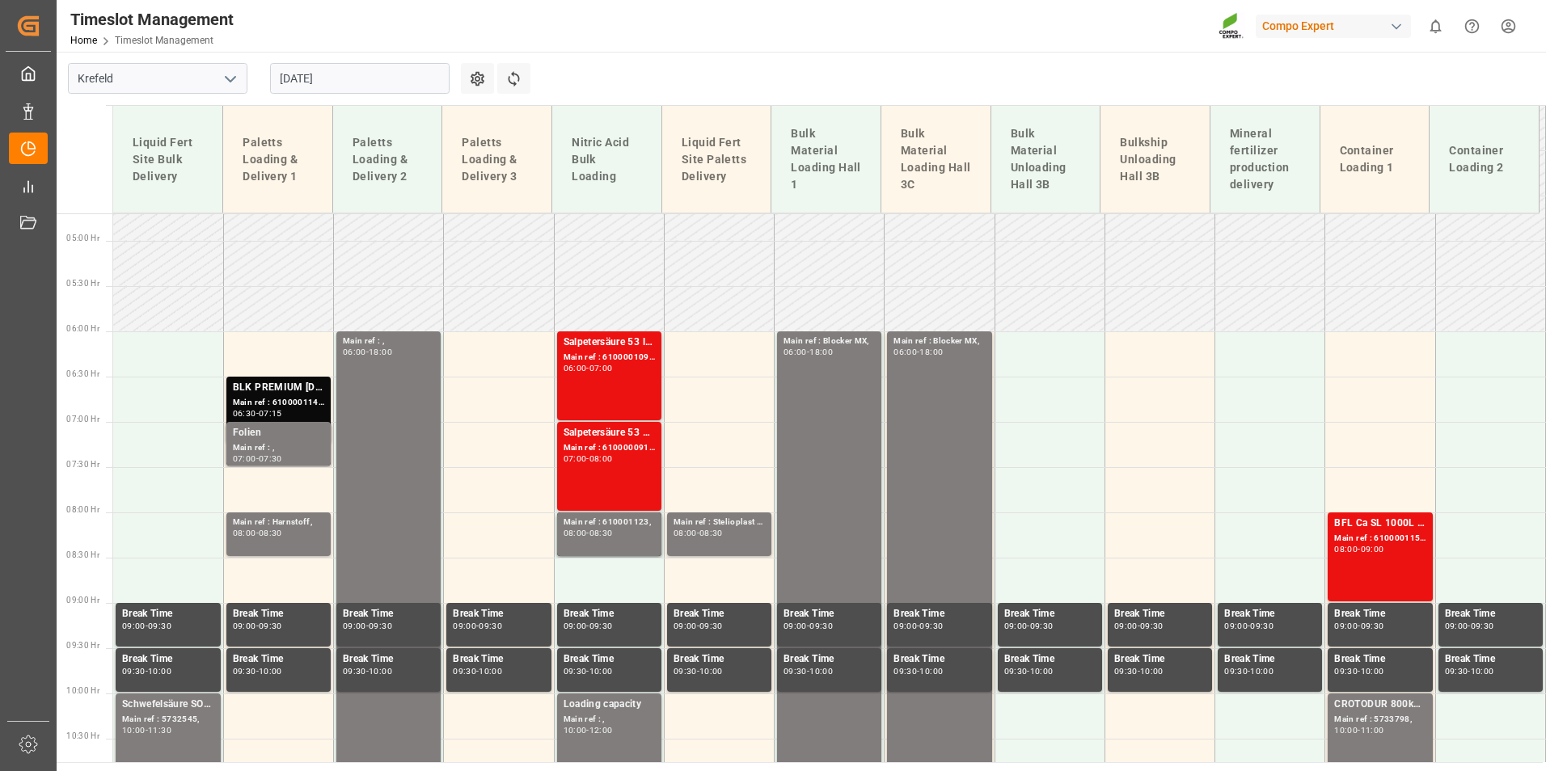
scroll to position [416, 0]
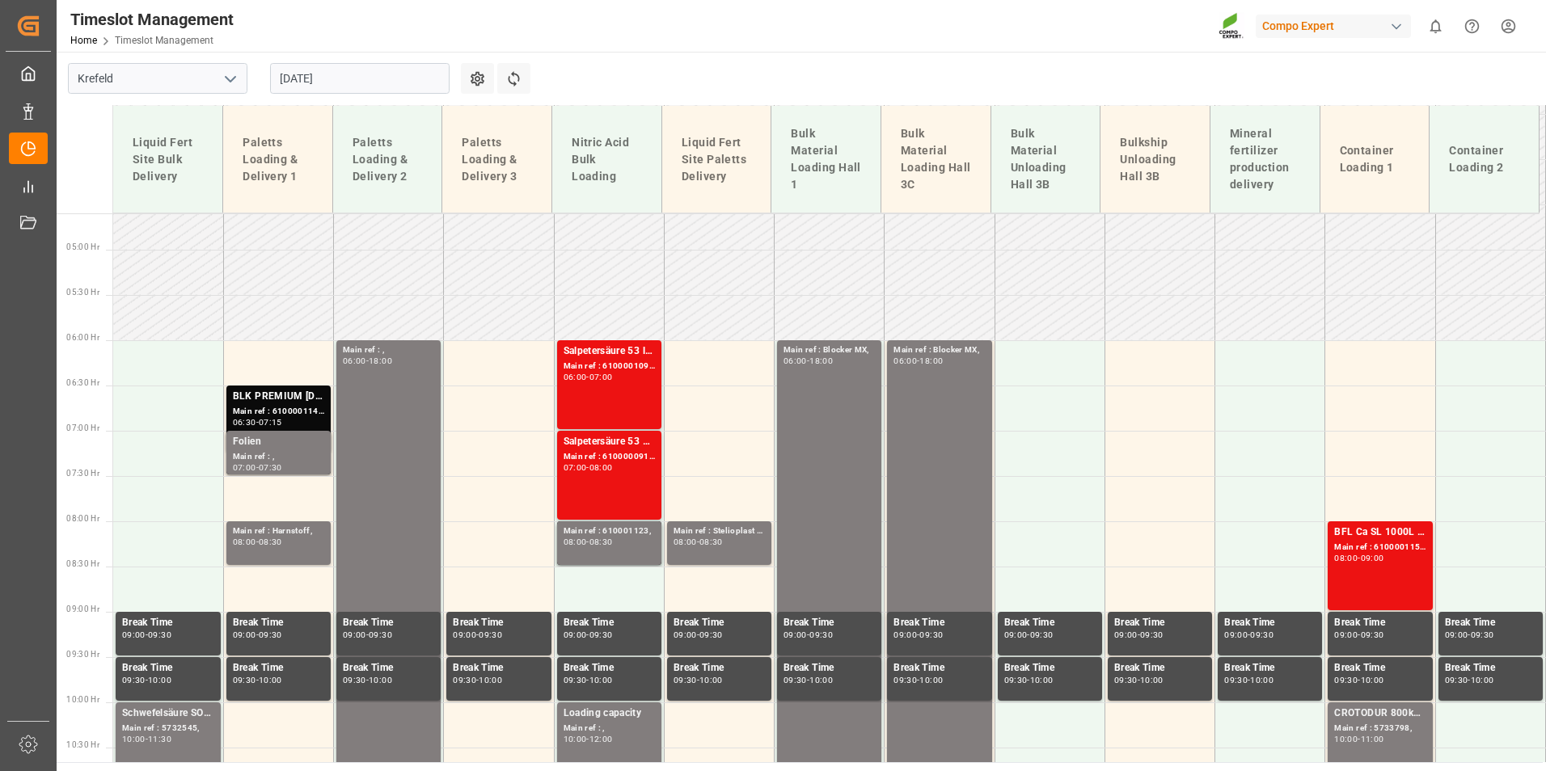
click at [312, 395] on div "BLK PREMIUM [DATE] 25kg(x40)D,EN,PL,FNL;NTC PREMIUM [DATE] 25kg (x40) D,EN,PL;F…" at bounding box center [278, 397] width 91 height 16
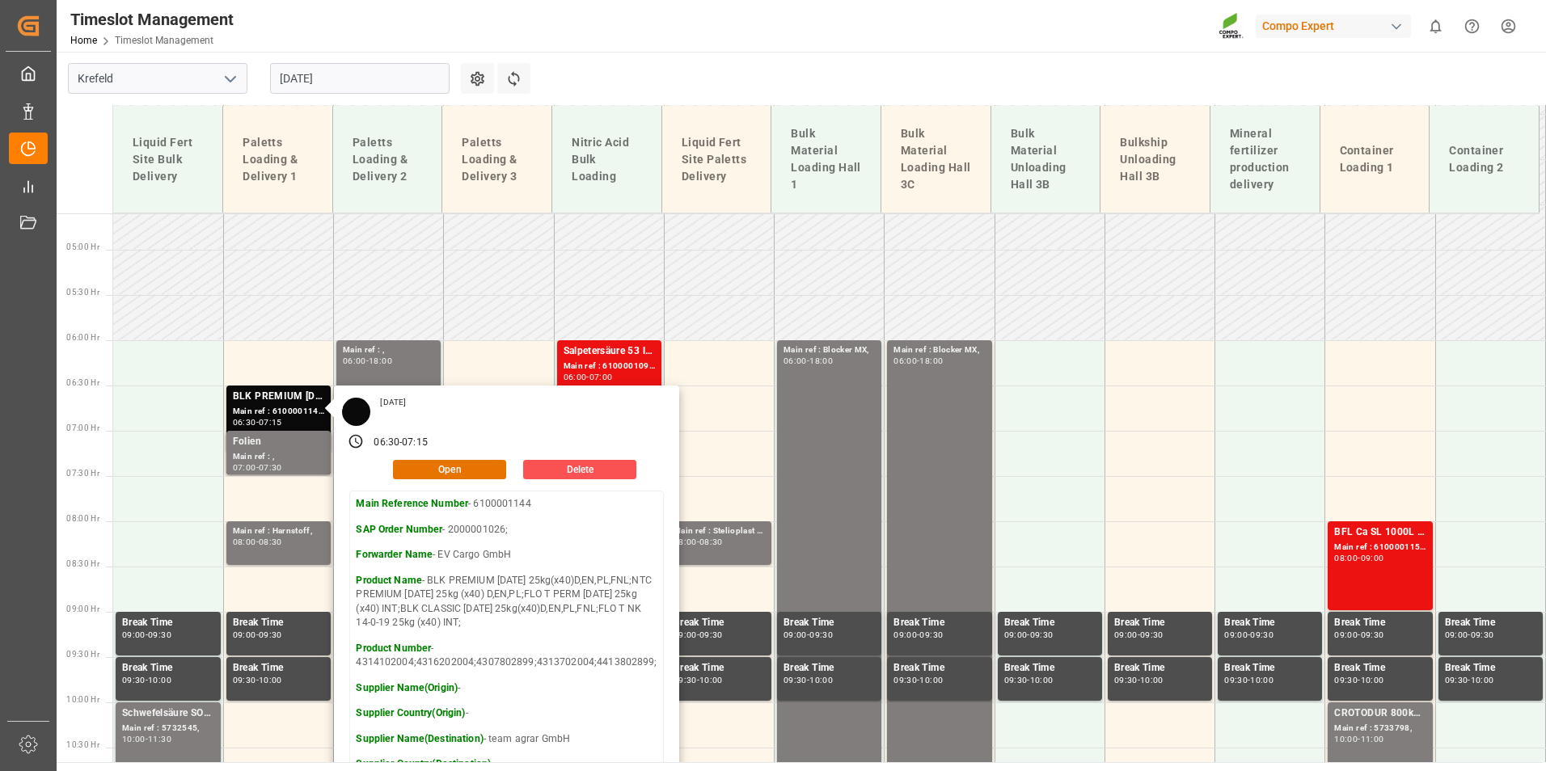
click at [755, 24] on div "Timeslot Management Home Timeslot Management Compo Expert 0 Notifications Only …" at bounding box center [795, 26] width 1501 height 52
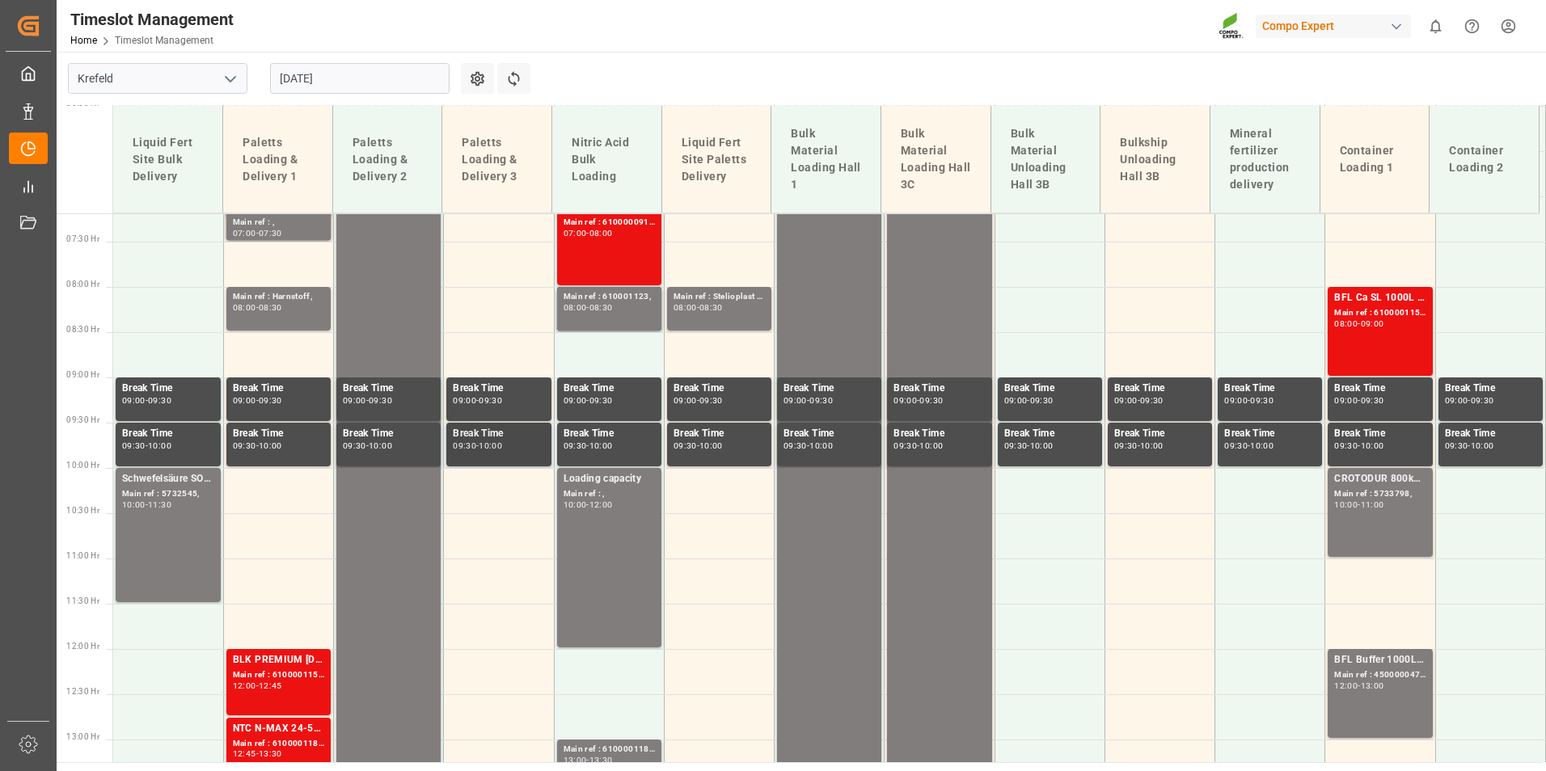
scroll to position [497, 0]
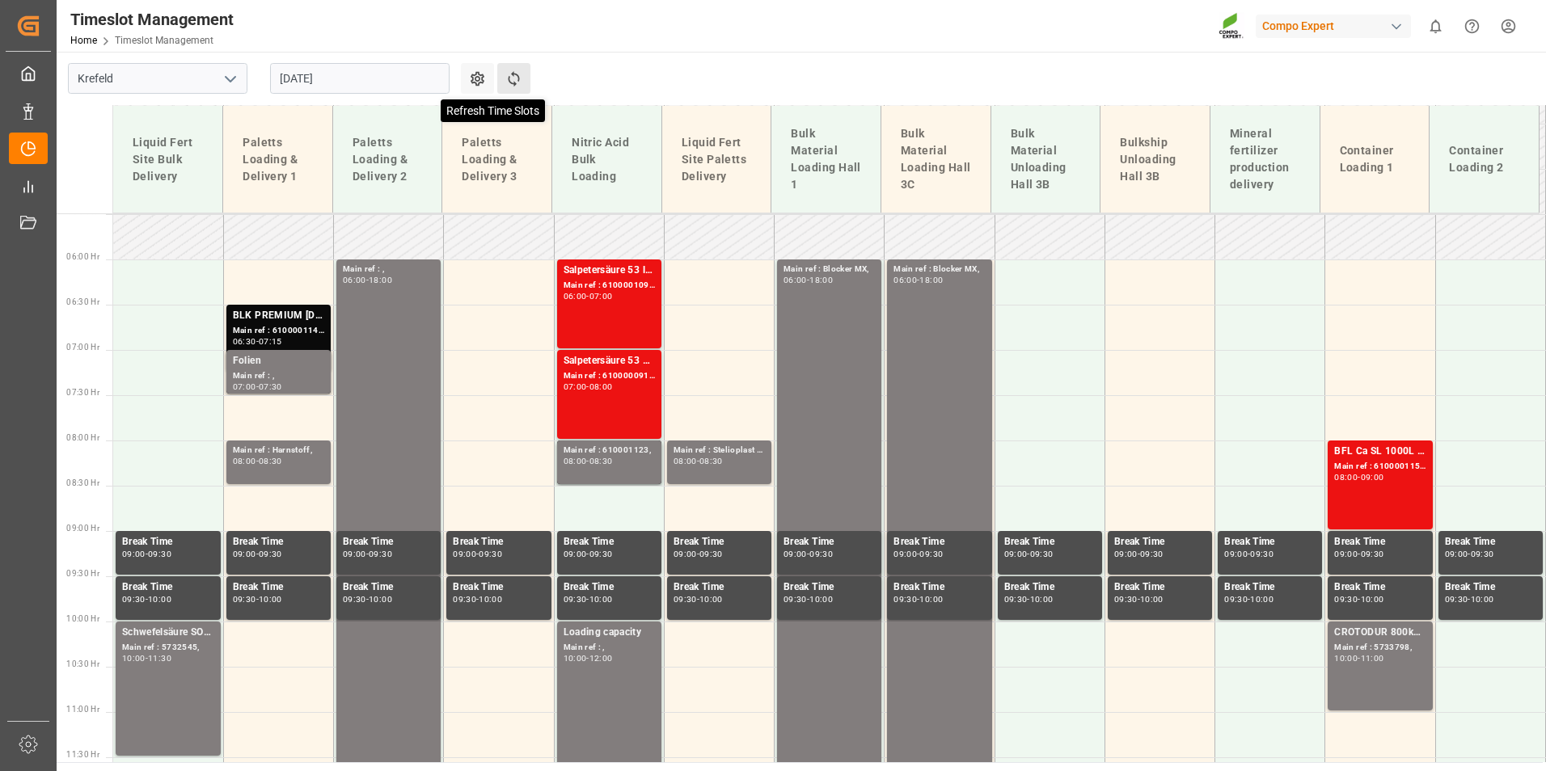
click at [513, 78] on icon at bounding box center [513, 78] width 17 height 17
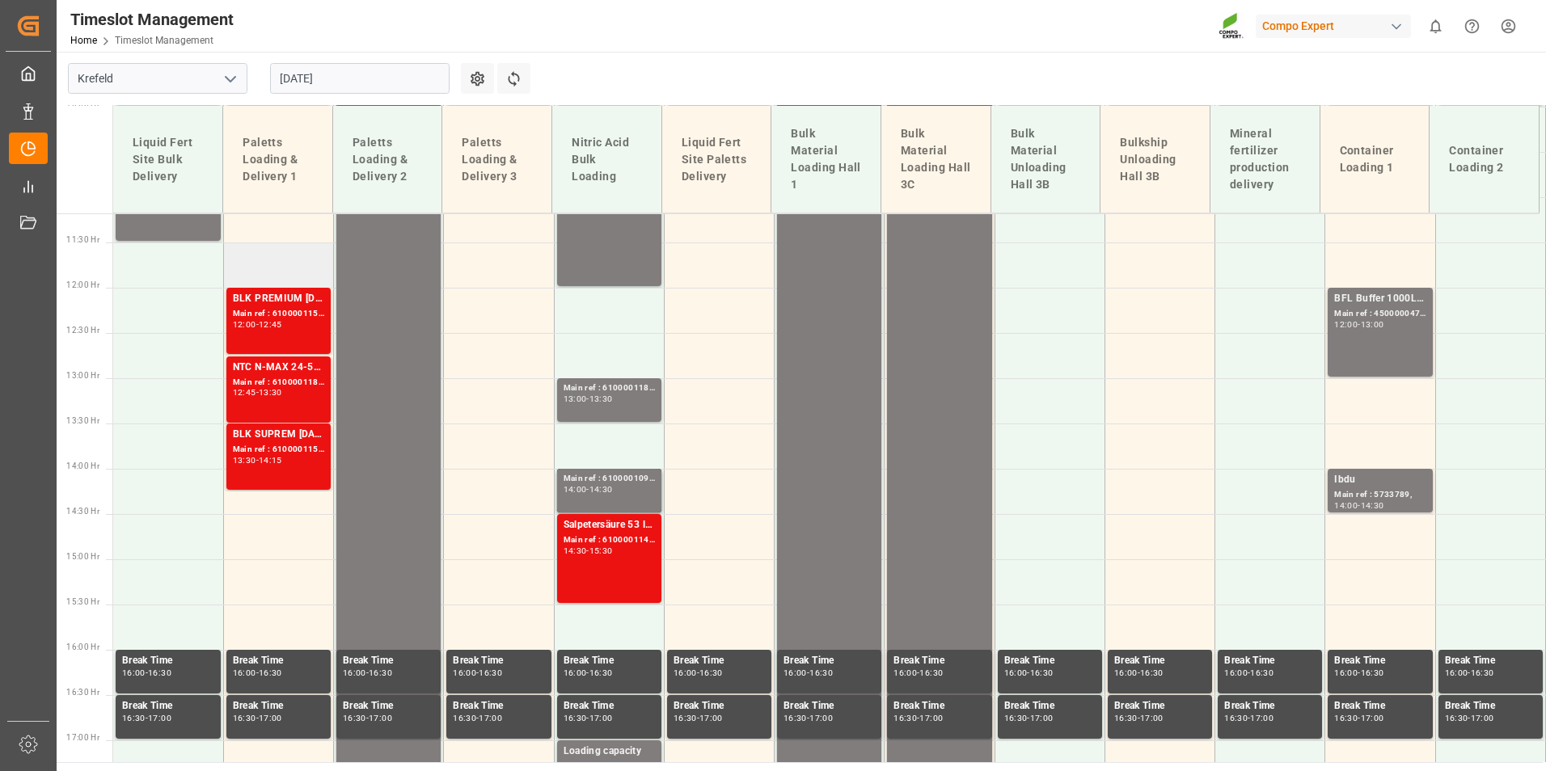
scroll to position [984, 0]
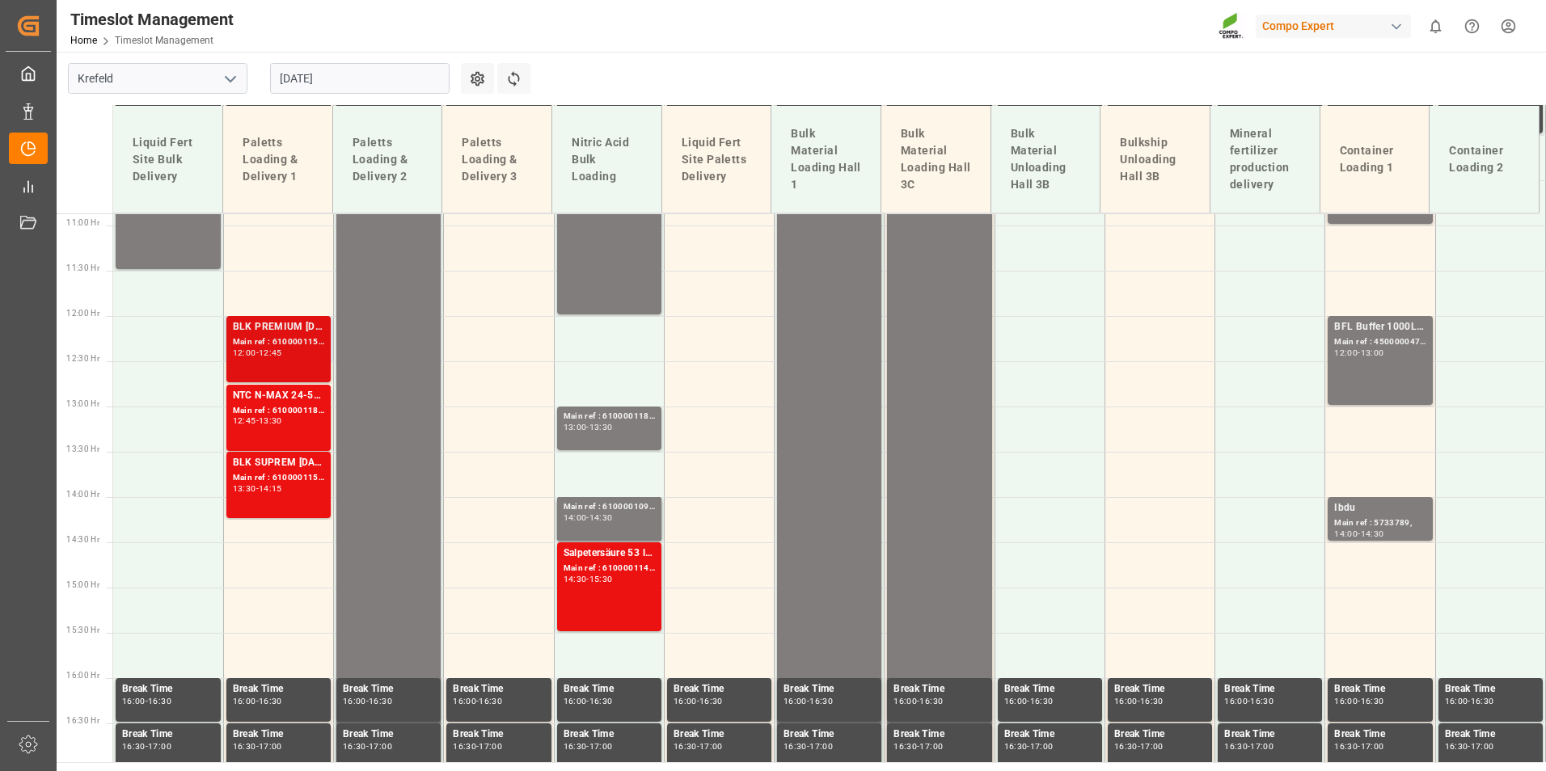
click at [276, 320] on div "BLK PREMIUM [DATE] 25kg (x42) INT;" at bounding box center [278, 327] width 91 height 16
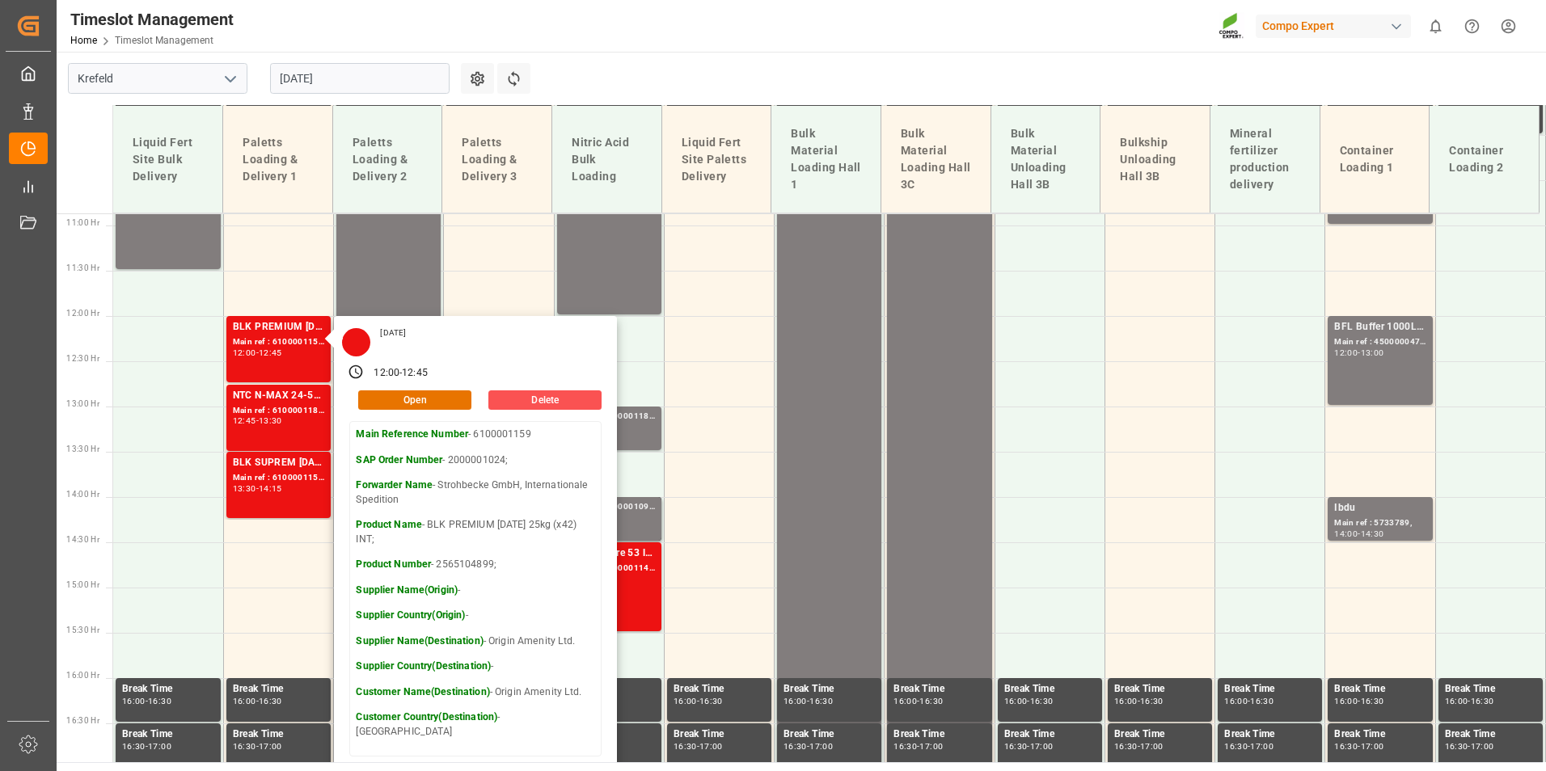
click at [410, 81] on input "[DATE]" at bounding box center [359, 78] width 179 height 31
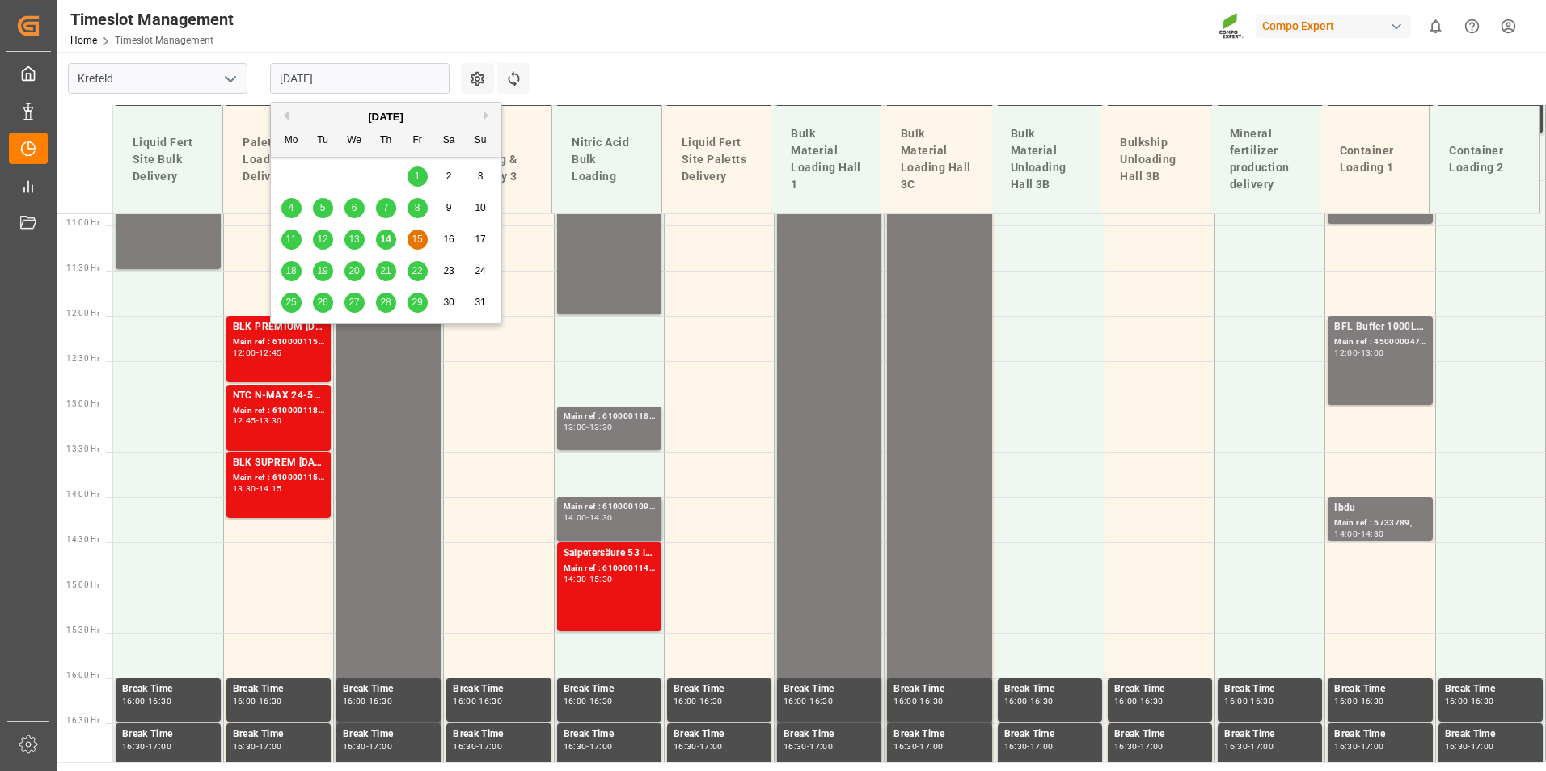
click at [379, 239] on div "14" at bounding box center [386, 239] width 20 height 19
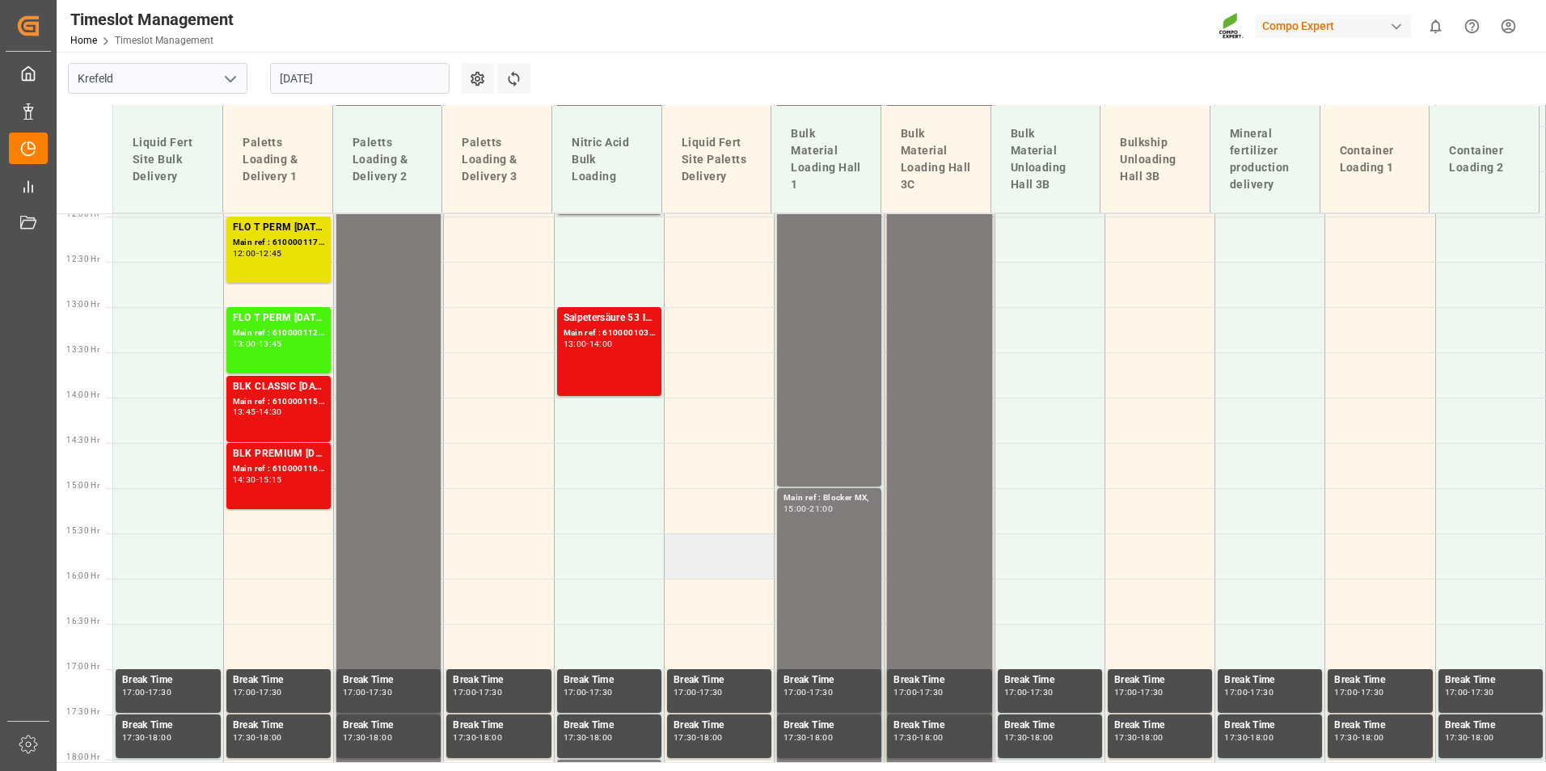
scroll to position [994, 0]
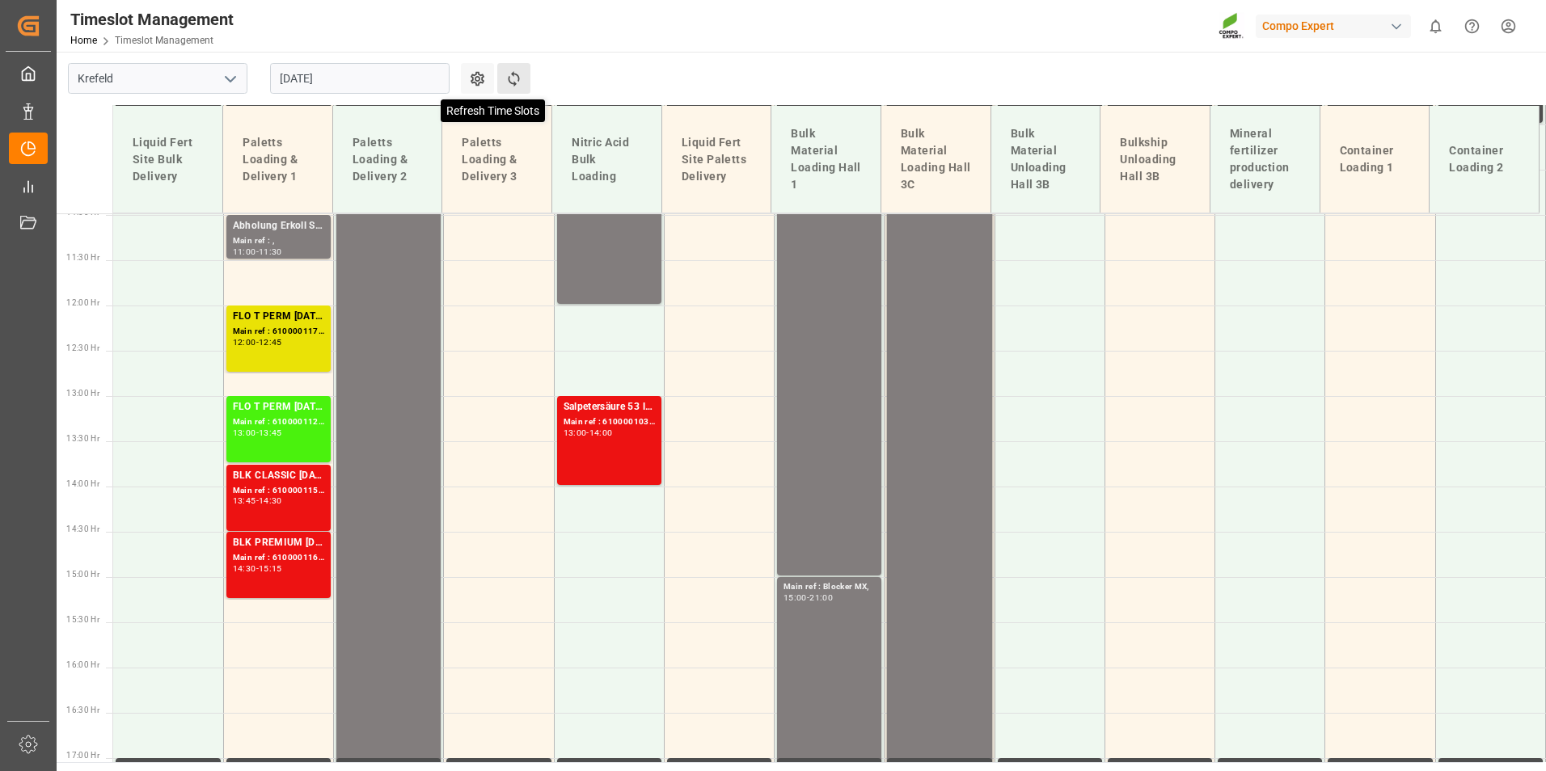
click at [521, 75] on icon at bounding box center [513, 78] width 17 height 17
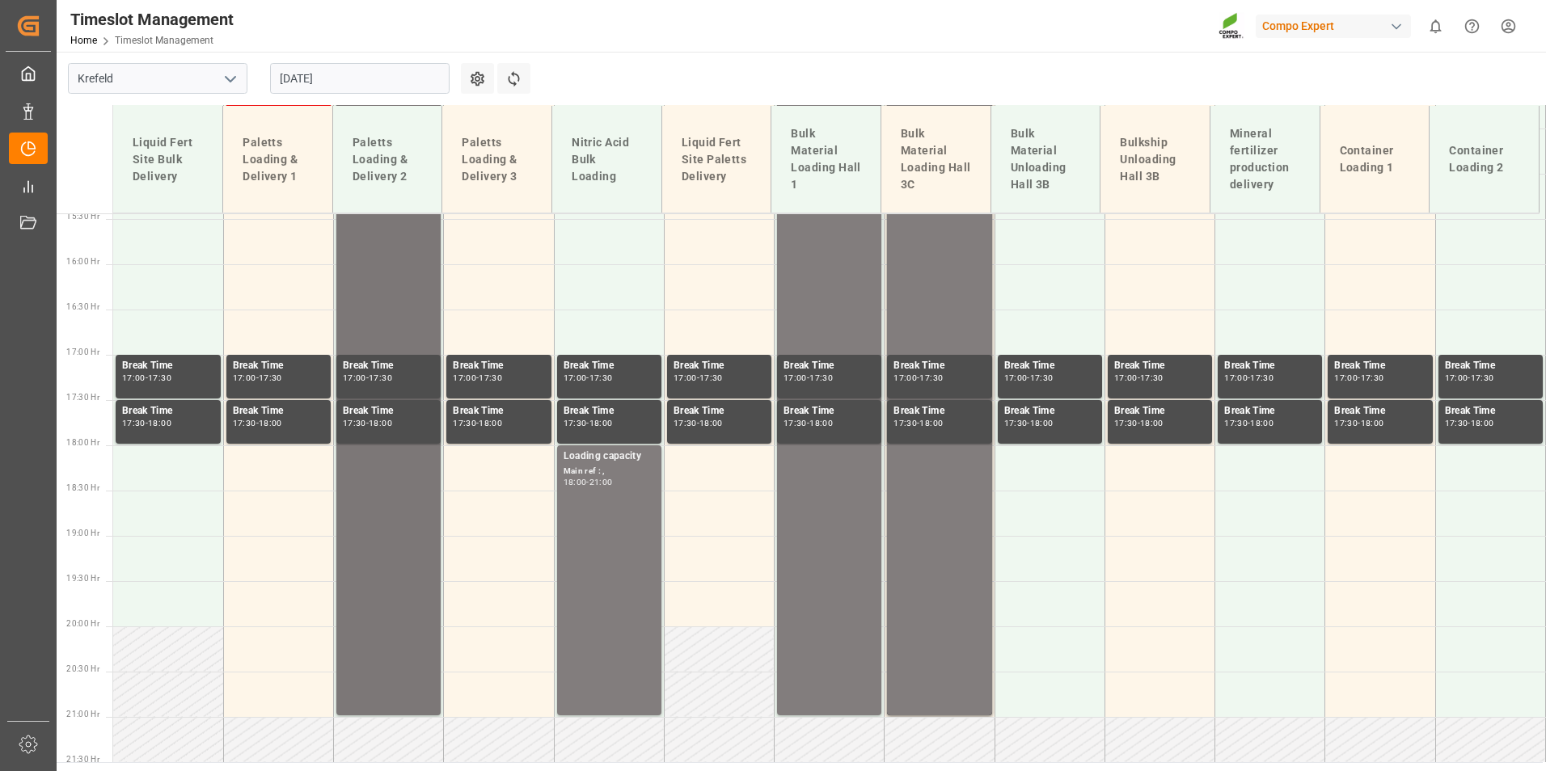
scroll to position [1155, 0]
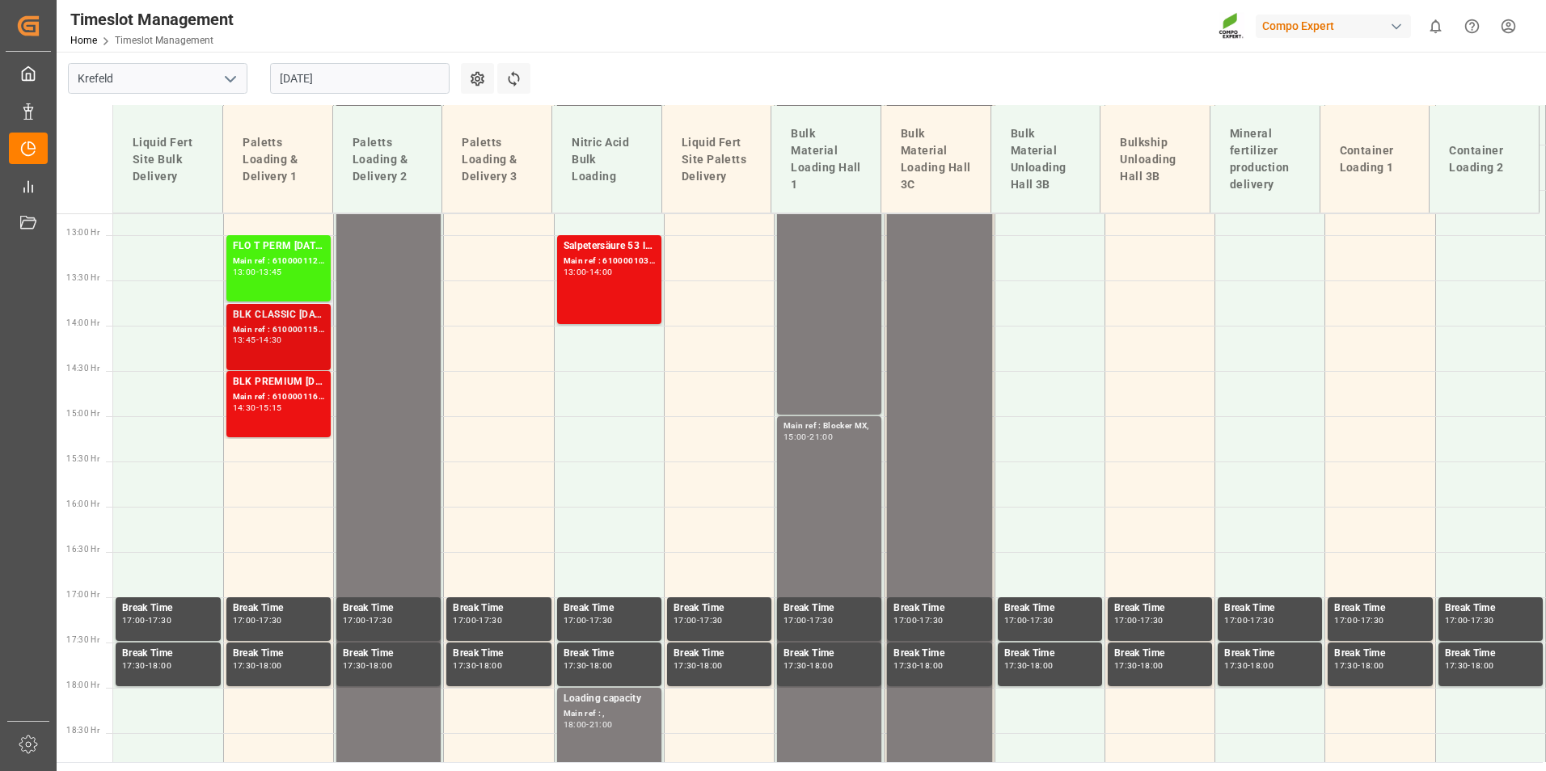
click at [262, 311] on div "BLK CLASSIC [DATE] 25kg(x40)D,EN,PL,FNL;BLK PREMIUM [DATE] 25kg(x40)D,EN,PL,FNL…" at bounding box center [278, 315] width 91 height 16
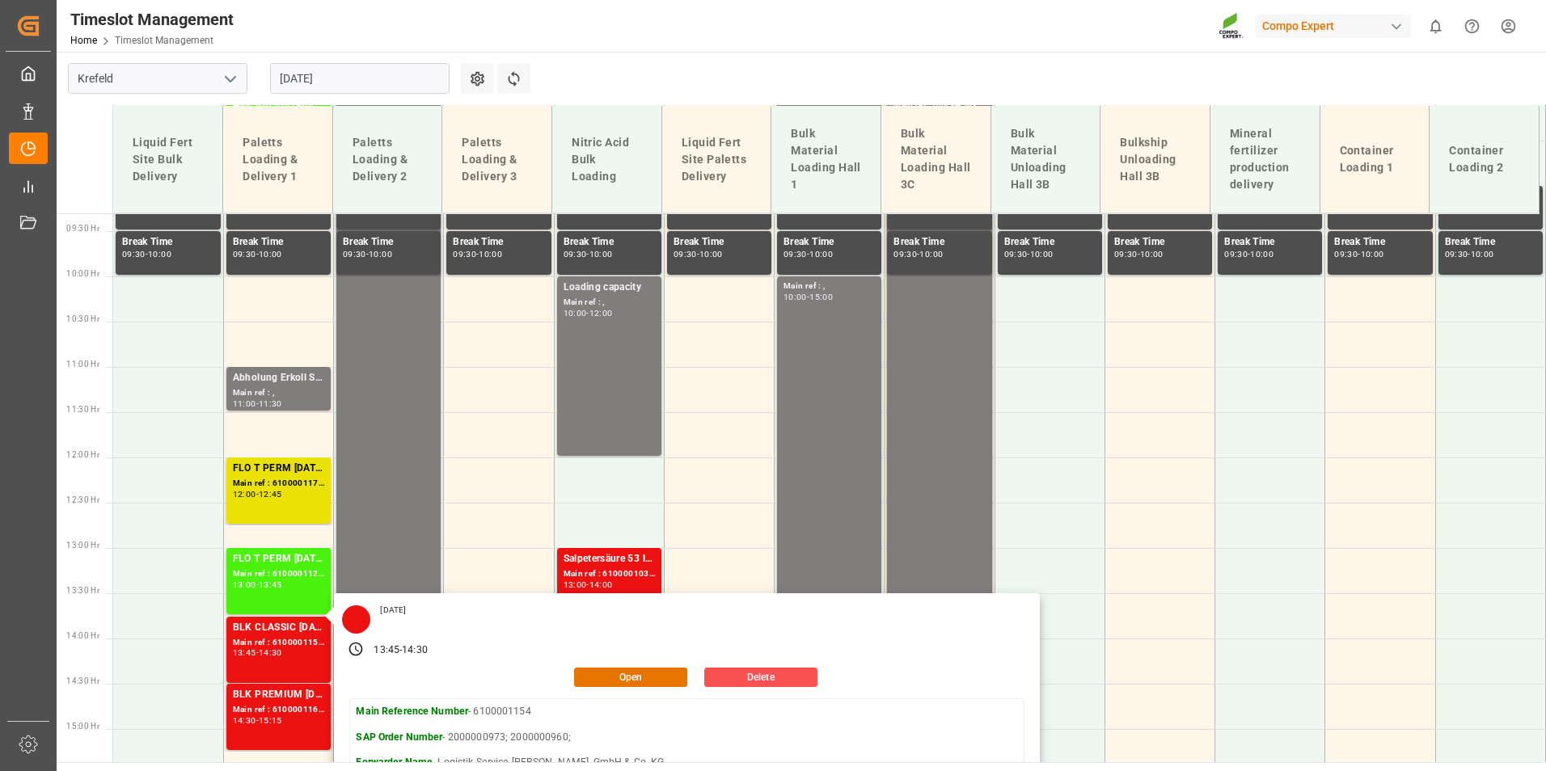
scroll to position [832, 0]
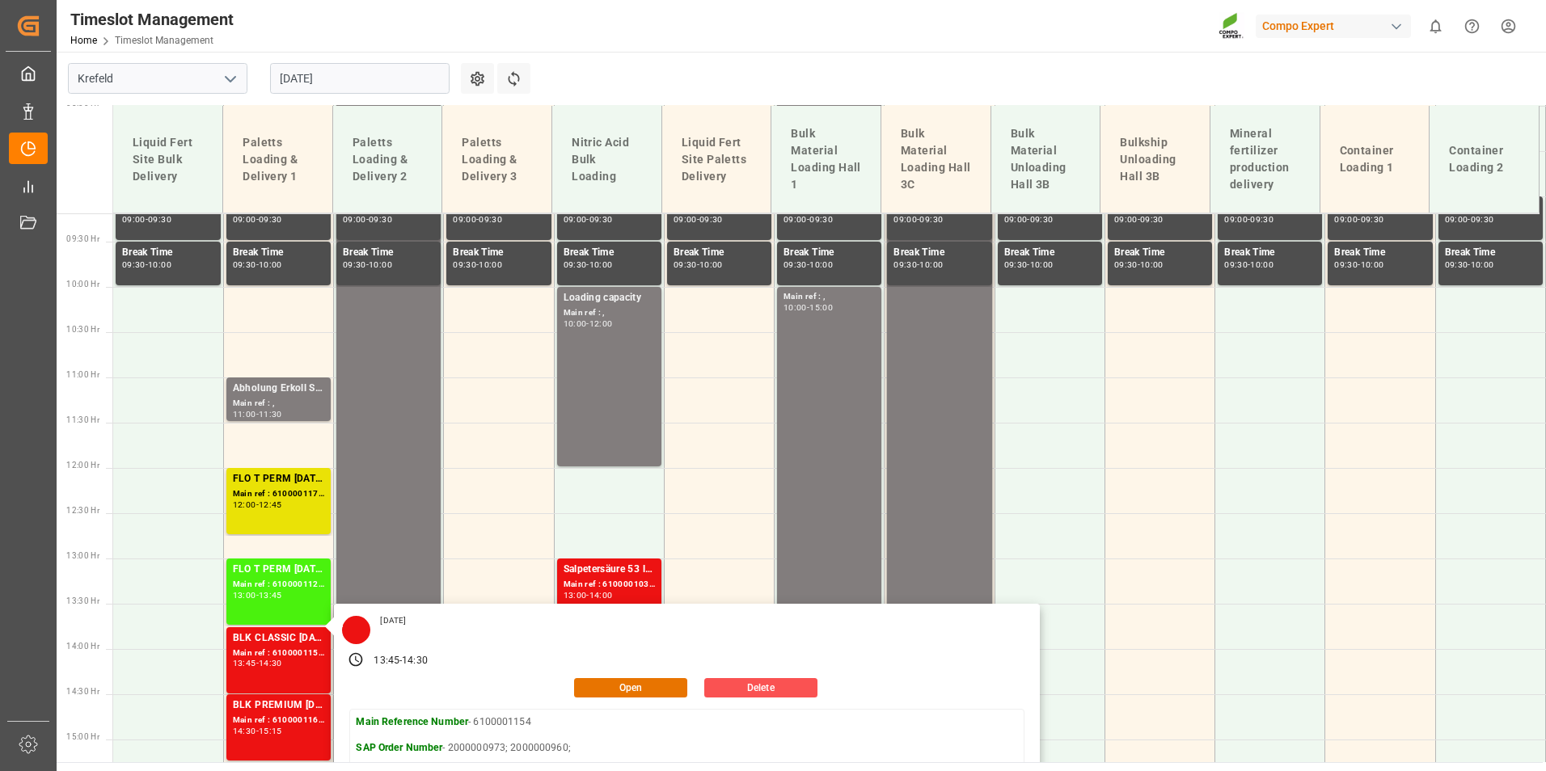
click at [655, 73] on main "[GEOGRAPHIC_DATA] [DATE] Settings Refresh Time Slots Liquid Fert Site Bulk Deli…" at bounding box center [800, 407] width 1486 height 711
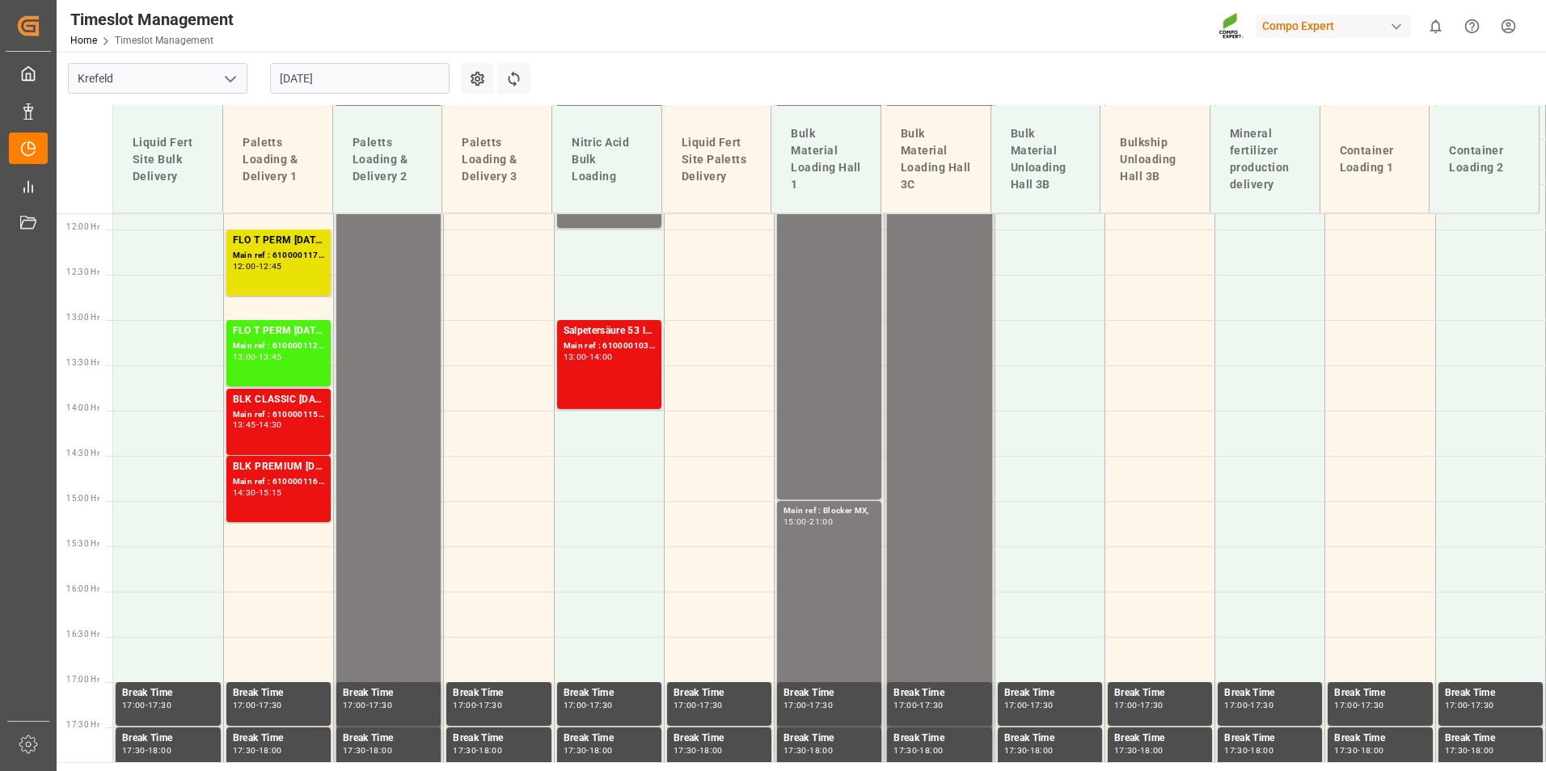
scroll to position [1074, 0]
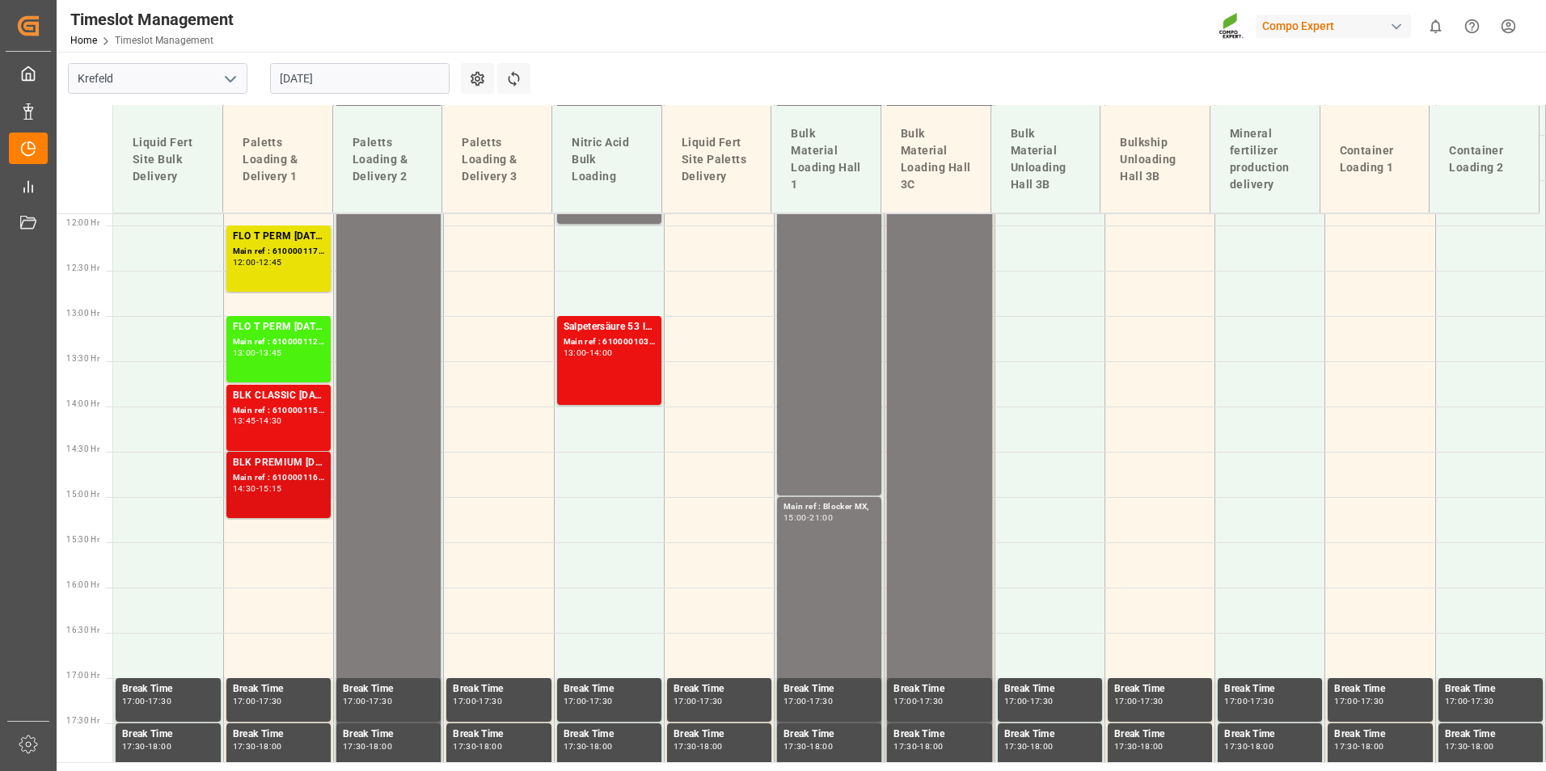
click at [317, 465] on div "BLK PREMIUM [DATE] 50kg(x21)D,EN,PL,FNL;BLK SUPREM [DATE] 50kg (x21) D,EN,FR,PL…" at bounding box center [278, 463] width 91 height 16
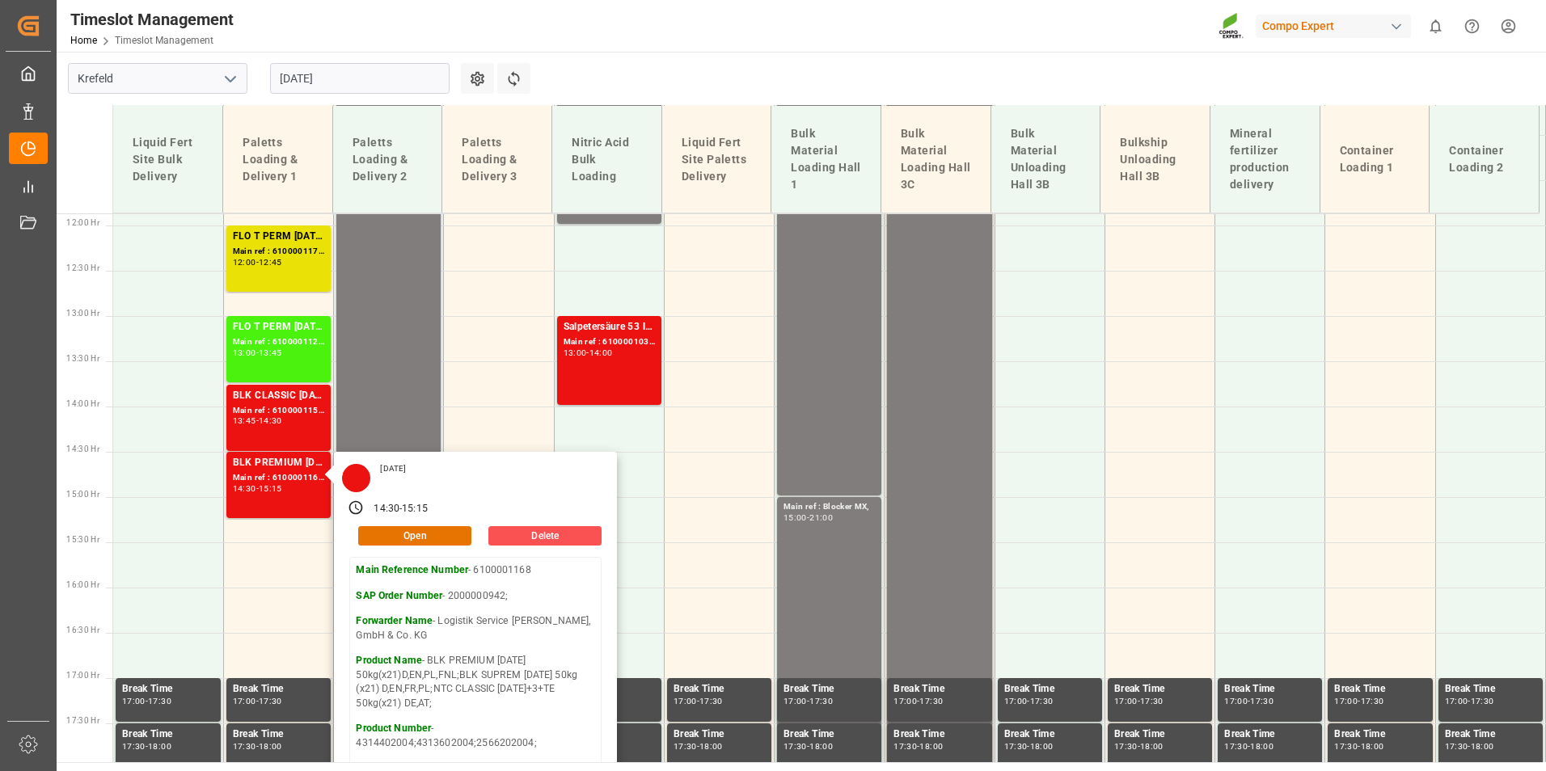
click at [692, 92] on main "[GEOGRAPHIC_DATA] [DATE] Settings Refresh Time Slots Liquid Fert Site Bulk Deli…" at bounding box center [800, 407] width 1486 height 711
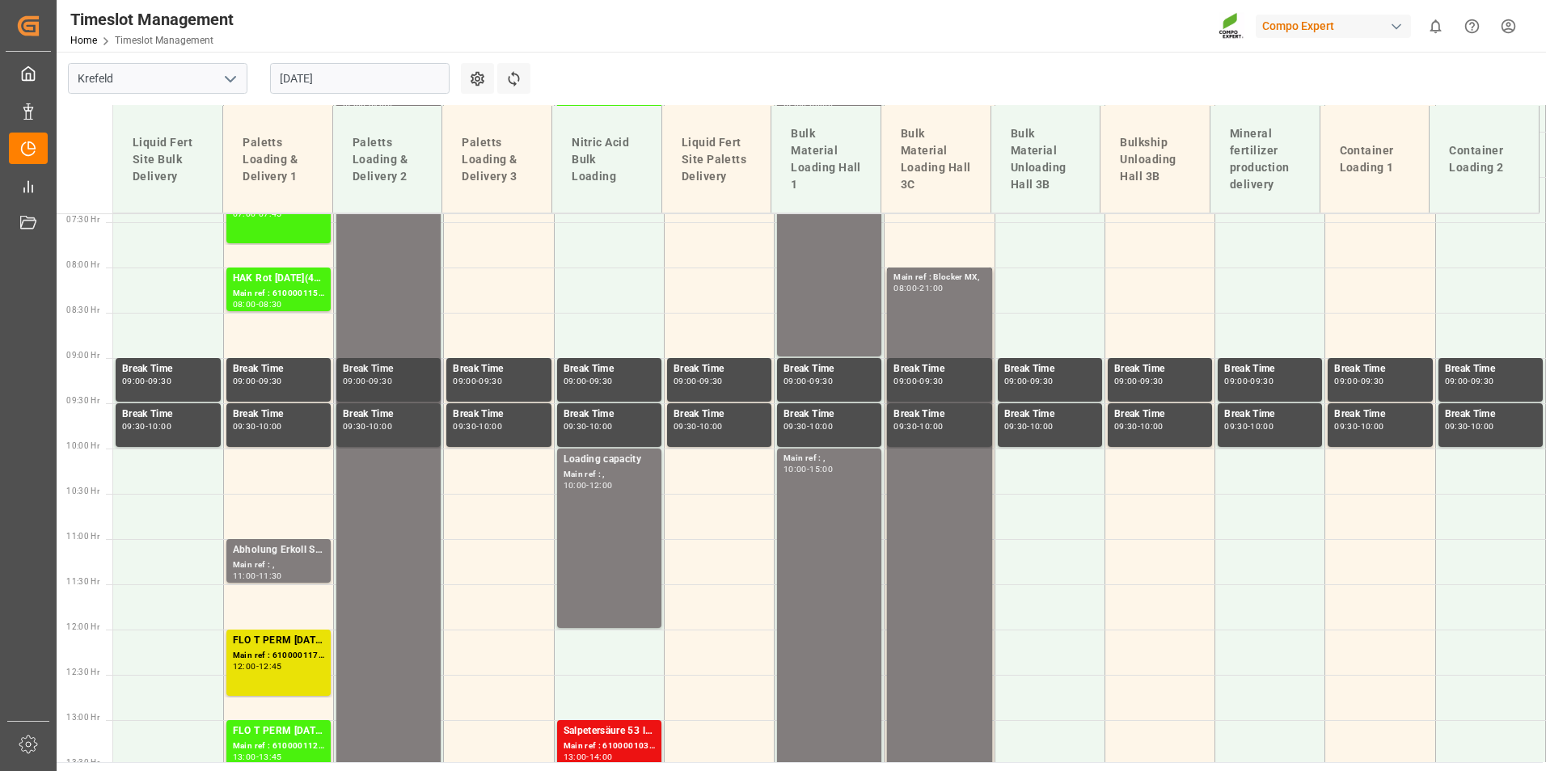
scroll to position [1155, 0]
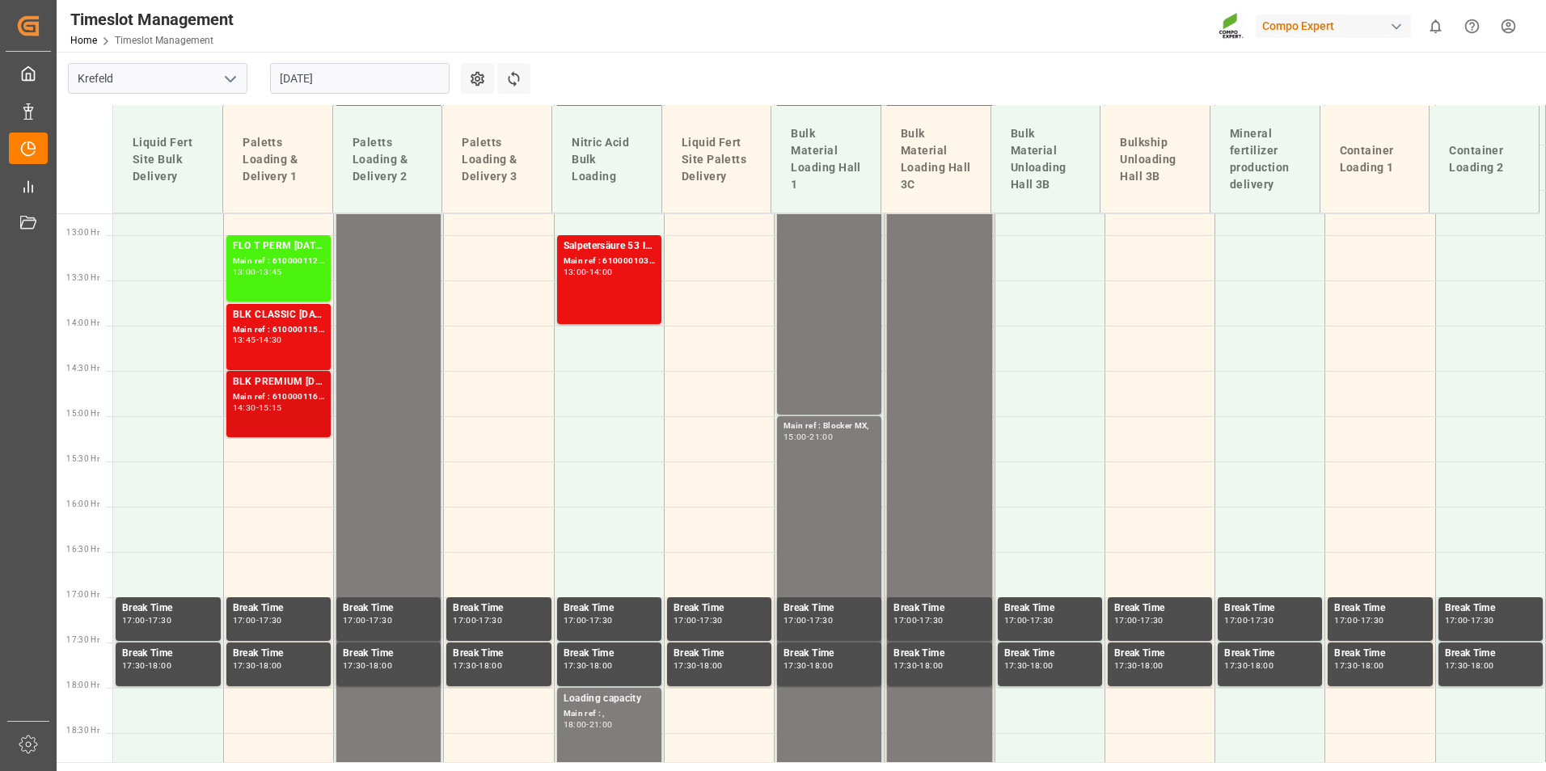
click at [293, 395] on div "Main ref : 6100001168, 2000000942;" at bounding box center [278, 397] width 91 height 14
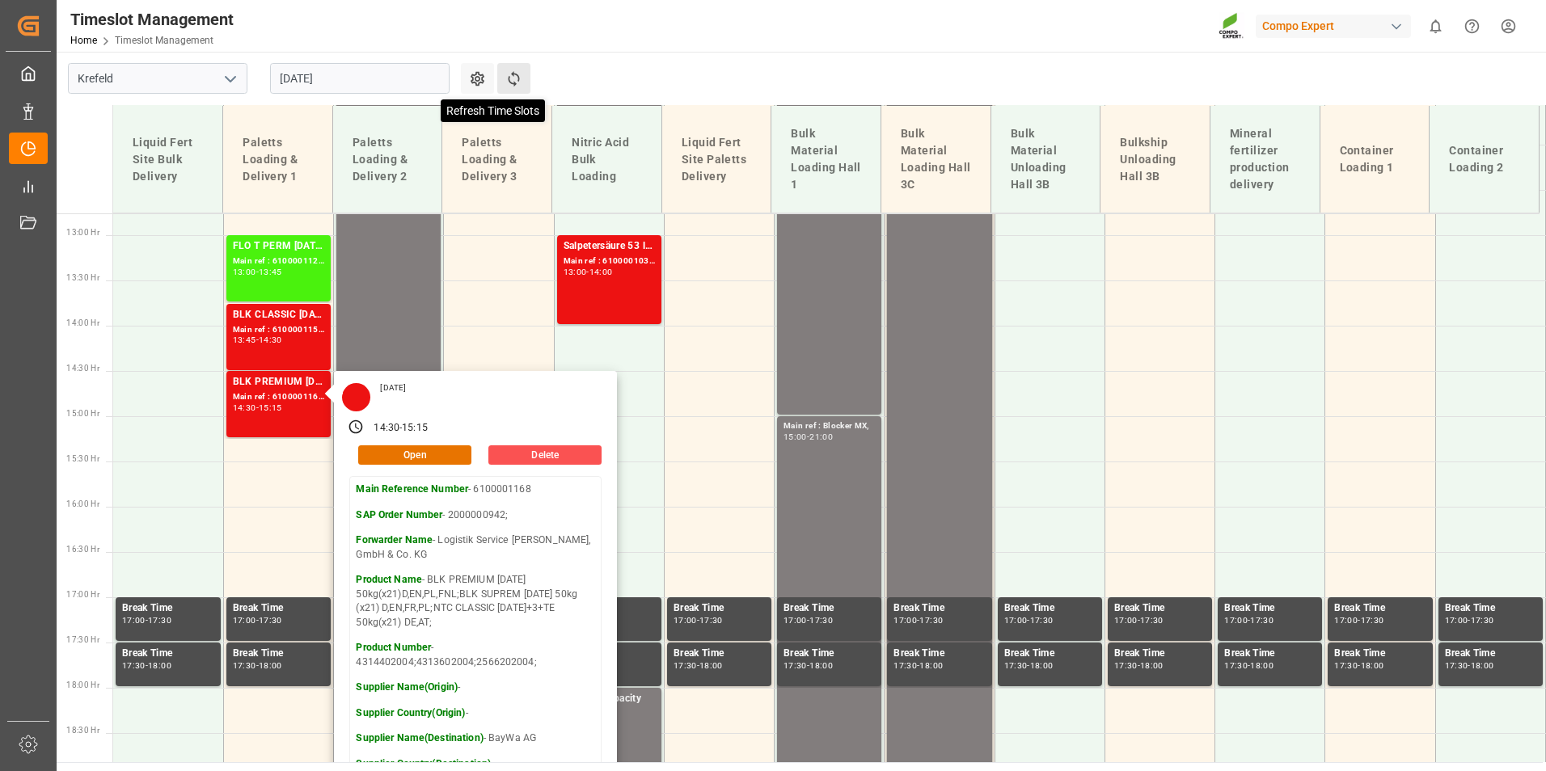
click at [513, 82] on icon at bounding box center [513, 78] width 11 height 15
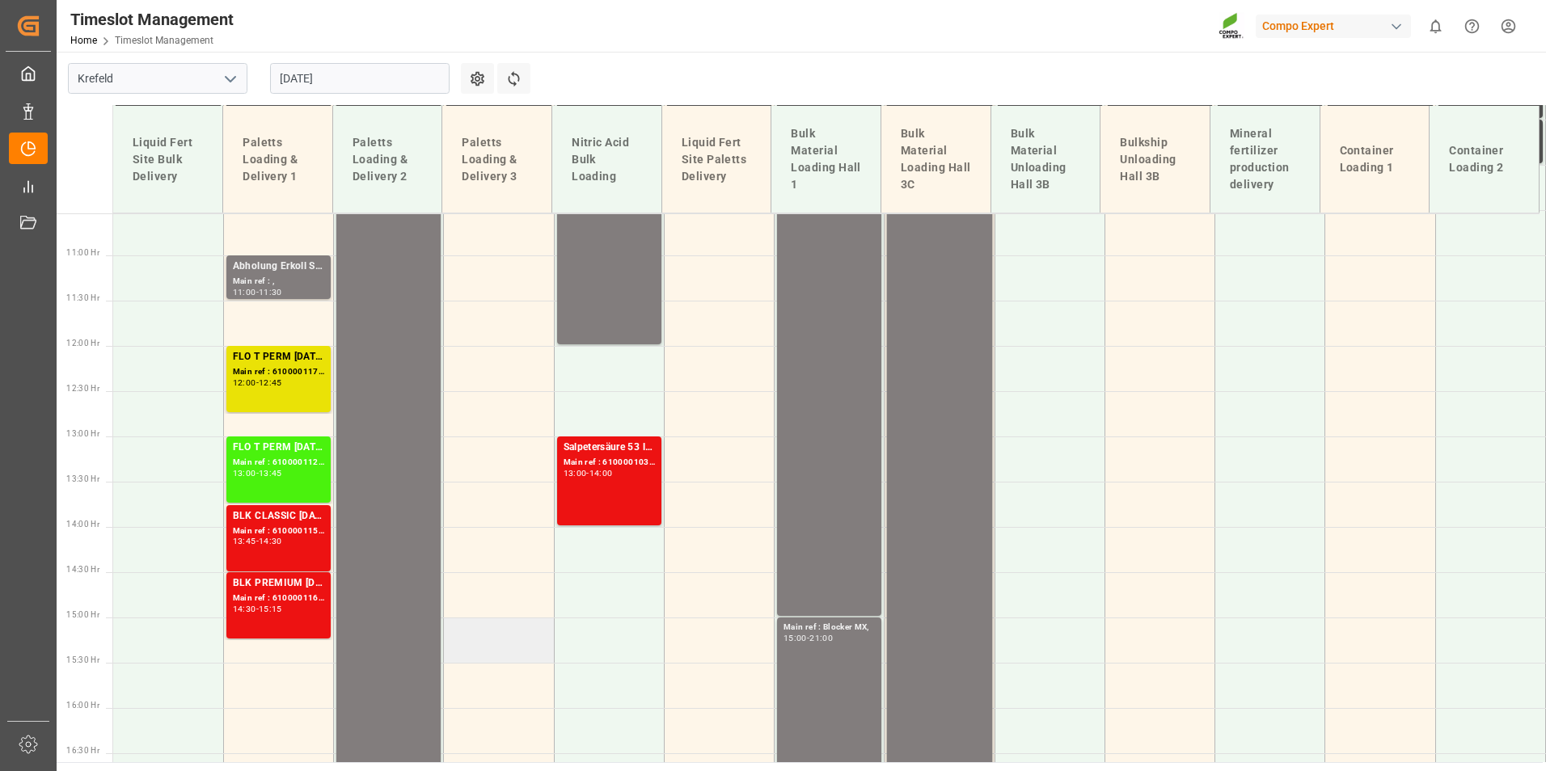
scroll to position [752, 0]
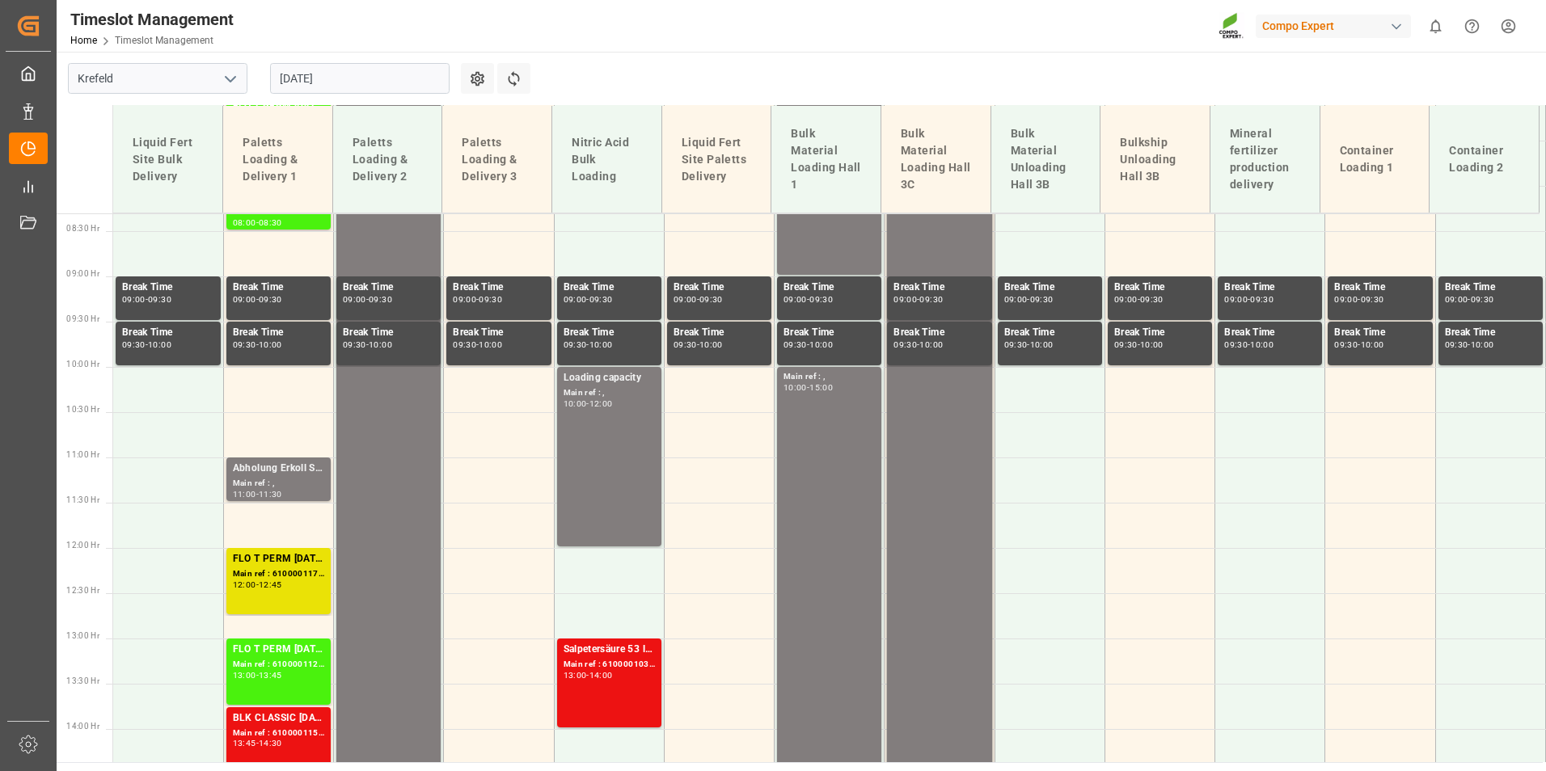
click at [385, 85] on input "[DATE]" at bounding box center [359, 78] width 179 height 31
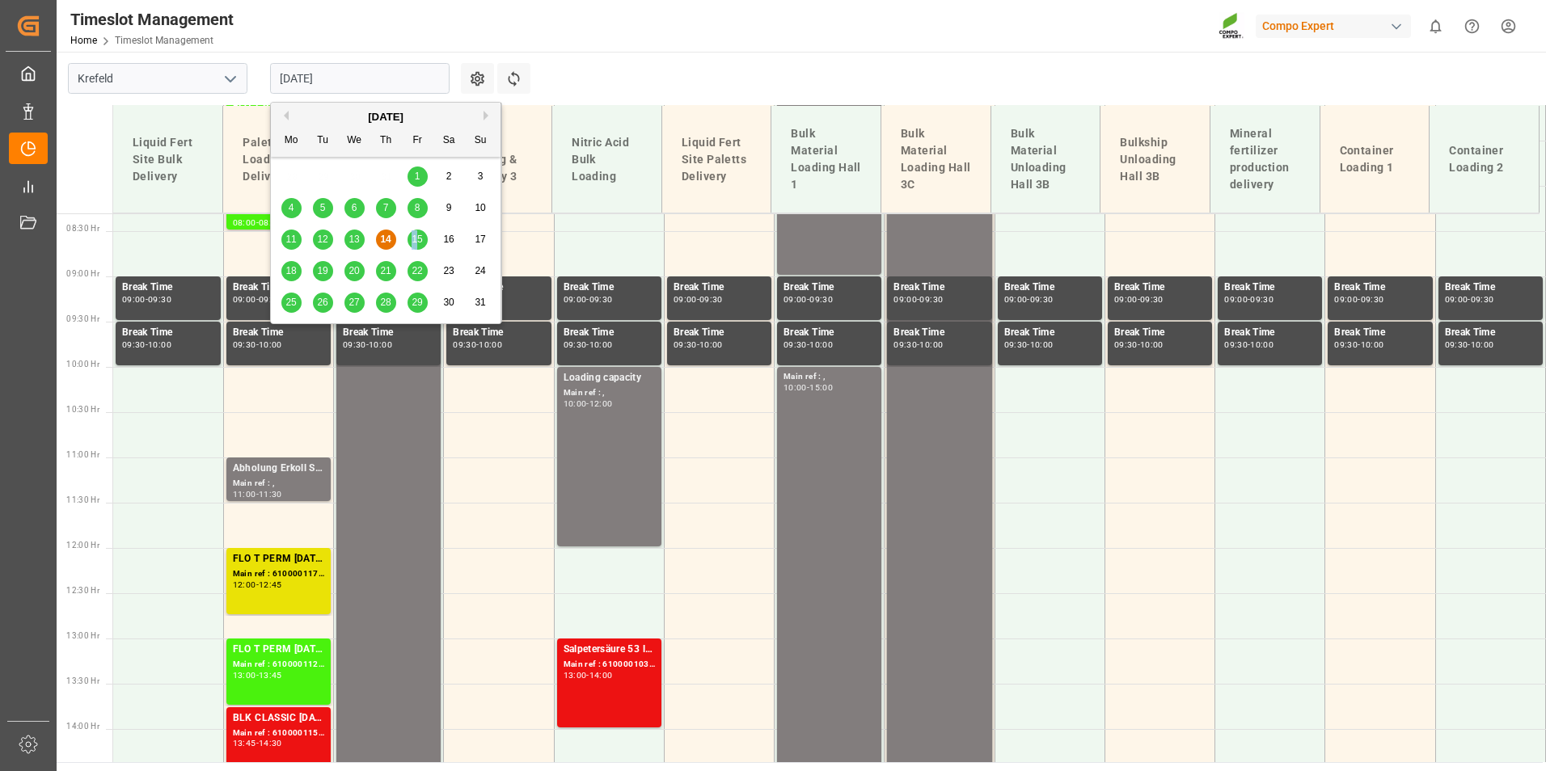
click at [419, 233] on div "15" at bounding box center [417, 239] width 20 height 19
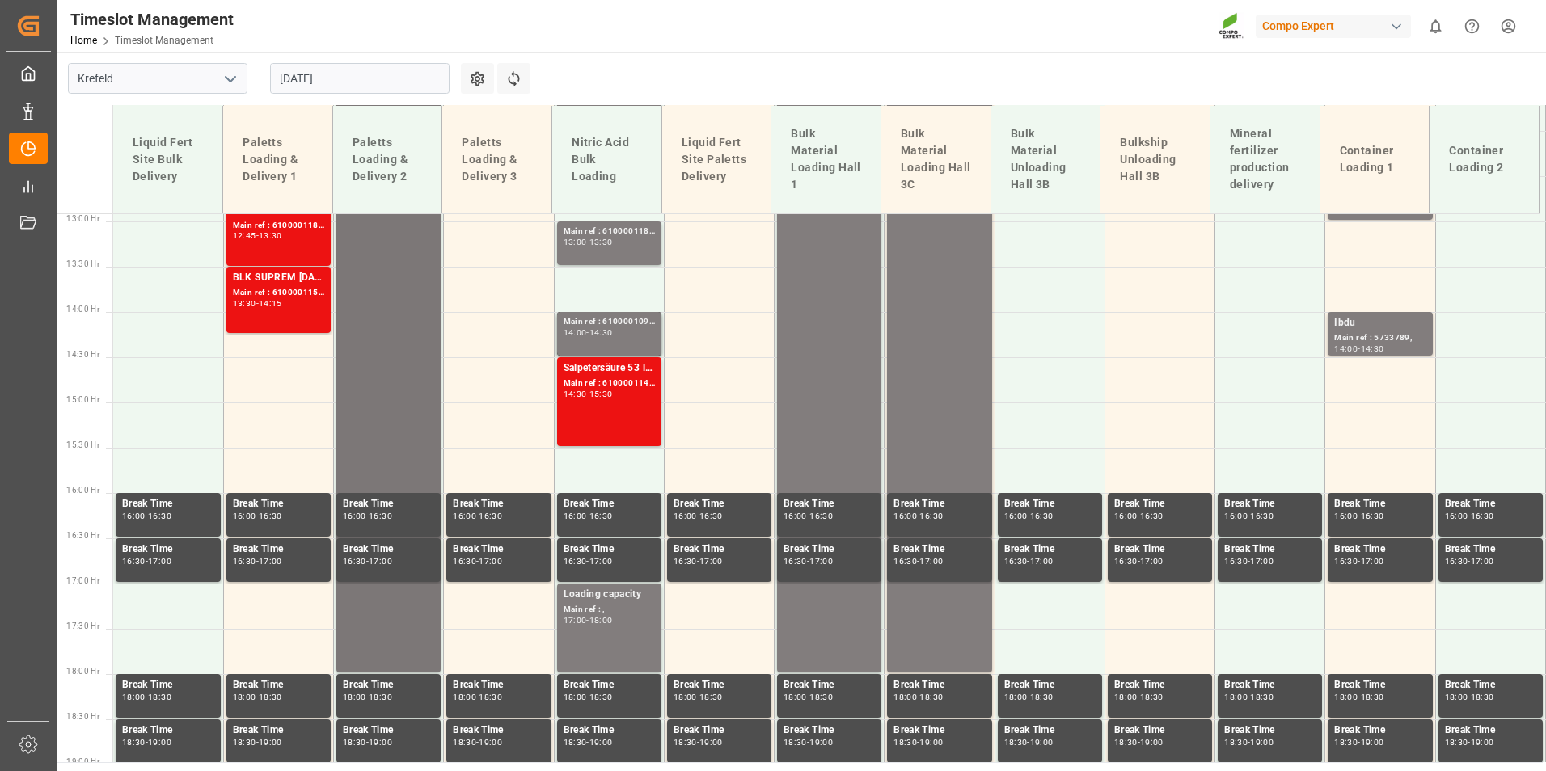
scroll to position [974, 0]
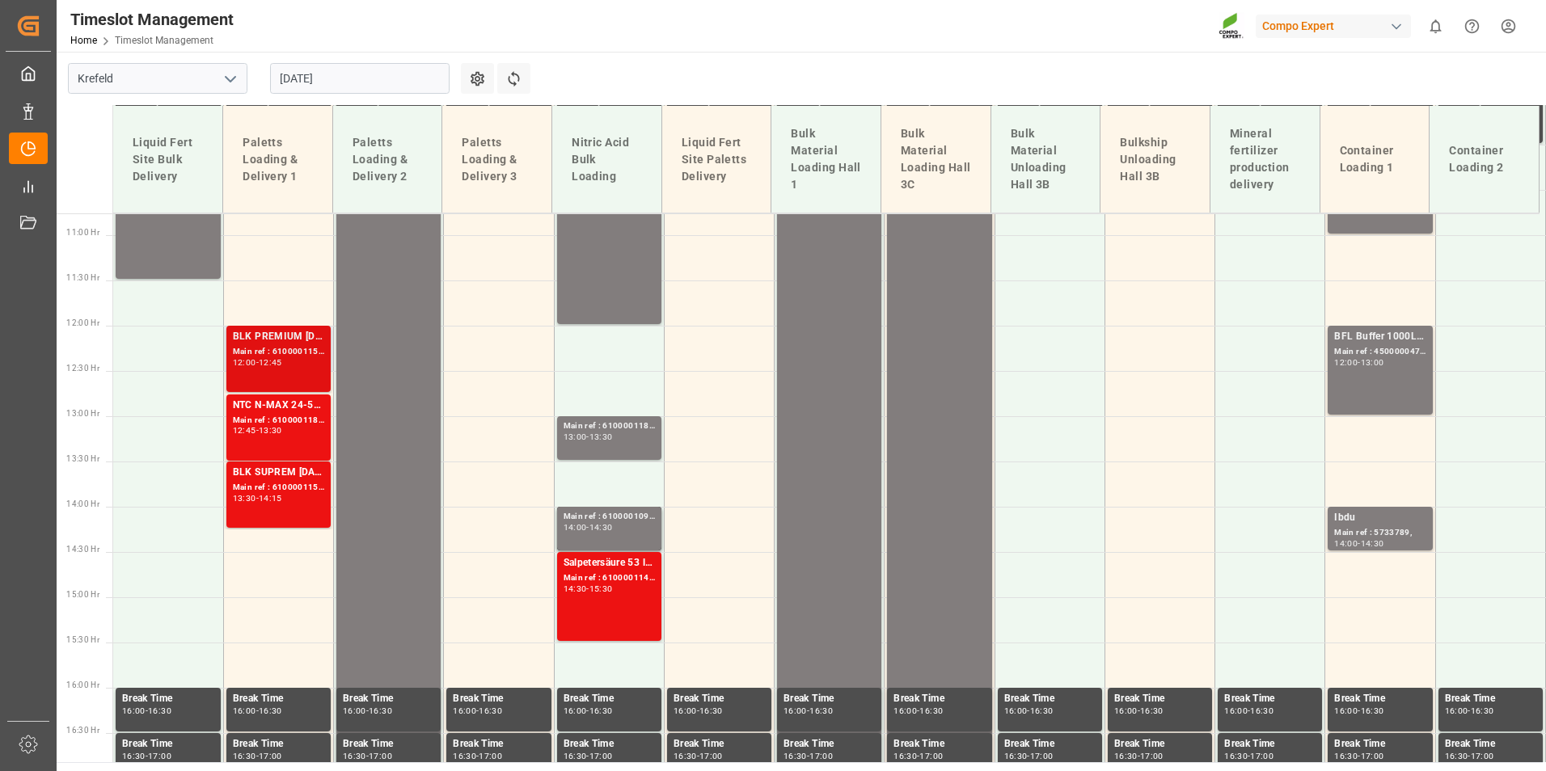
click at [298, 374] on div "BLK PREMIUM [DATE] 25kg (x42) INT; Main ref : 6100001159, 2000001024; 12:00 - 1…" at bounding box center [278, 359] width 91 height 60
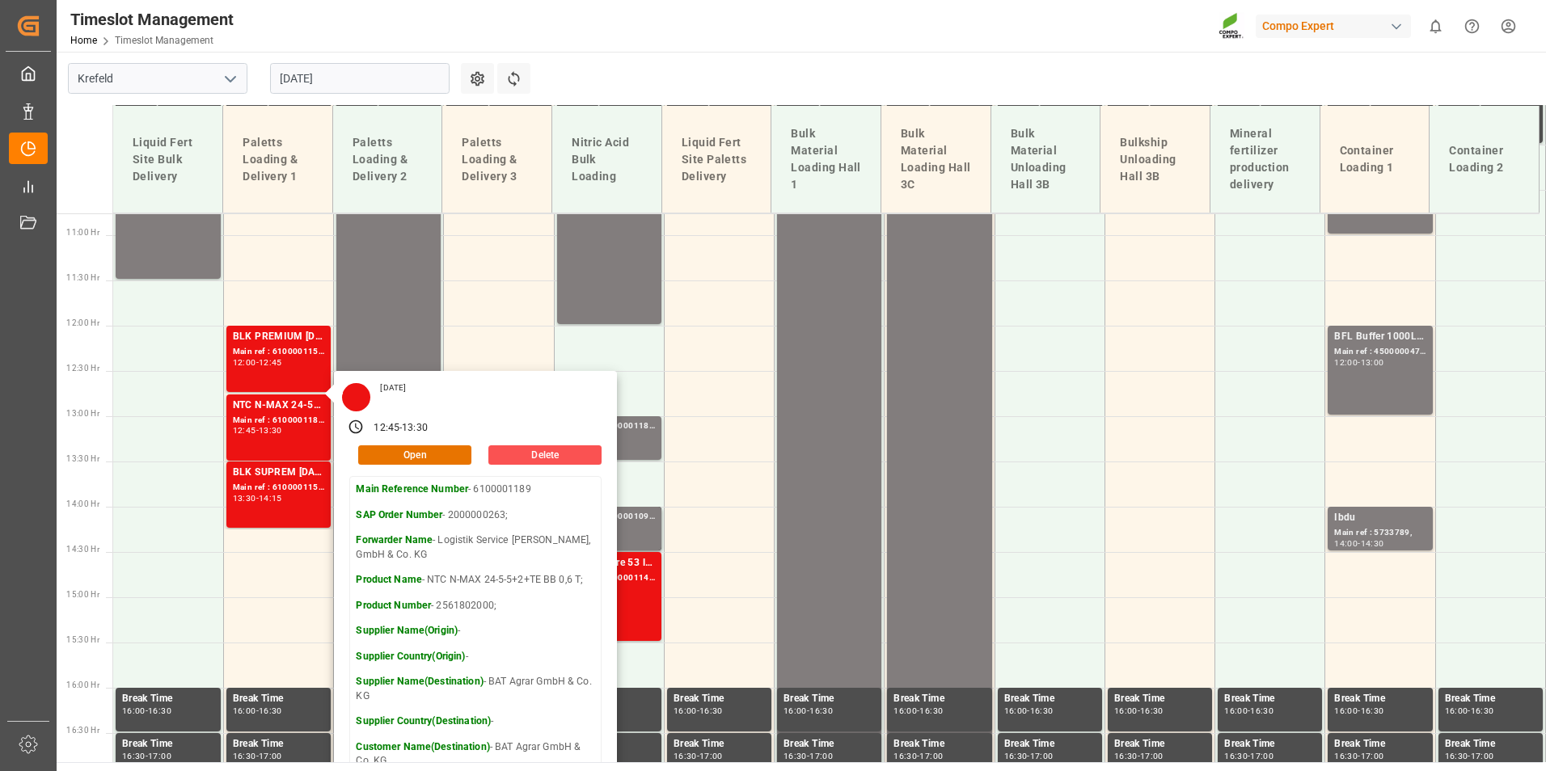
click at [640, 71] on main "Krefeld [DATE] Settings Refresh Time Slots Liquid Fert Site Bulk Delivery Palet…" at bounding box center [800, 407] width 1486 height 711
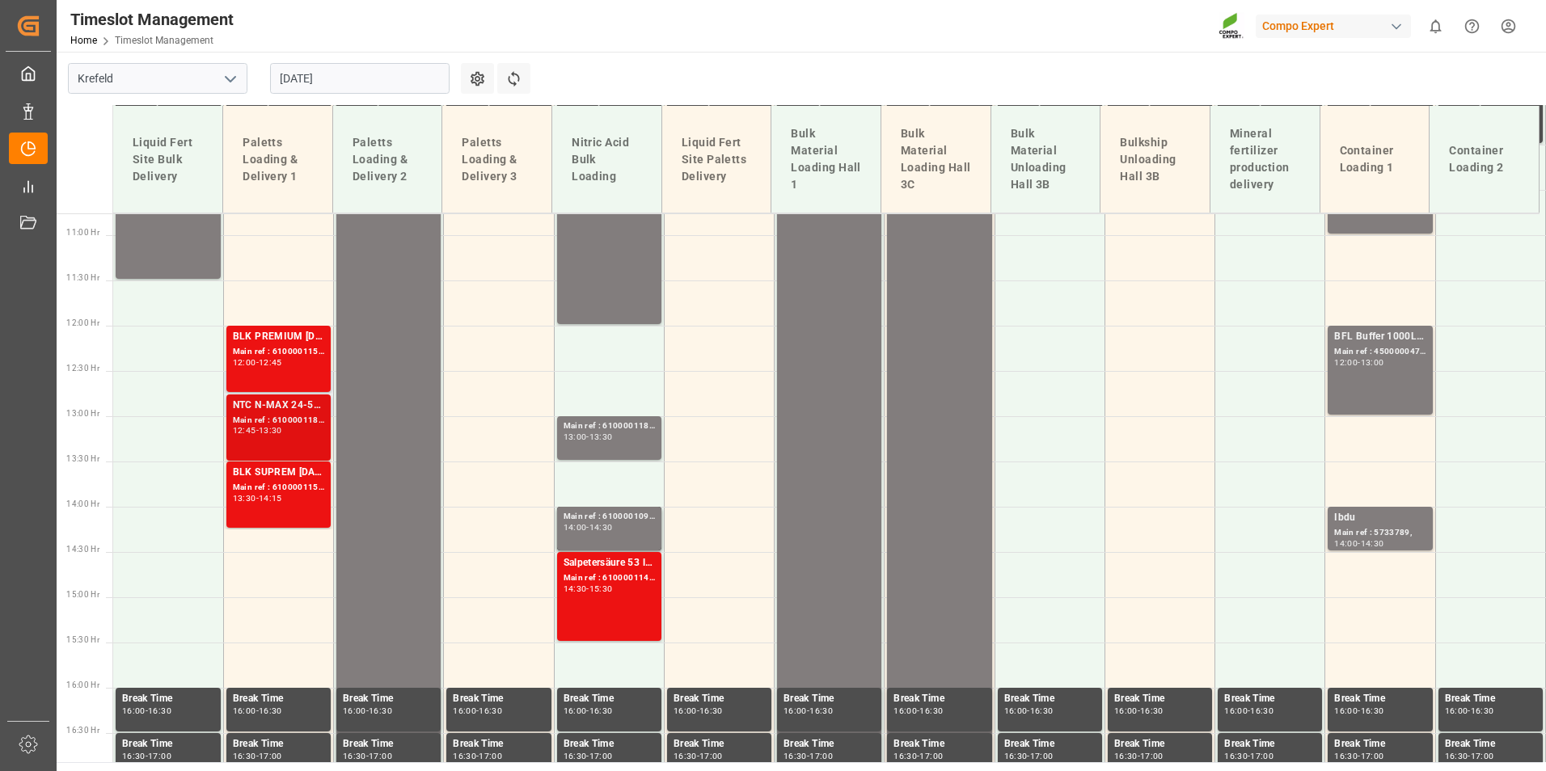
click at [254, 398] on div "NTC N-MAX 24-5-5+2+TE BB 0,6 T;" at bounding box center [278, 406] width 91 height 16
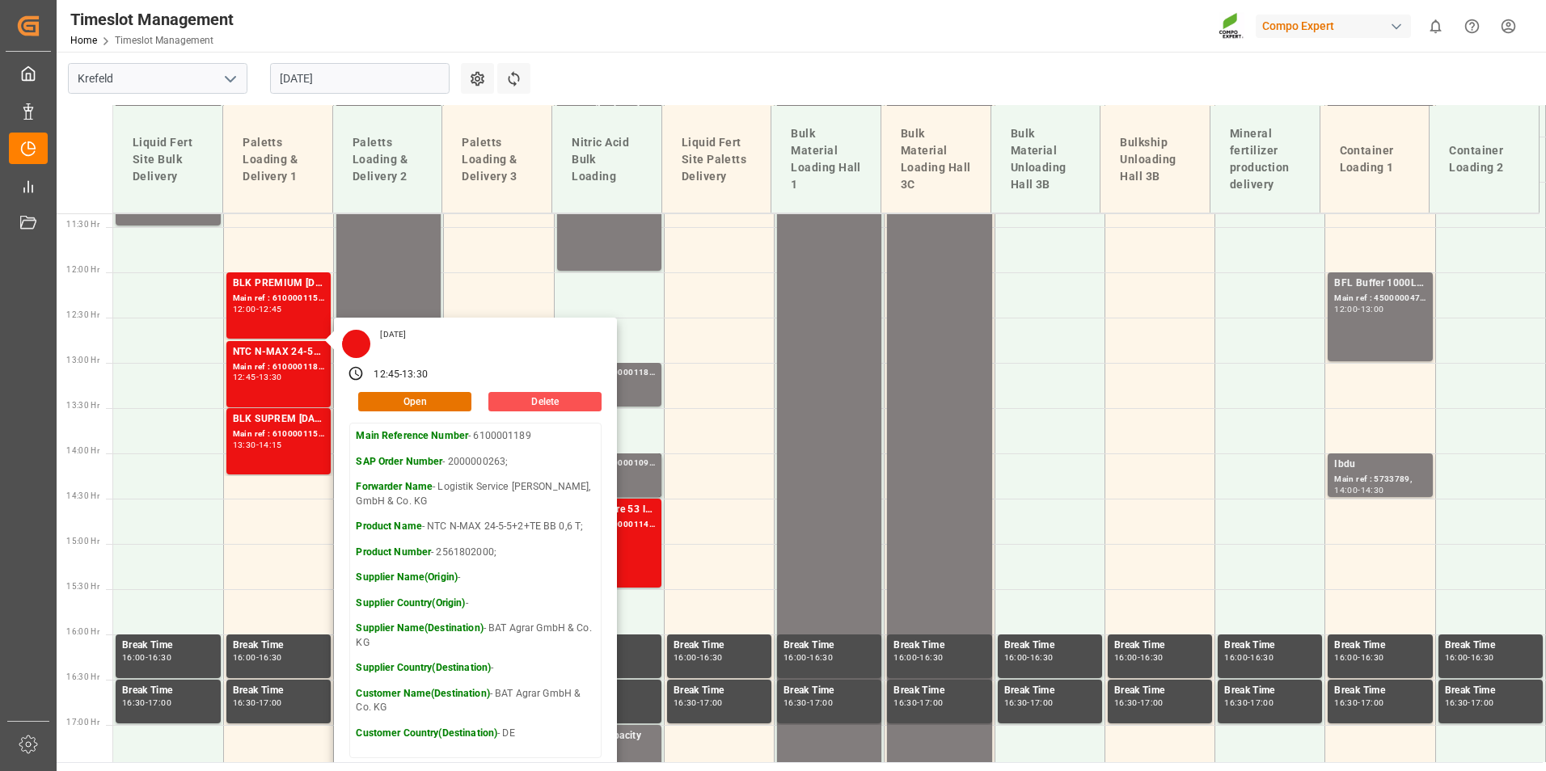
scroll to position [1055, 0]
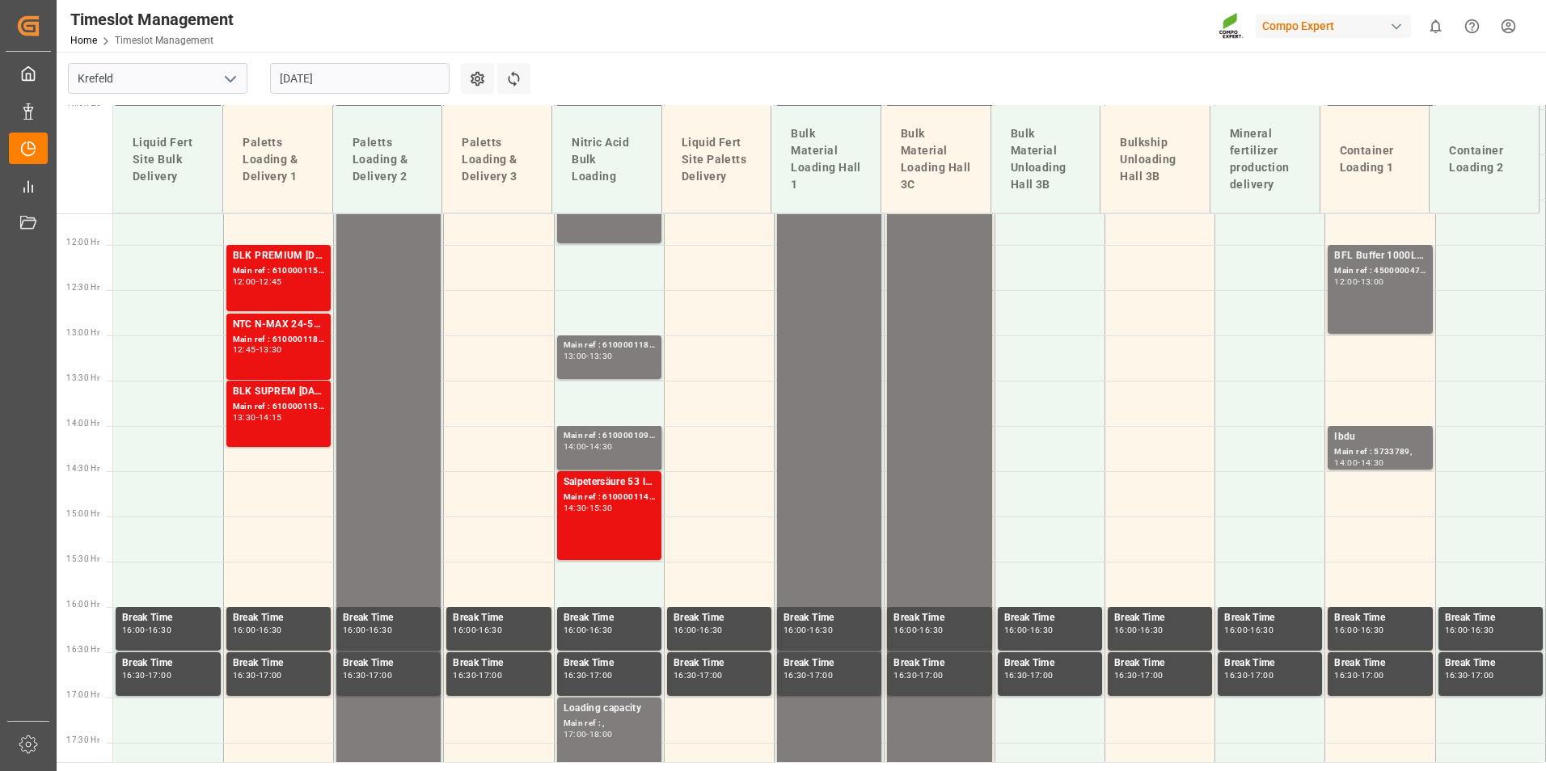
click at [297, 325] on div "NTC N-MAX 24-5-5+2+TE BB 0,6 T;" at bounding box center [278, 325] width 91 height 16
click at [255, 267] on div "Main ref : 6100001159, 2000001024;" at bounding box center [278, 271] width 91 height 14
click at [303, 331] on div "NTC N-MAX 24-5-5+2+TE BB 0,6 T;" at bounding box center [278, 325] width 91 height 16
click at [280, 405] on div "Main ref : 6100001151, 2000001021;" at bounding box center [278, 407] width 91 height 14
click at [265, 405] on div "Main ref : 6100001151, 2000001021;" at bounding box center [278, 407] width 91 height 14
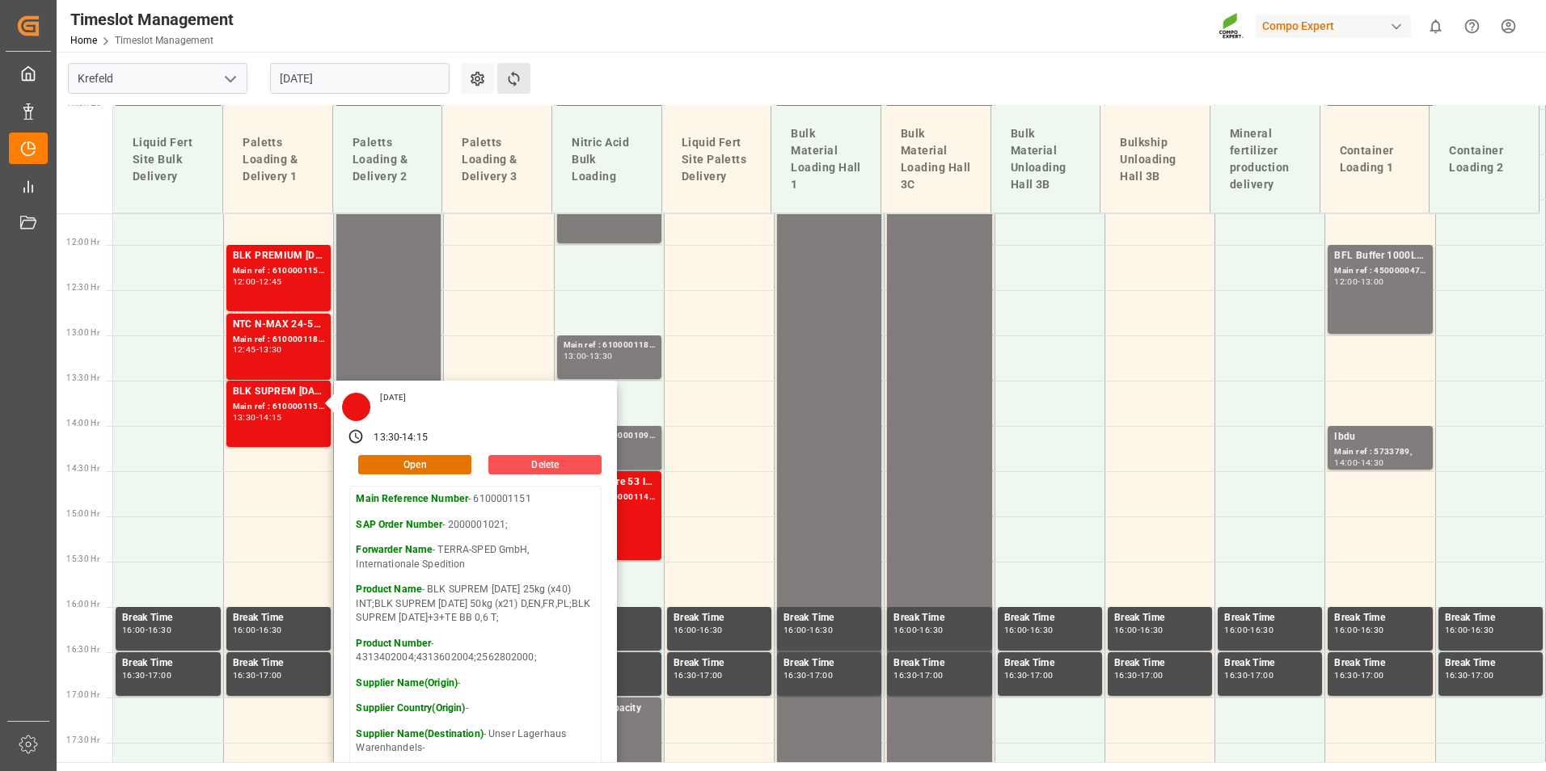
click at [501, 78] on button "Refresh Time Slots" at bounding box center [513, 78] width 33 height 31
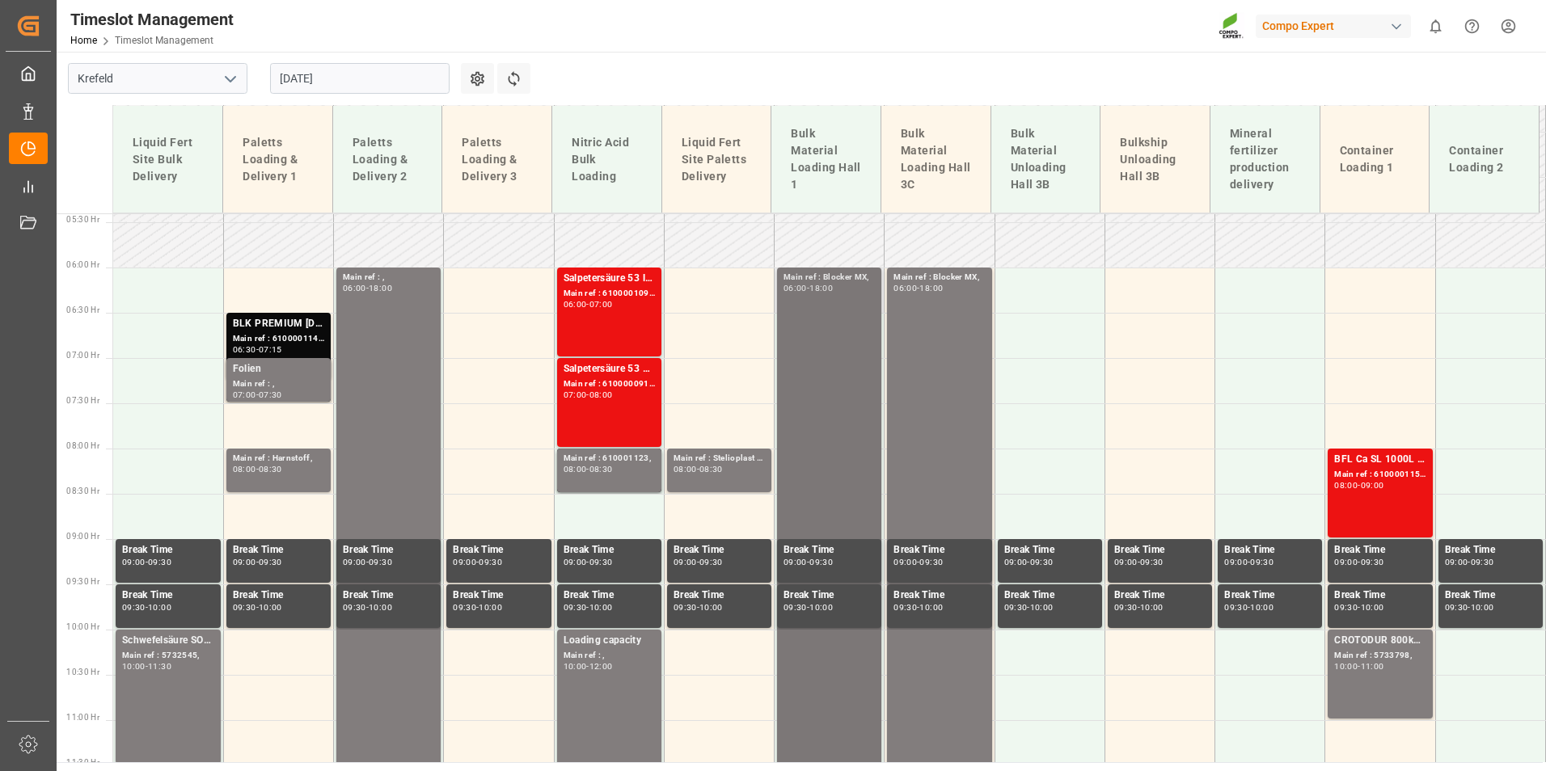
scroll to position [671, 0]
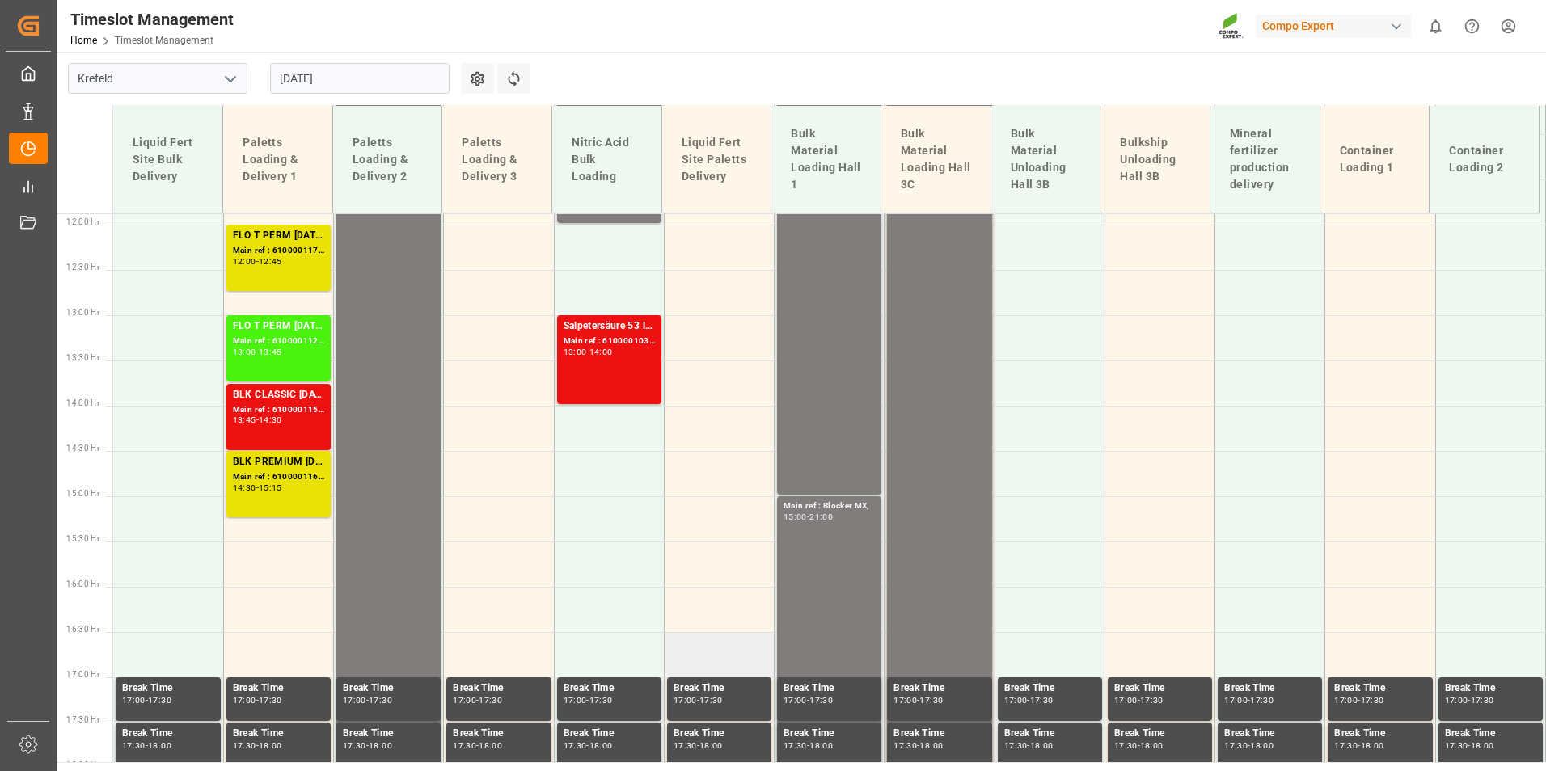
scroll to position [752, 0]
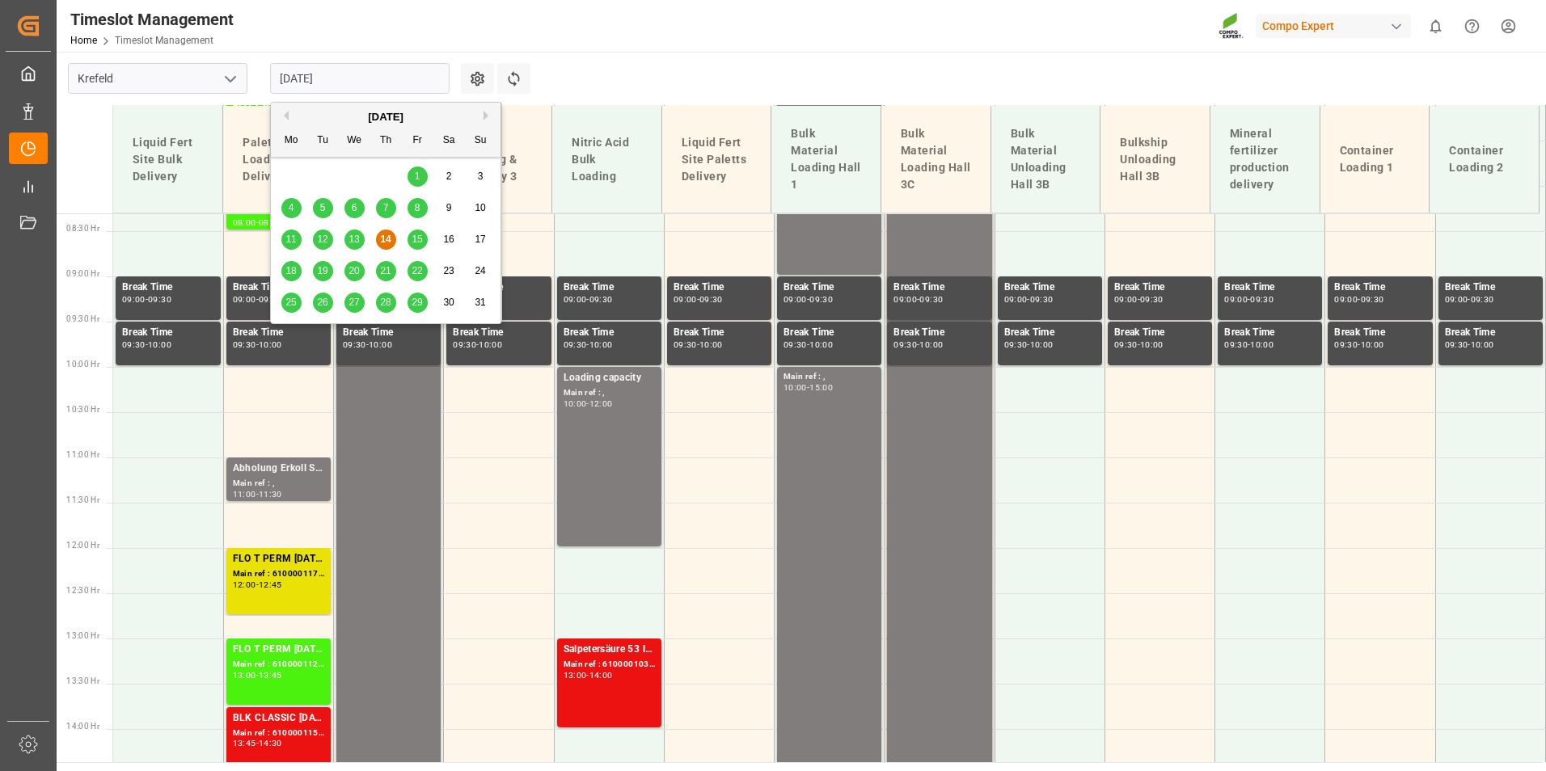
click at [379, 82] on input "[DATE]" at bounding box center [359, 78] width 179 height 31
click at [415, 237] on span "15" at bounding box center [417, 239] width 11 height 11
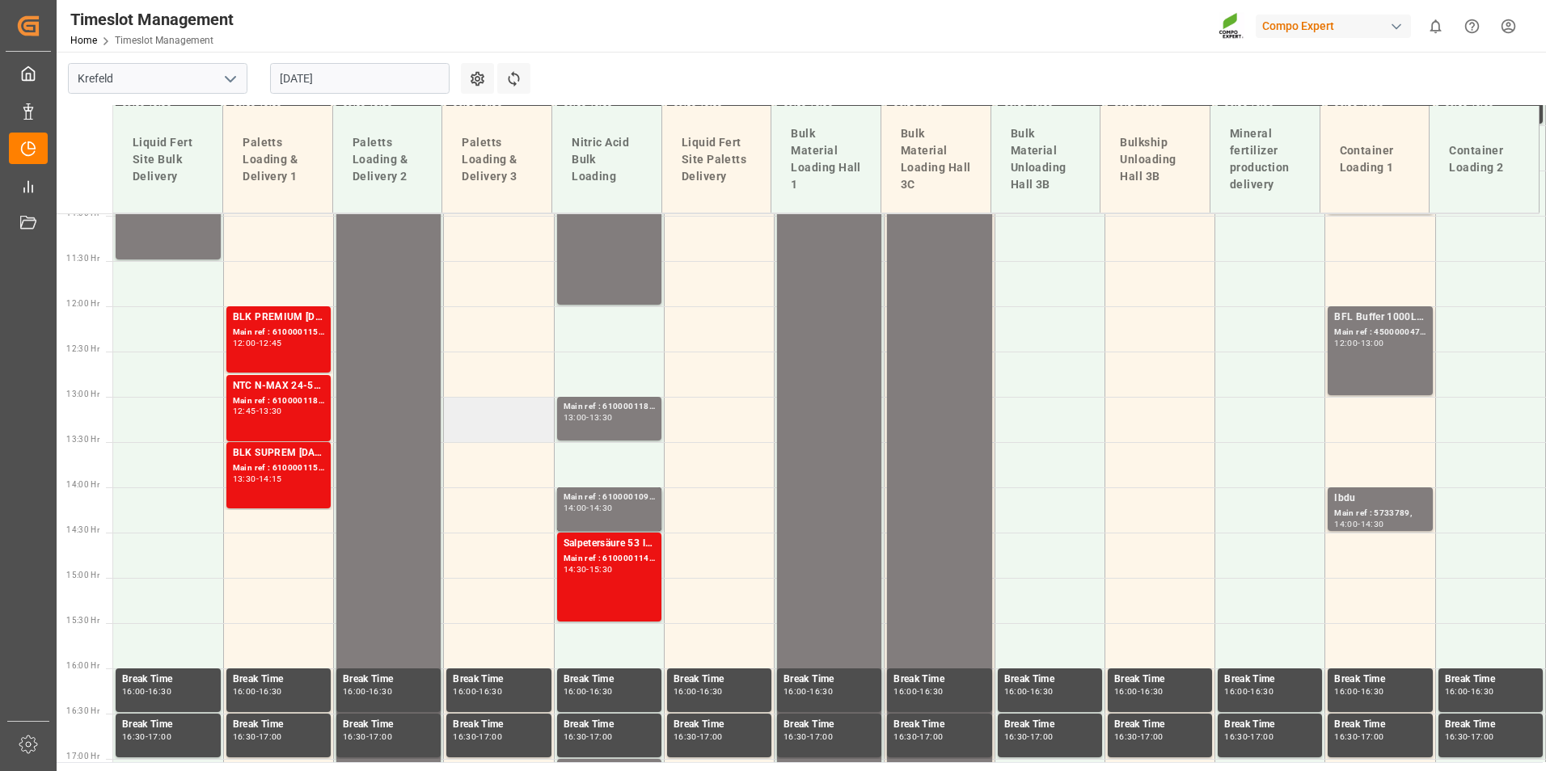
scroll to position [670, 0]
